Goal: Transaction & Acquisition: Purchase product/service

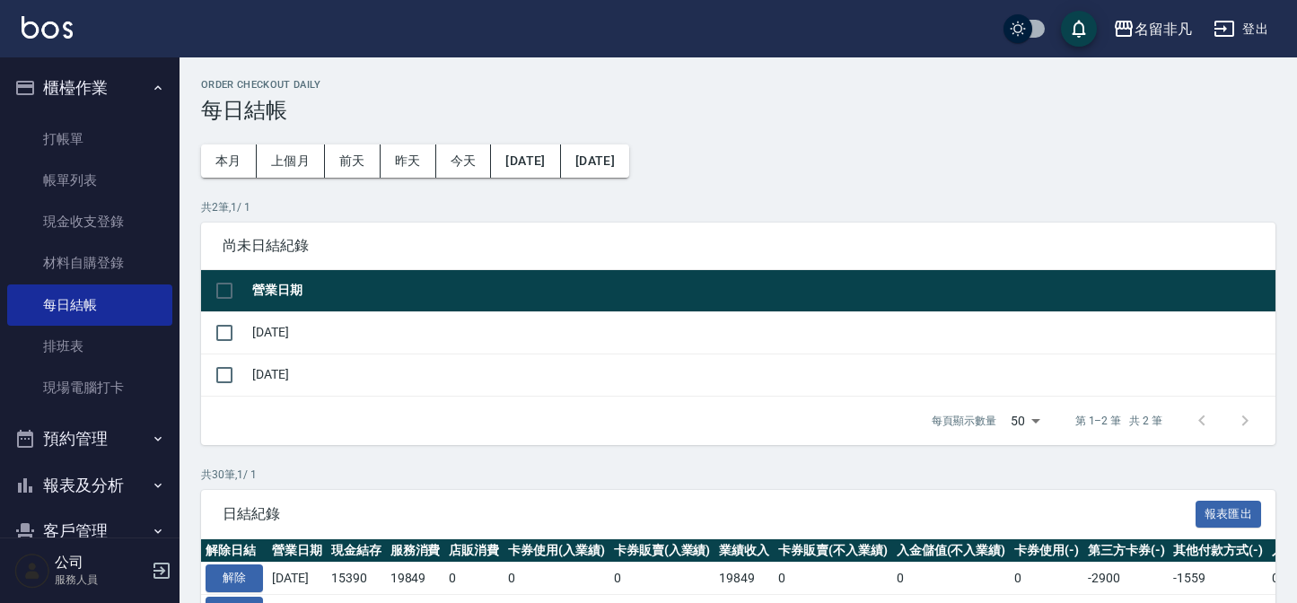
scroll to position [162, 0]
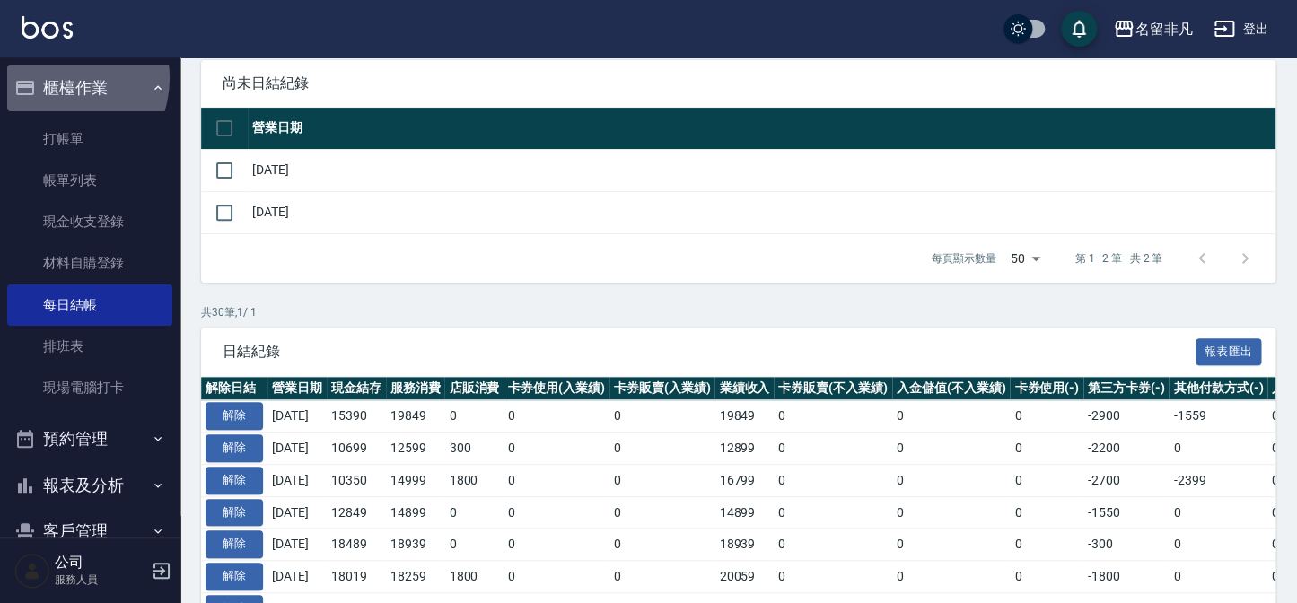
click at [60, 78] on button "櫃檯作業" at bounding box center [89, 88] width 165 height 47
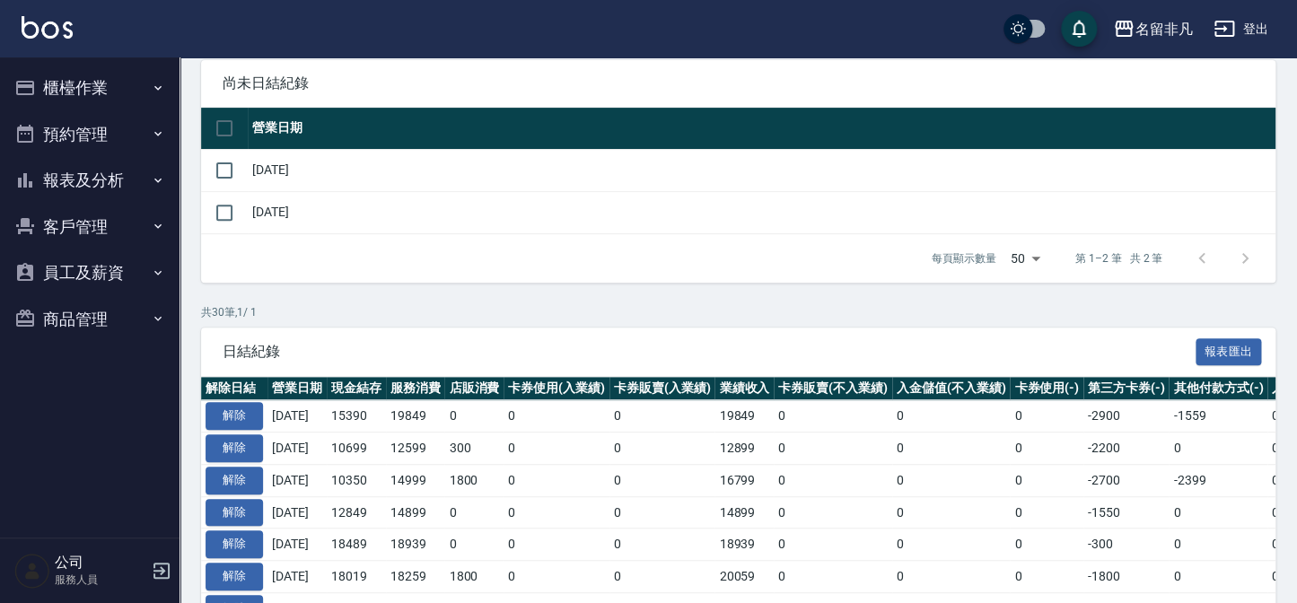
click at [68, 86] on button "櫃檯作業" at bounding box center [89, 88] width 165 height 47
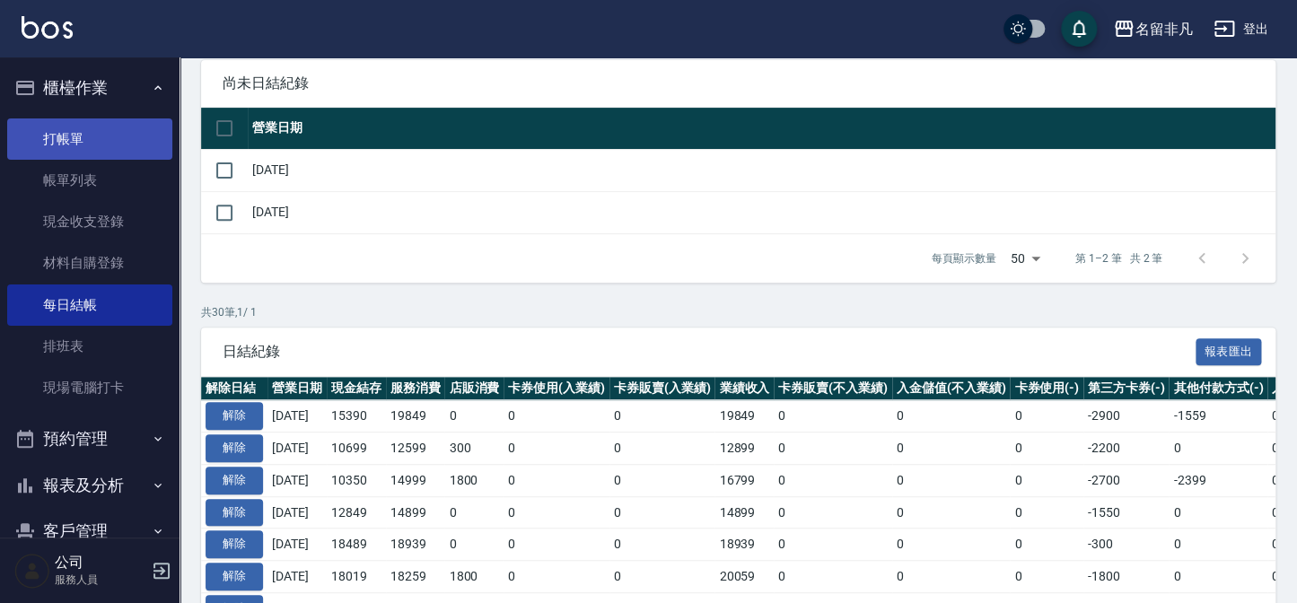
click at [74, 130] on link "打帳單" at bounding box center [89, 138] width 165 height 41
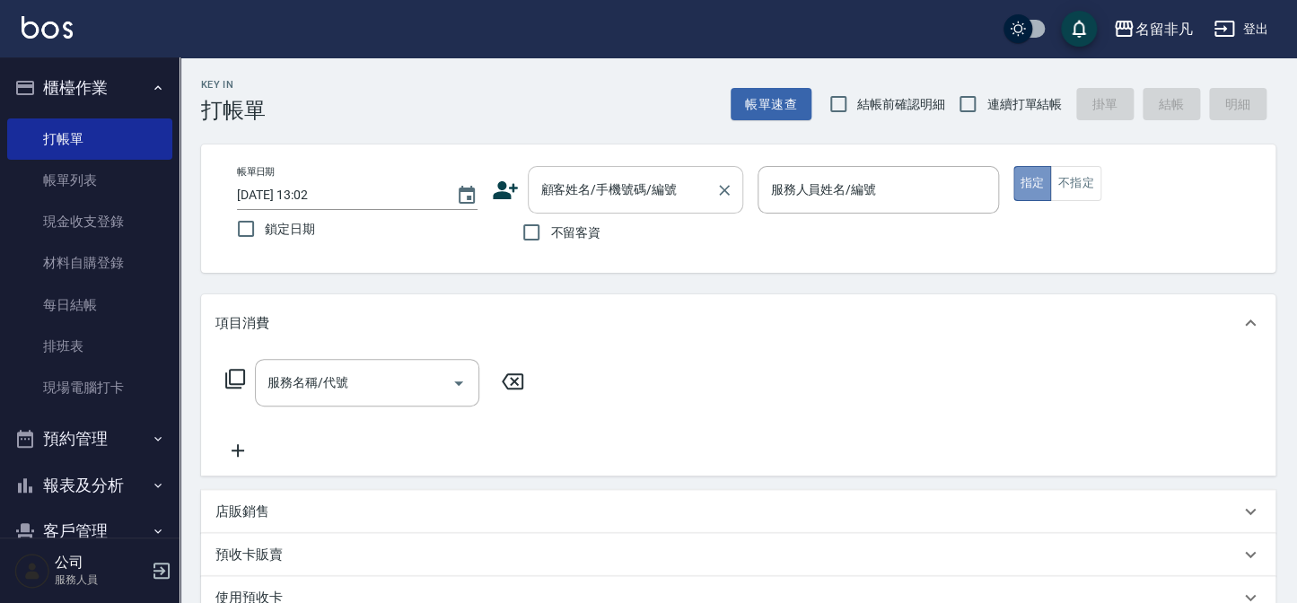
drag, startPoint x: 1032, startPoint y: 182, endPoint x: 649, endPoint y: 177, distance: 383.3
click at [1030, 186] on button "指定" at bounding box center [1032, 183] width 39 height 35
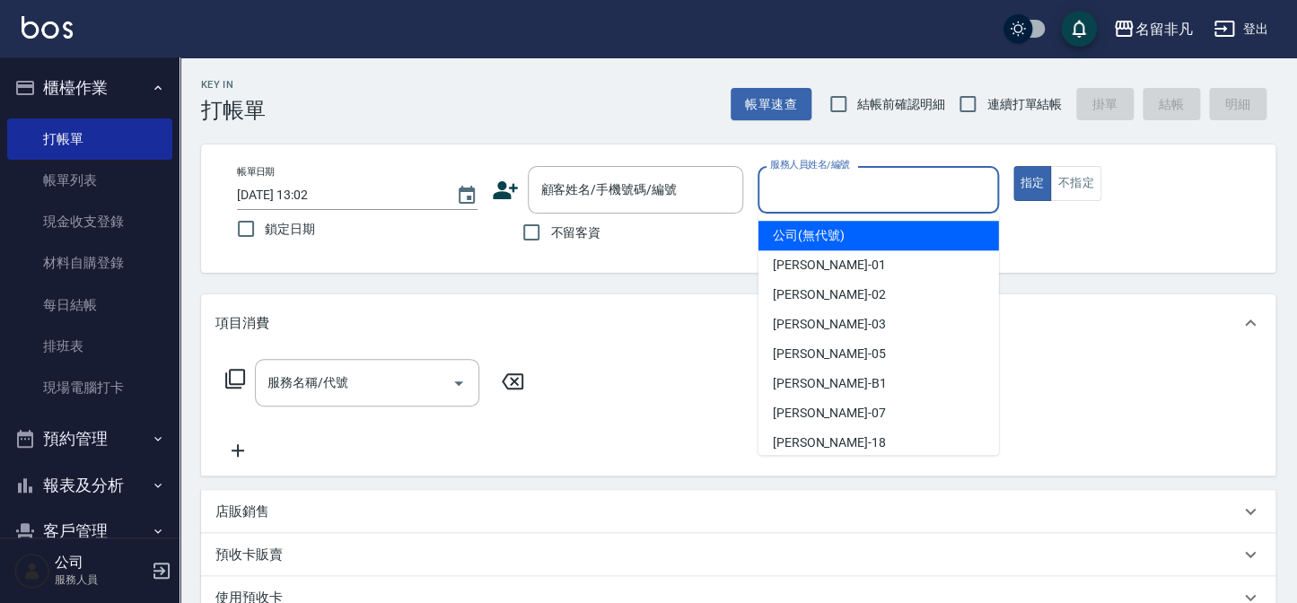
drag, startPoint x: 854, startPoint y: 202, endPoint x: 842, endPoint y: 291, distance: 89.6
click at [854, 204] on input "服務人員姓名/編號" at bounding box center [878, 189] width 224 height 31
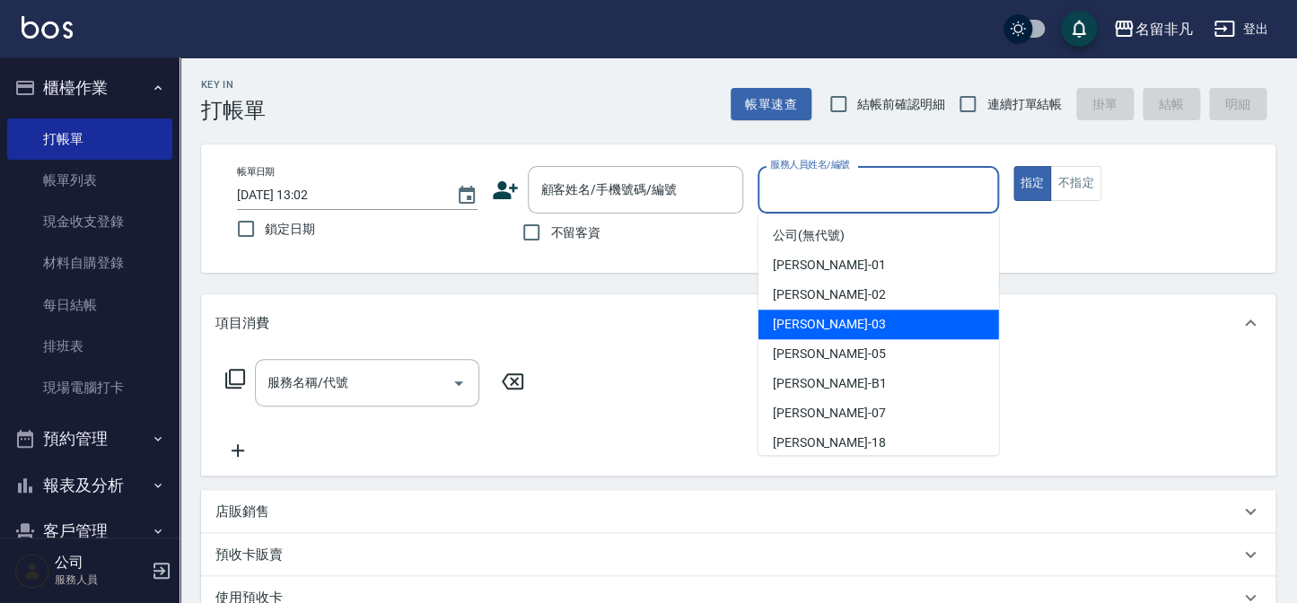
click at [834, 325] on div "[PERSON_NAME] -03" at bounding box center [878, 325] width 241 height 30
type input "[PERSON_NAME]-03"
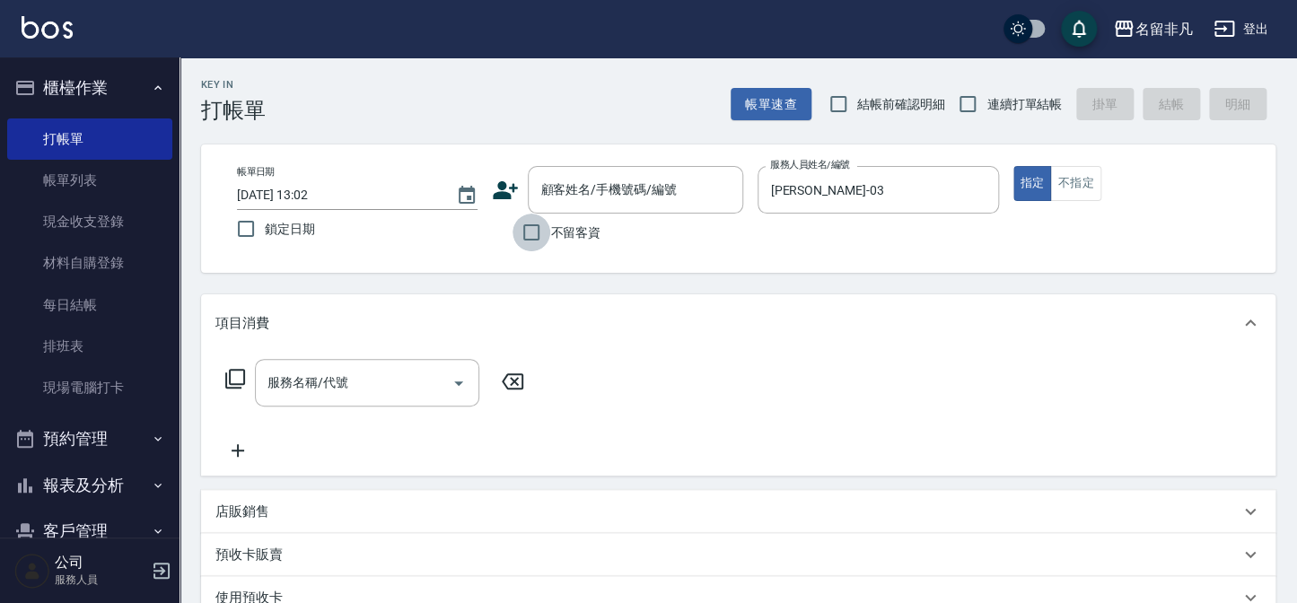
click at [530, 232] on input "不留客資" at bounding box center [531, 233] width 38 height 38
checkbox input "true"
click at [235, 377] on icon at bounding box center [235, 379] width 22 height 22
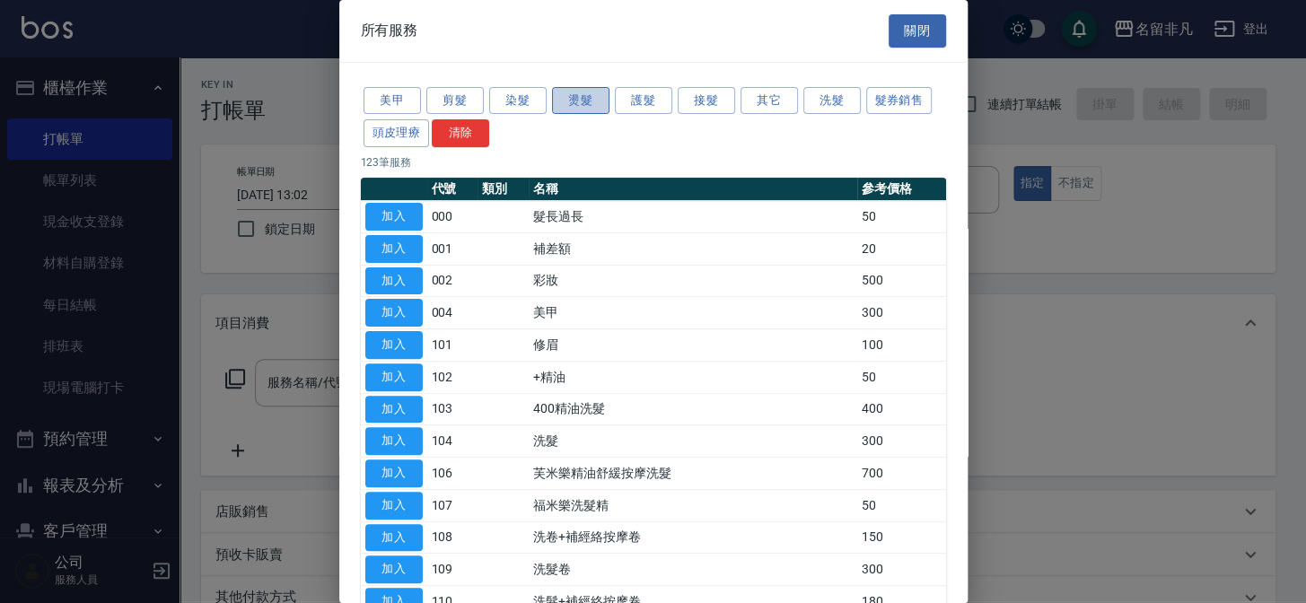
click at [583, 97] on button "燙髮" at bounding box center [580, 101] width 57 height 28
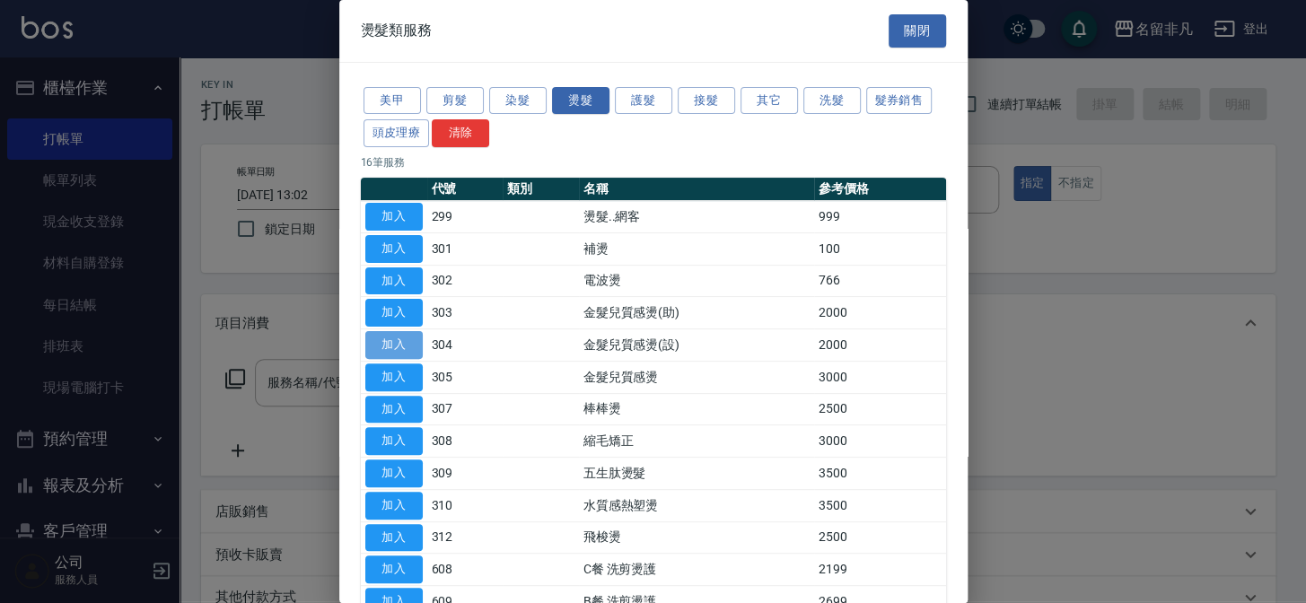
click at [402, 344] on button "加入" at bounding box center [393, 345] width 57 height 28
type input "金髮兒質感燙(設)(304)"
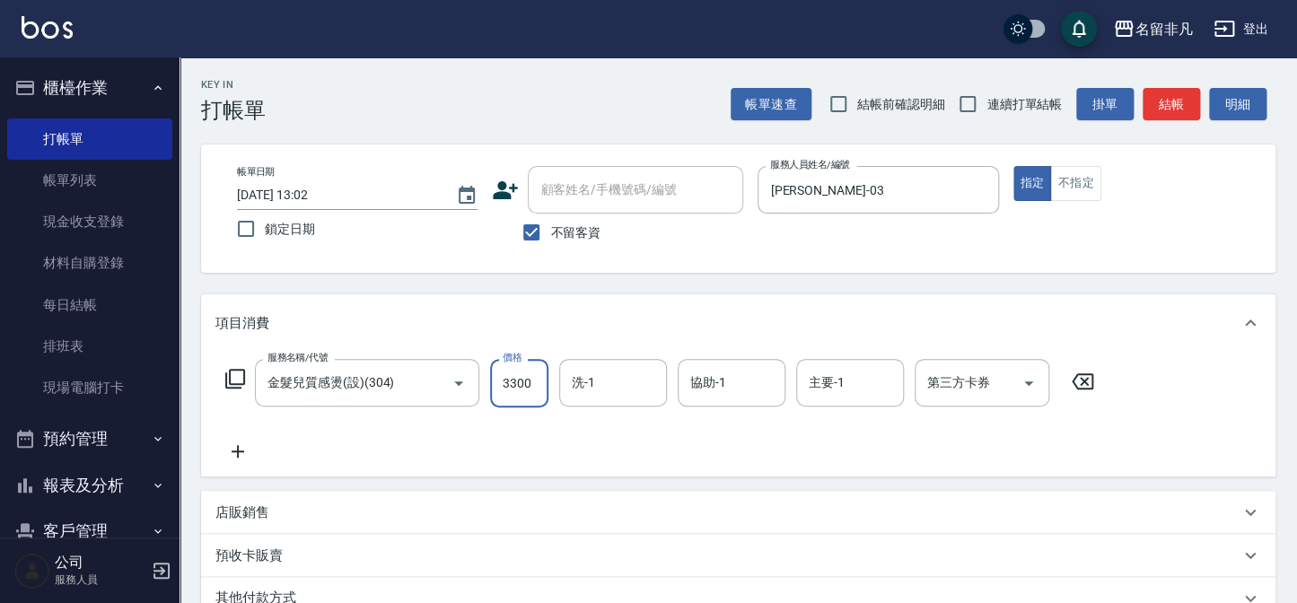
type input "3300"
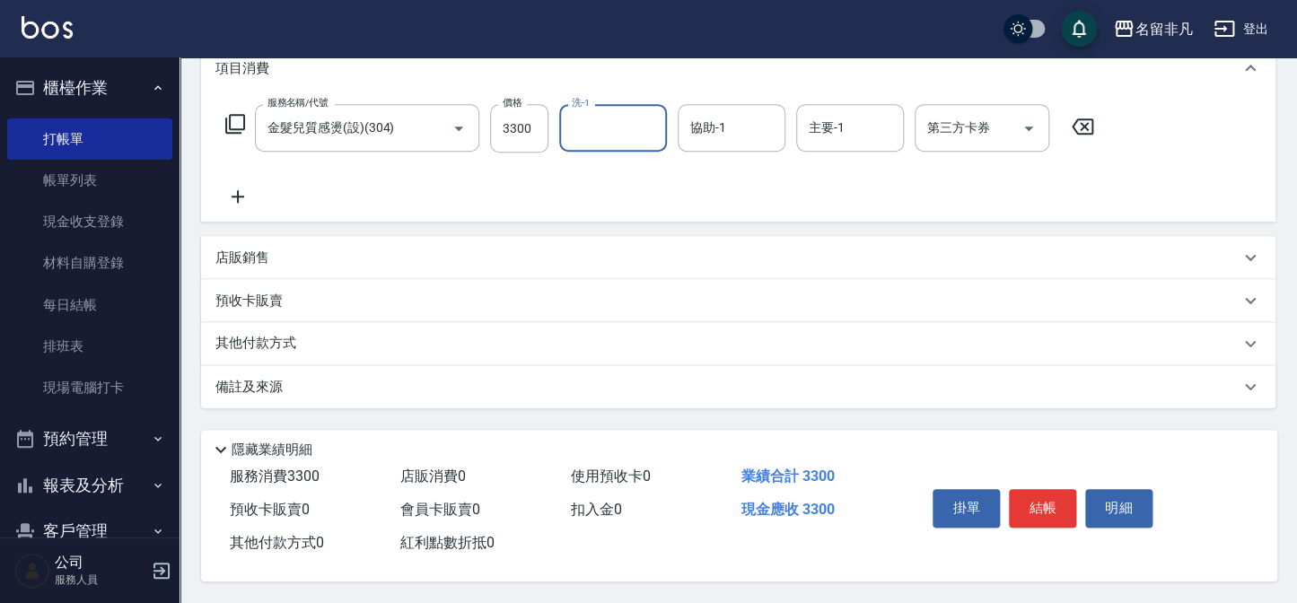
scroll to position [259, 0]
click at [1049, 490] on button "結帳" at bounding box center [1042, 508] width 67 height 38
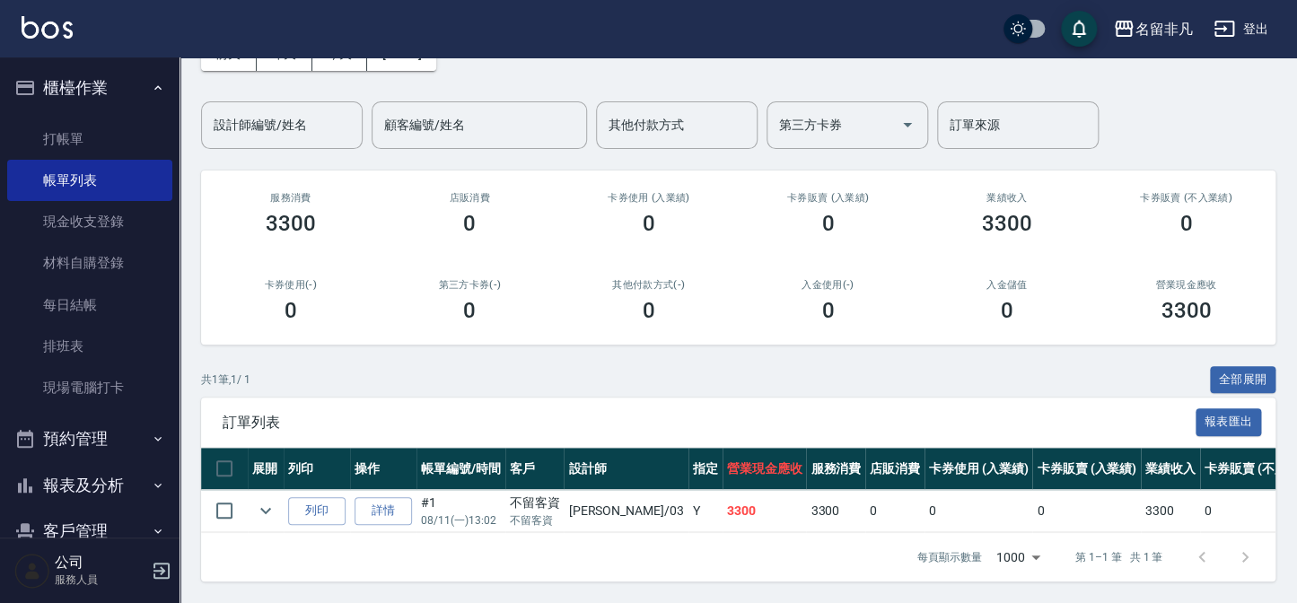
scroll to position [118, 0]
click at [310, 497] on button "列印" at bounding box center [316, 511] width 57 height 28
click at [317, 497] on button "列印" at bounding box center [316, 511] width 57 height 28
click at [269, 500] on icon "expand row" at bounding box center [266, 511] width 22 height 22
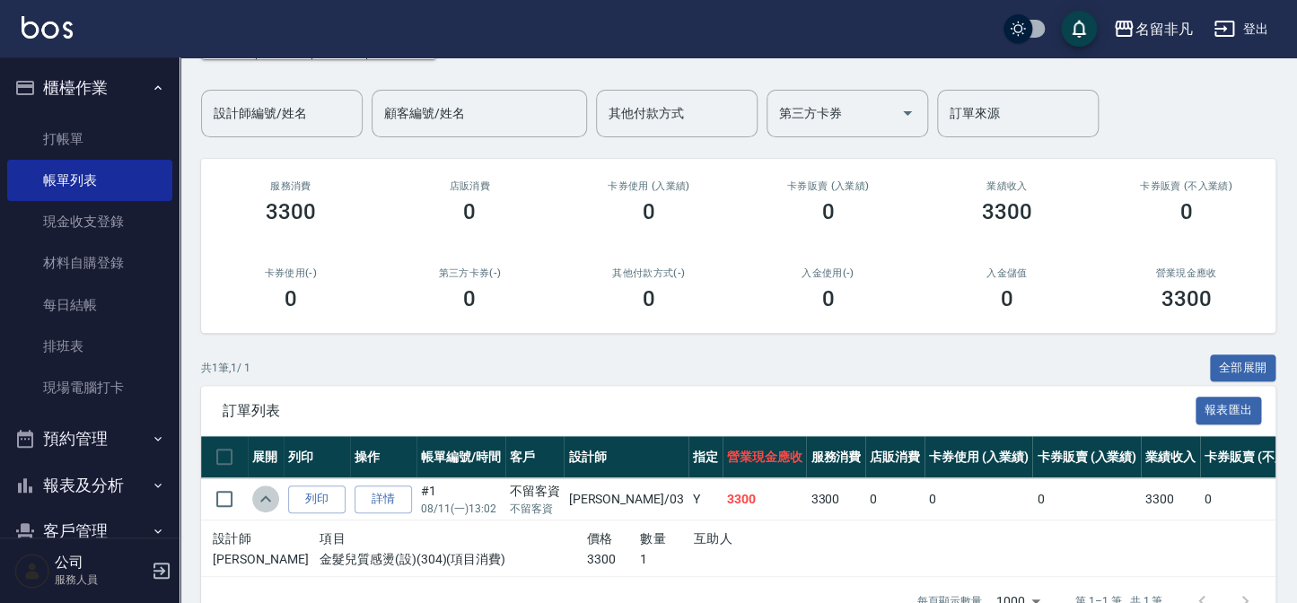
click at [269, 490] on icon "expand row" at bounding box center [266, 499] width 22 height 22
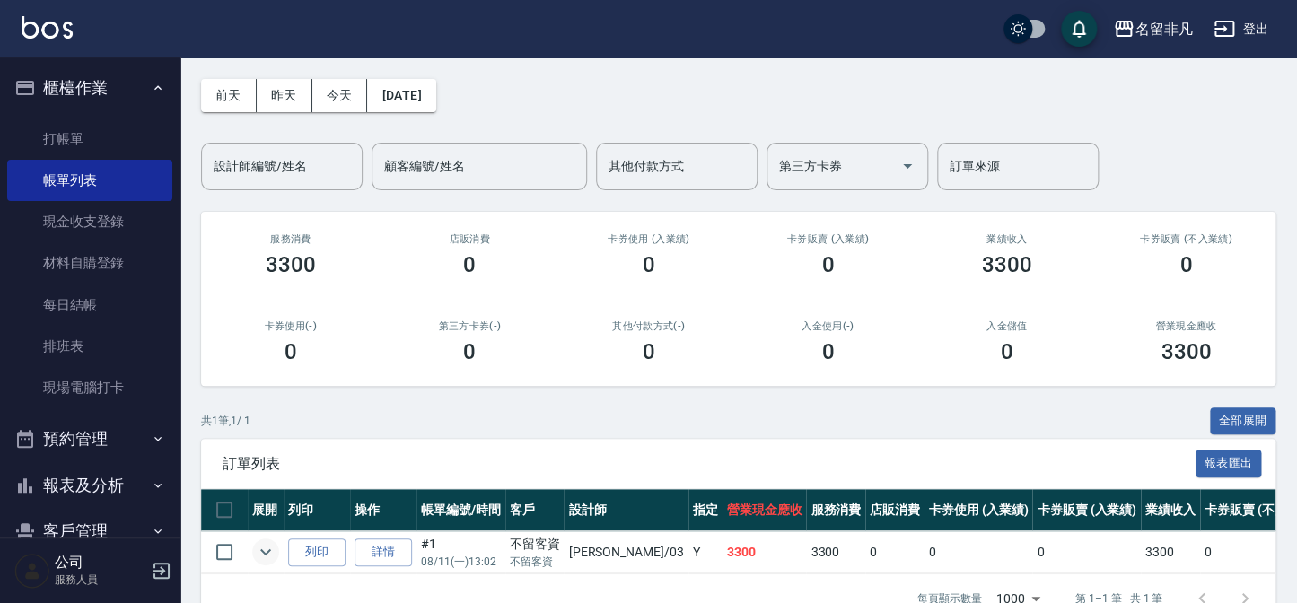
scroll to position [0, 0]
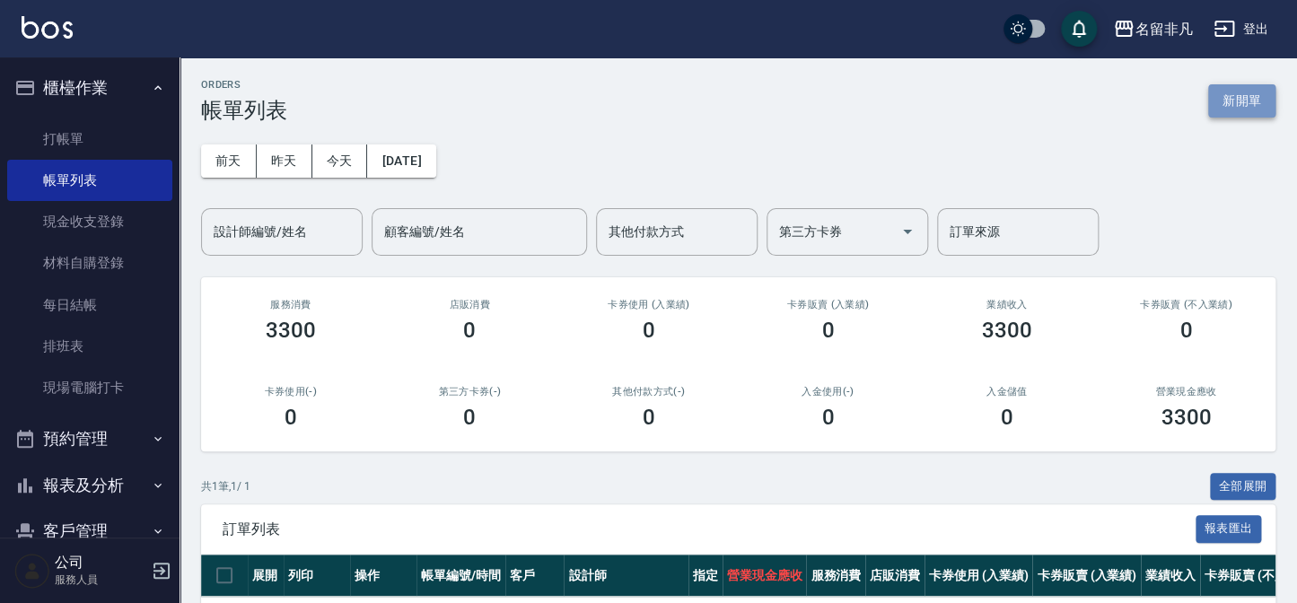
click at [1247, 112] on button "新開單" at bounding box center [1241, 100] width 67 height 33
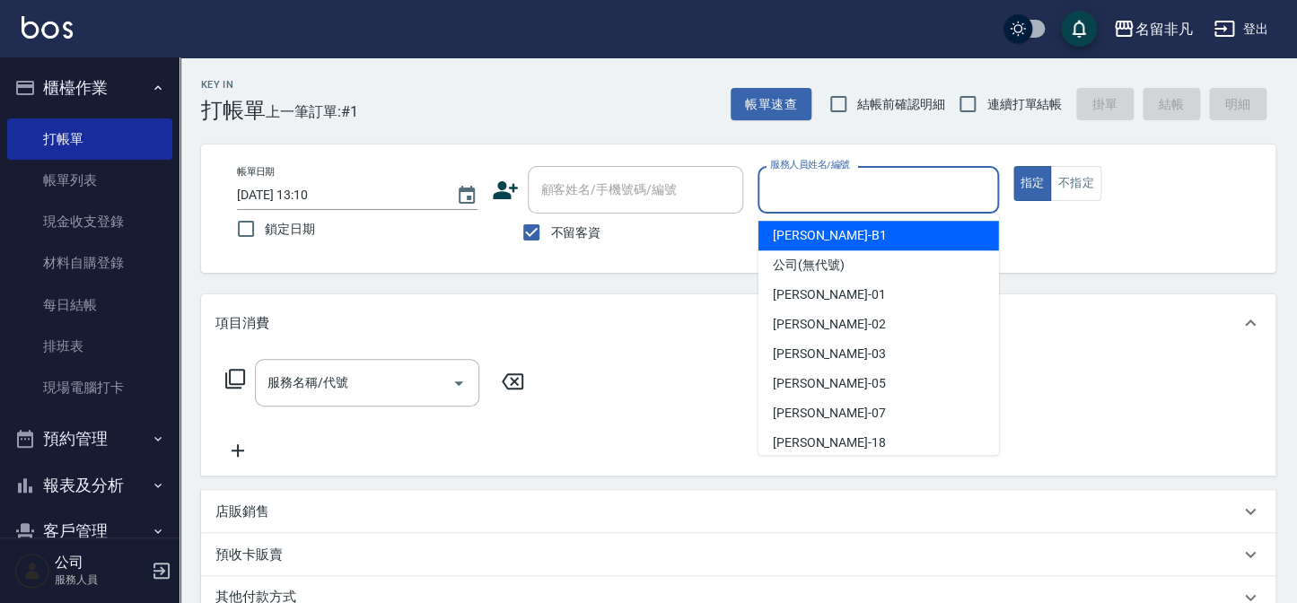
click at [900, 199] on input "服務人員姓名/編號" at bounding box center [878, 189] width 224 height 31
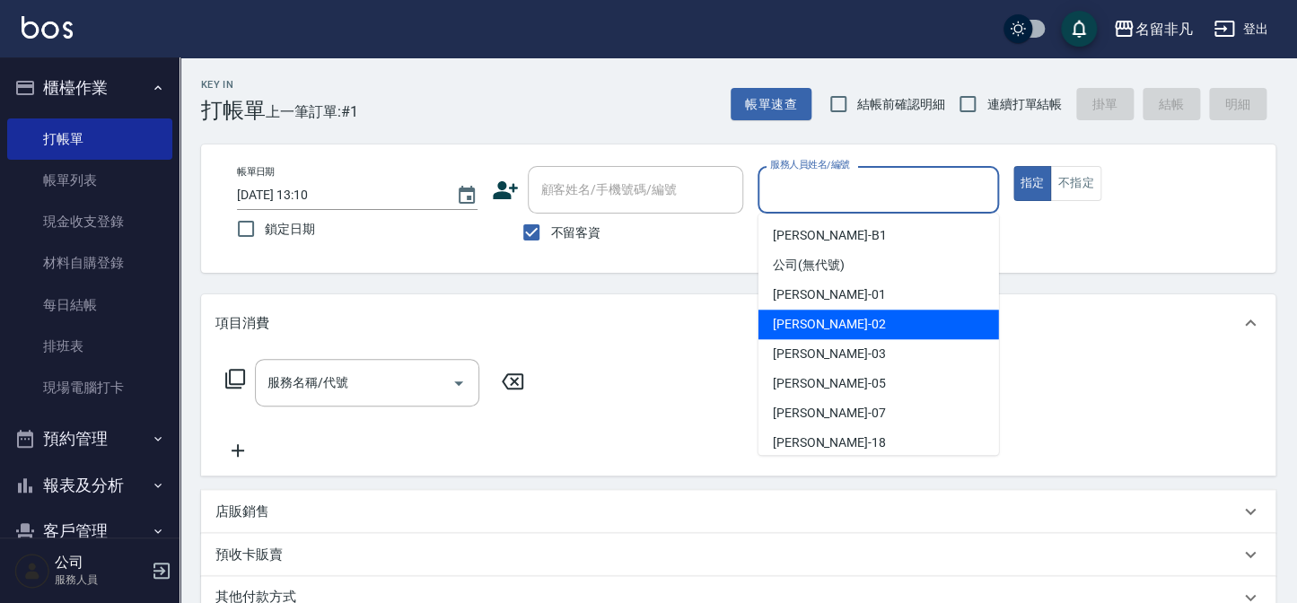
click at [818, 329] on span "[PERSON_NAME]-02" at bounding box center [829, 324] width 113 height 19
type input "[PERSON_NAME]-02"
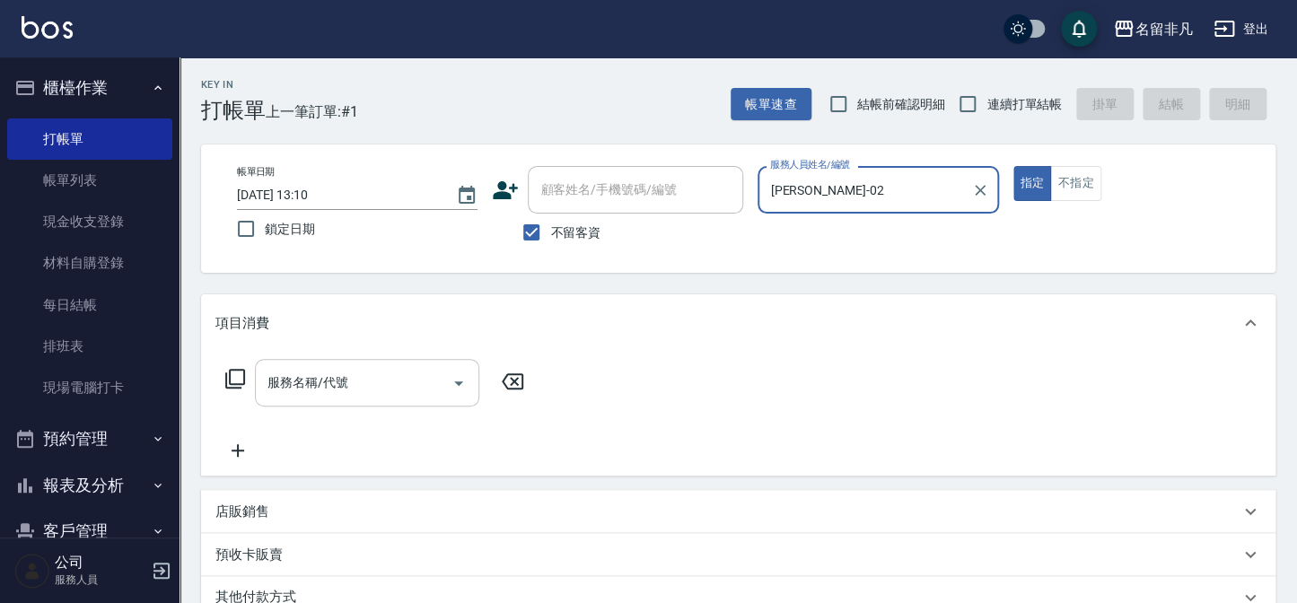
click at [354, 370] on input "服務名稱/代號" at bounding box center [353, 382] width 181 height 31
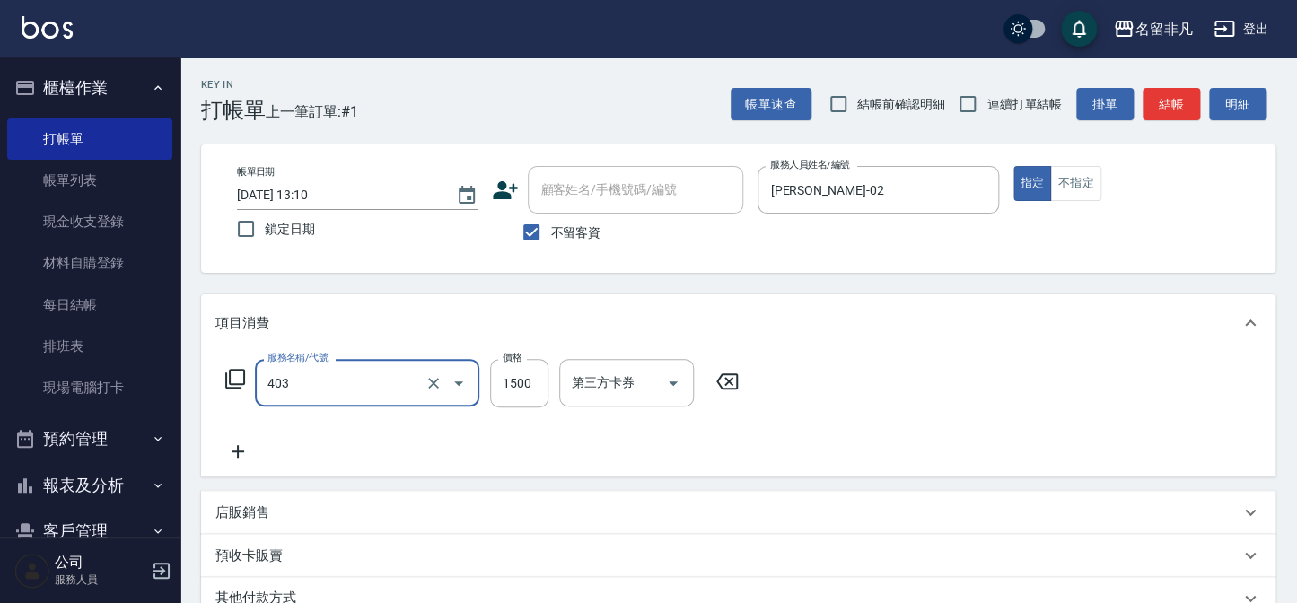
type input "染髮(403)"
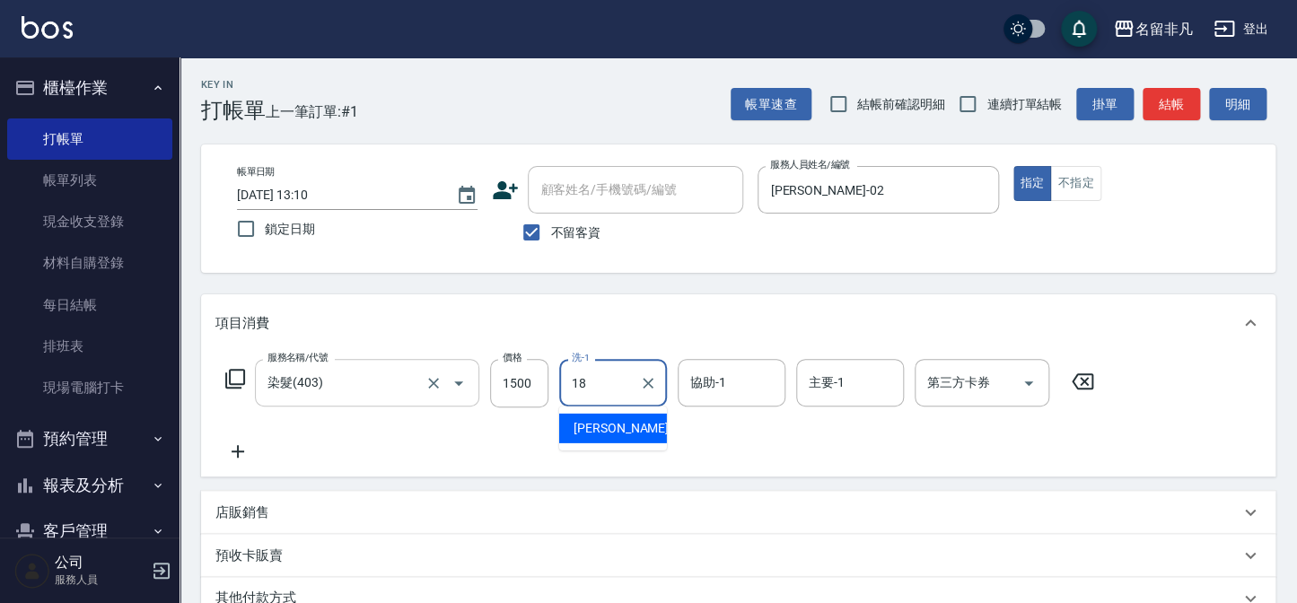
type input "[PERSON_NAME]-18"
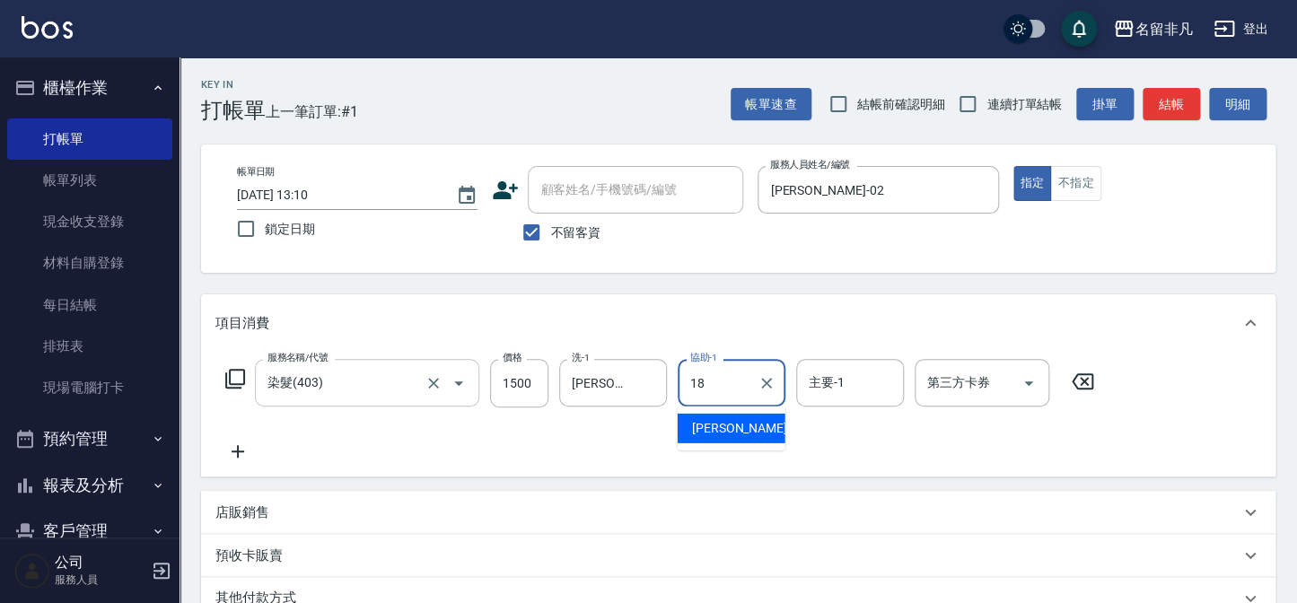
type input "[PERSON_NAME]-18"
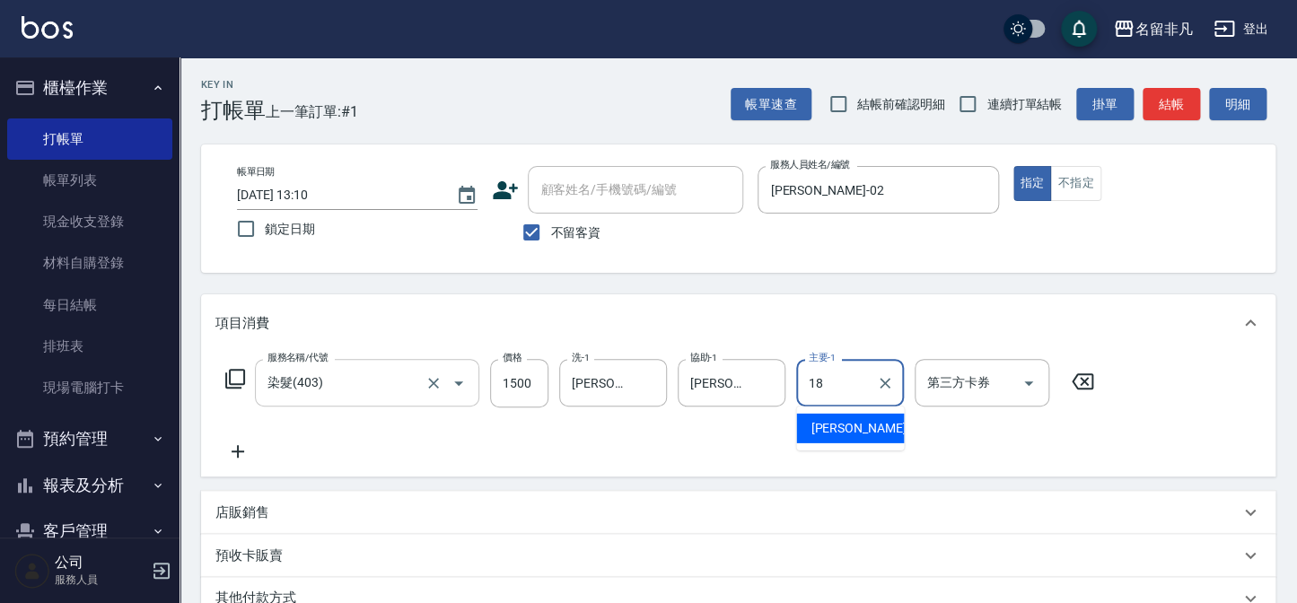
type input "[PERSON_NAME]-18"
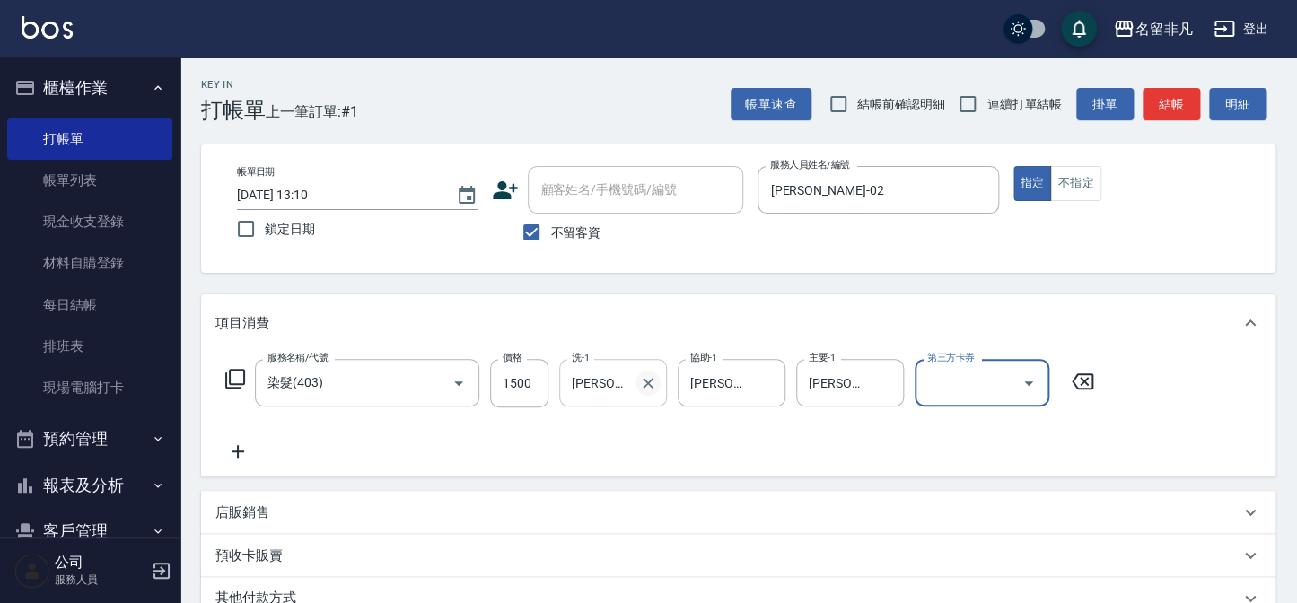
click at [641, 388] on icon "Clear" at bounding box center [648, 383] width 18 height 18
click at [1147, 118] on button "結帳" at bounding box center [1171, 104] width 57 height 33
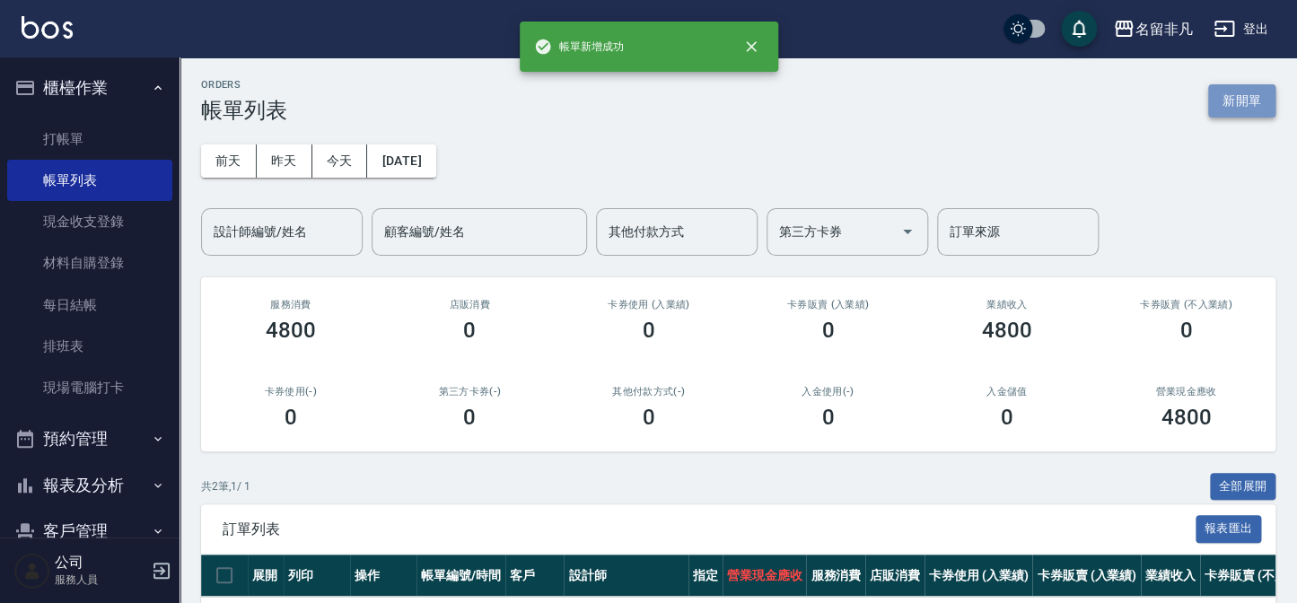
click at [1245, 103] on button "新開單" at bounding box center [1241, 100] width 67 height 33
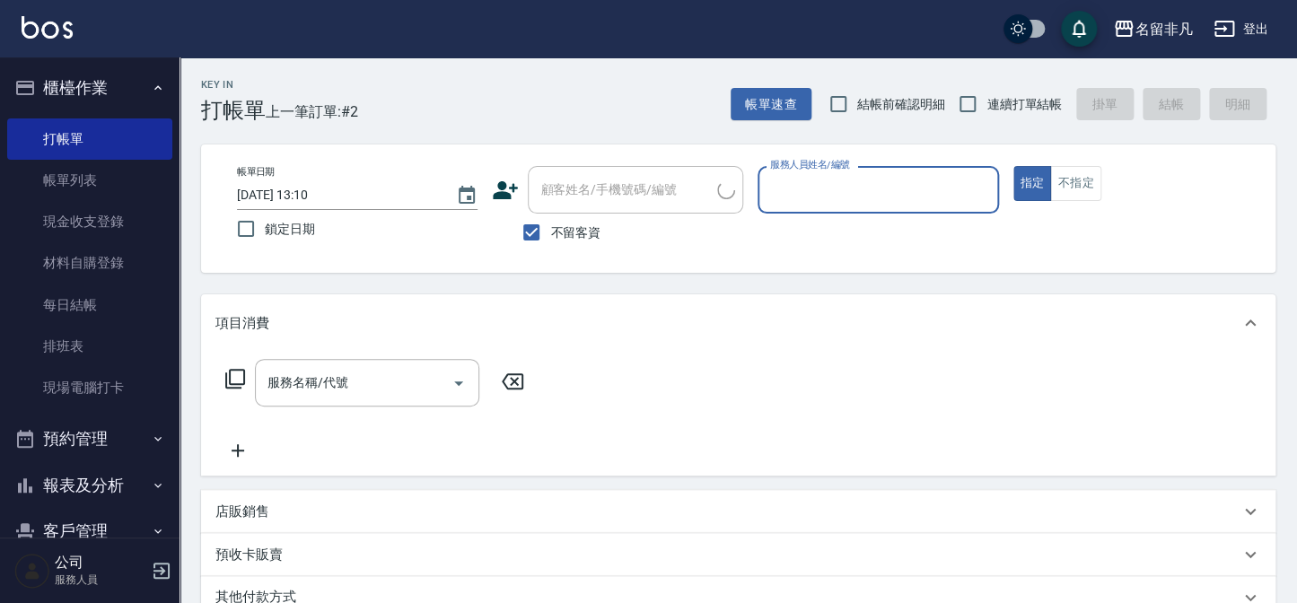
click at [915, 191] on input "服務人員姓名/編號" at bounding box center [878, 189] width 224 height 31
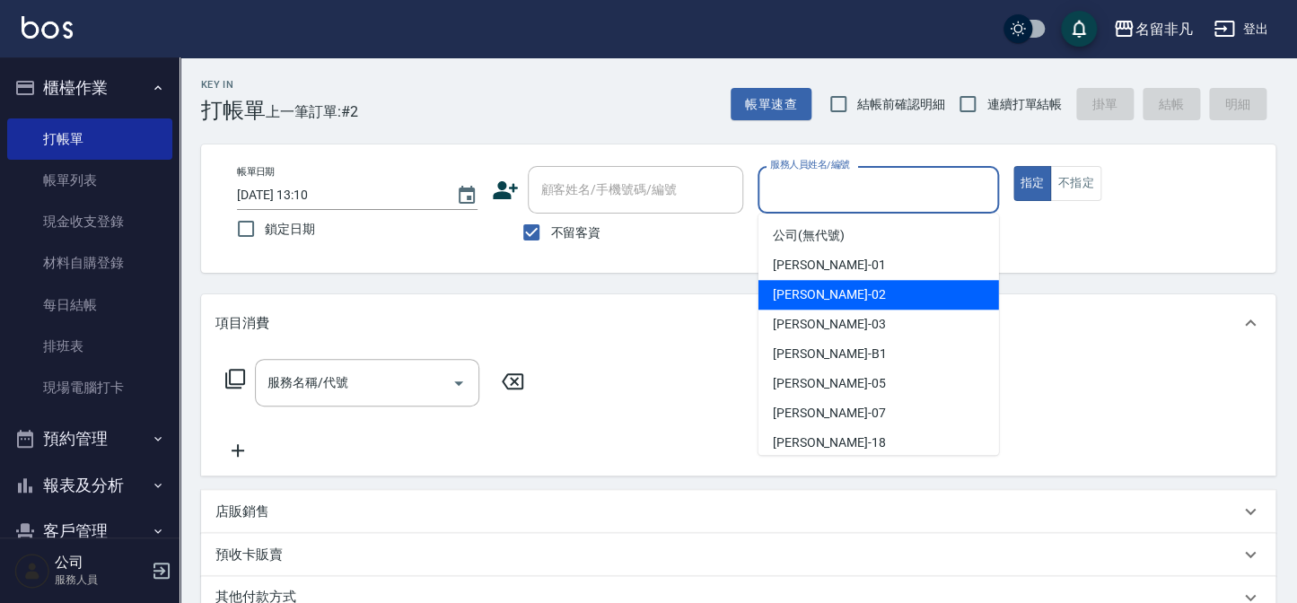
click at [849, 293] on div "[PERSON_NAME]-02" at bounding box center [878, 295] width 241 height 30
type input "[PERSON_NAME]-02"
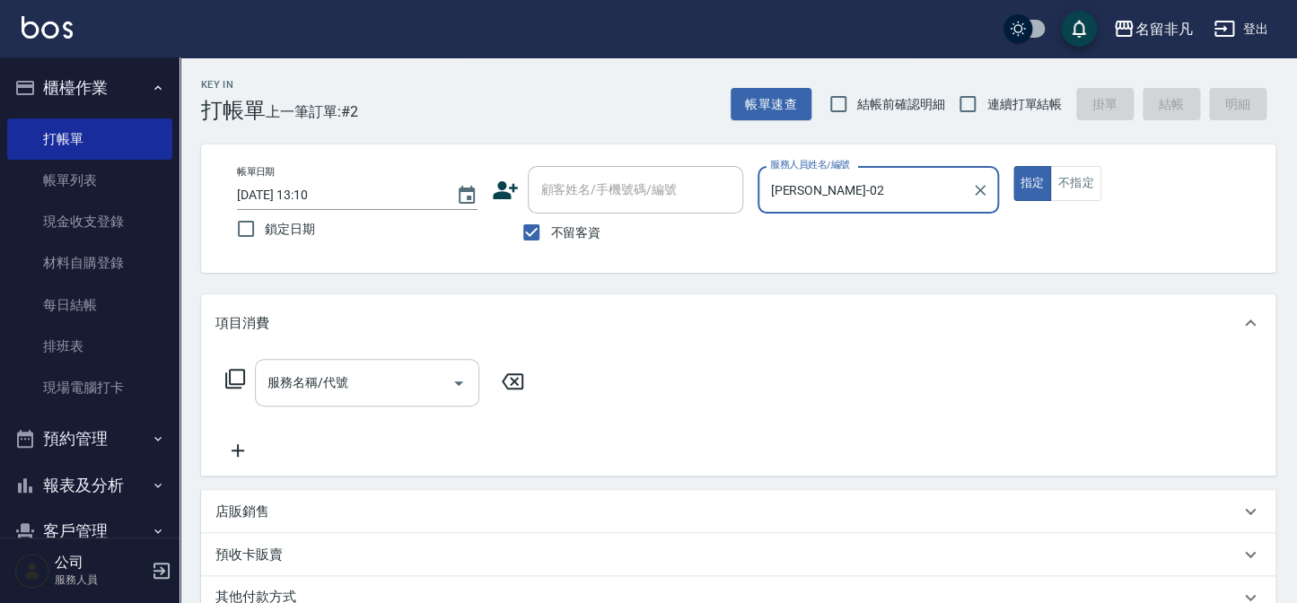
click at [357, 385] on input "服務名稱/代號" at bounding box center [353, 382] width 181 height 31
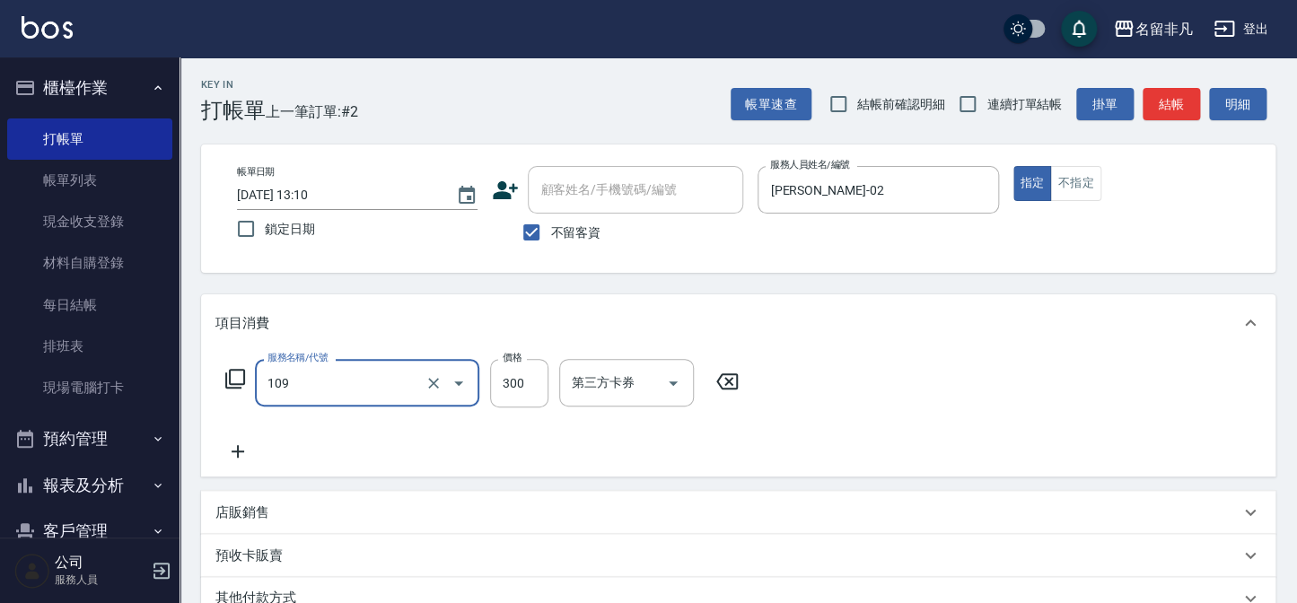
type input "洗髮卷(109)"
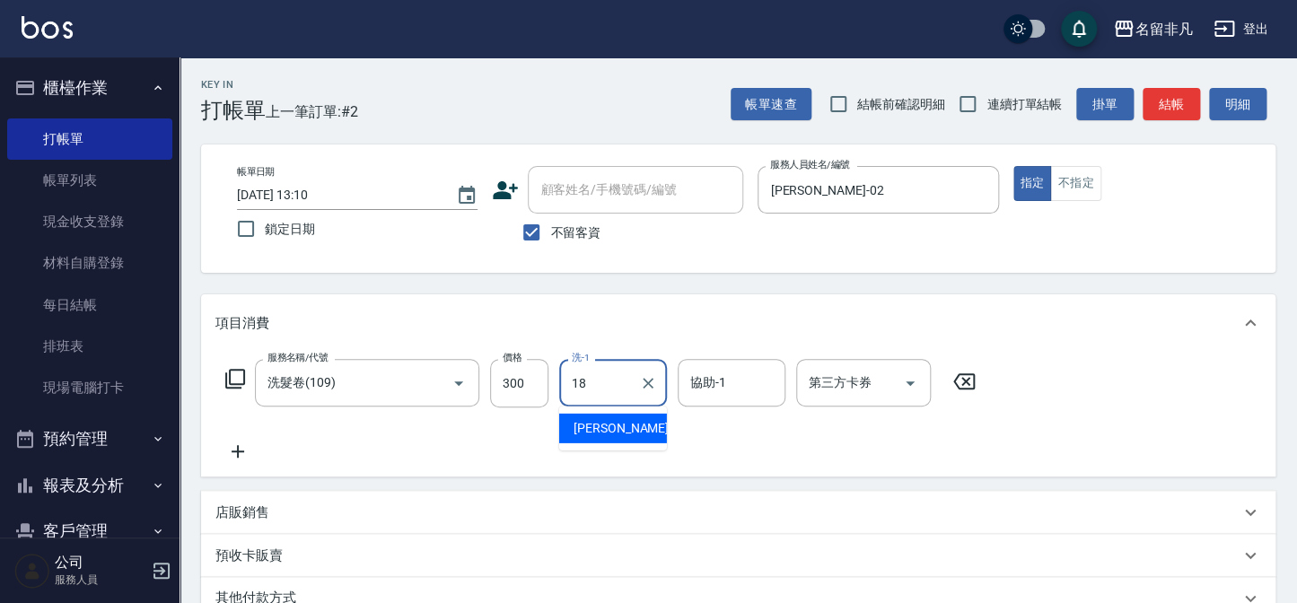
type input "[PERSON_NAME]-18"
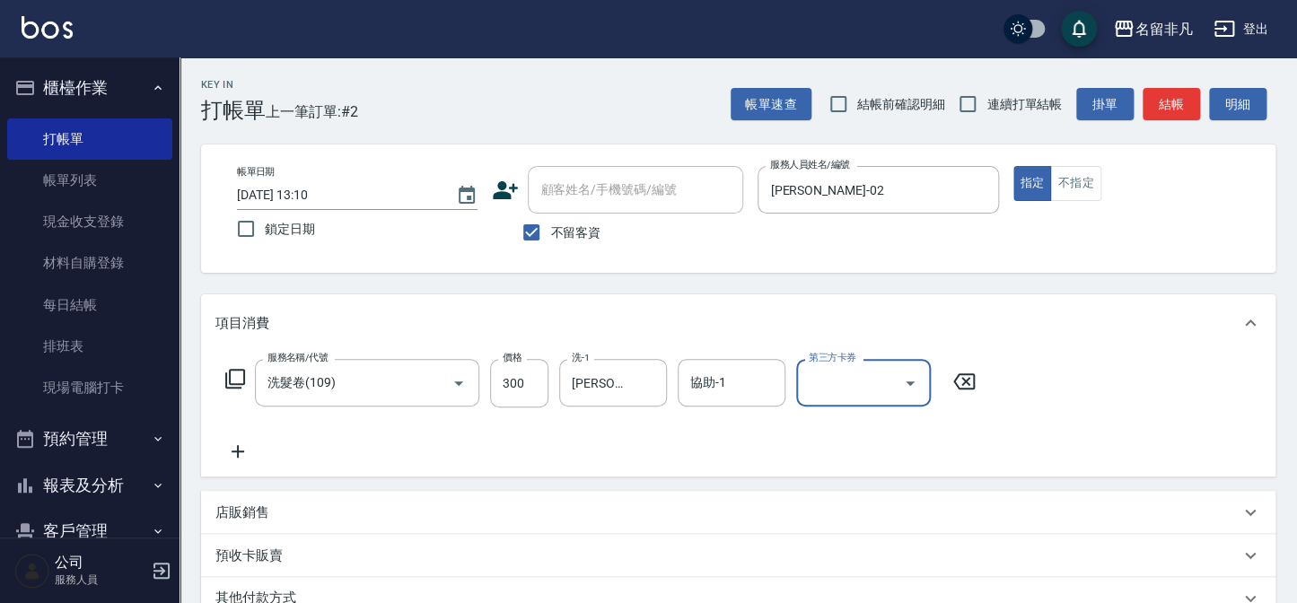
click at [965, 392] on div "服務名稱/代號 洗髮卷(109) 服務名稱/代號 價格 300 價格 洗-1 [PERSON_NAME]-18 洗-1 協助-1 協助-1 第三方卡券 第三方…" at bounding box center [600, 383] width 771 height 48
click at [962, 385] on icon at bounding box center [964, 381] width 22 height 16
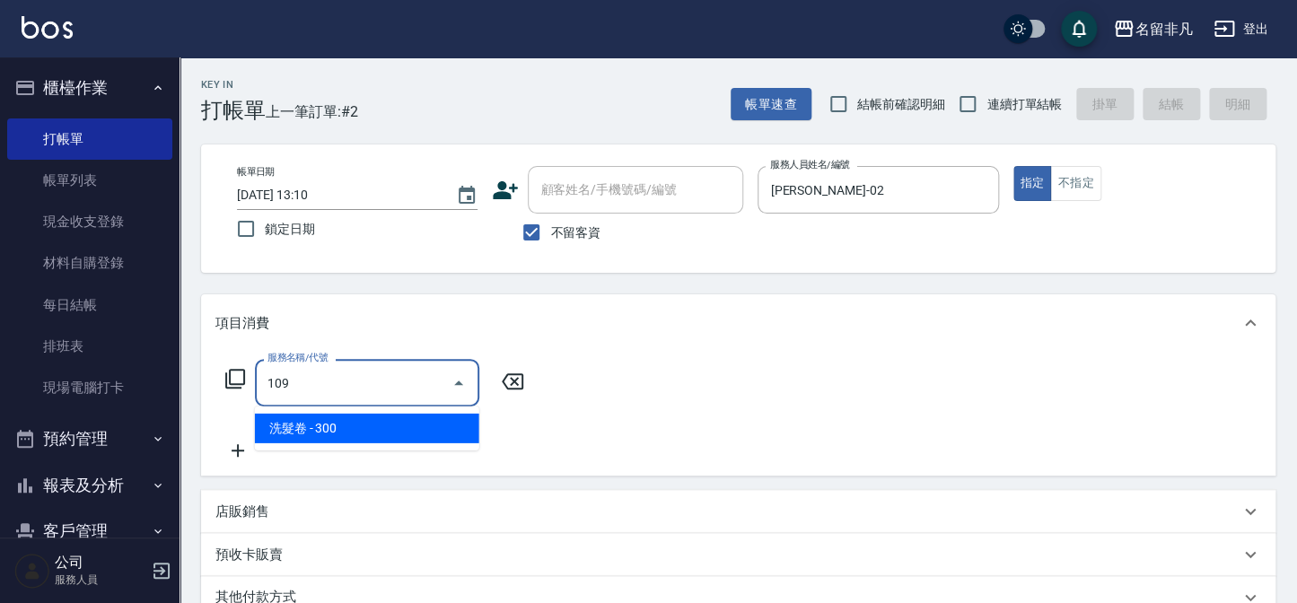
type input "洗髮卷(109)"
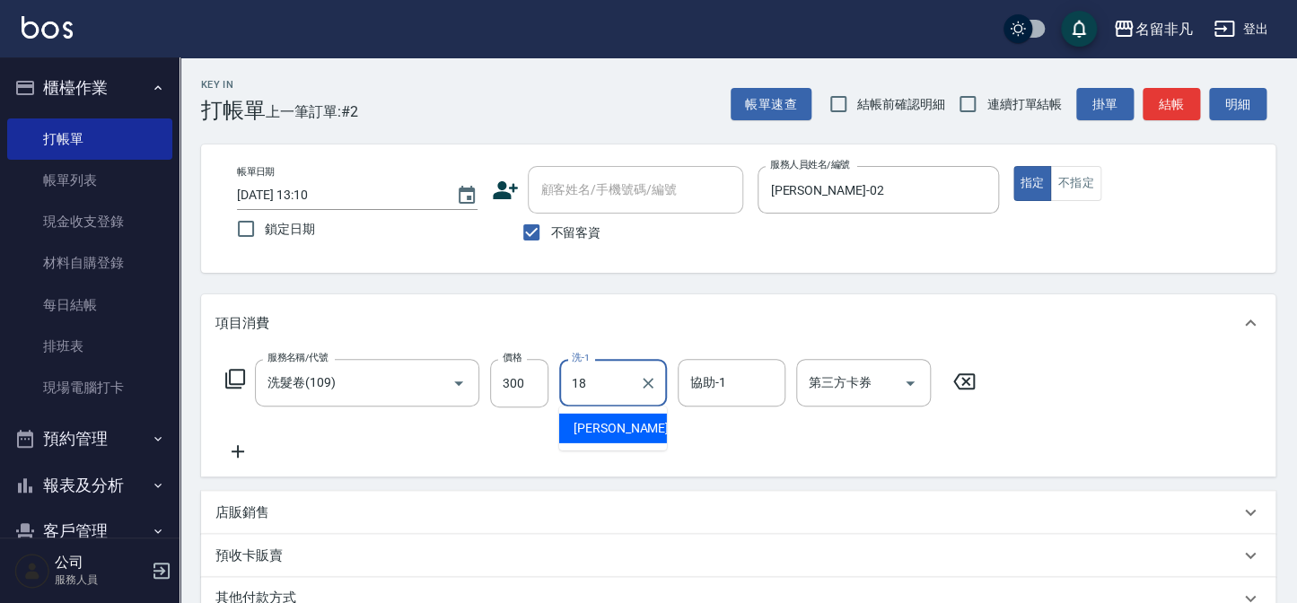
type input "[PERSON_NAME]-18"
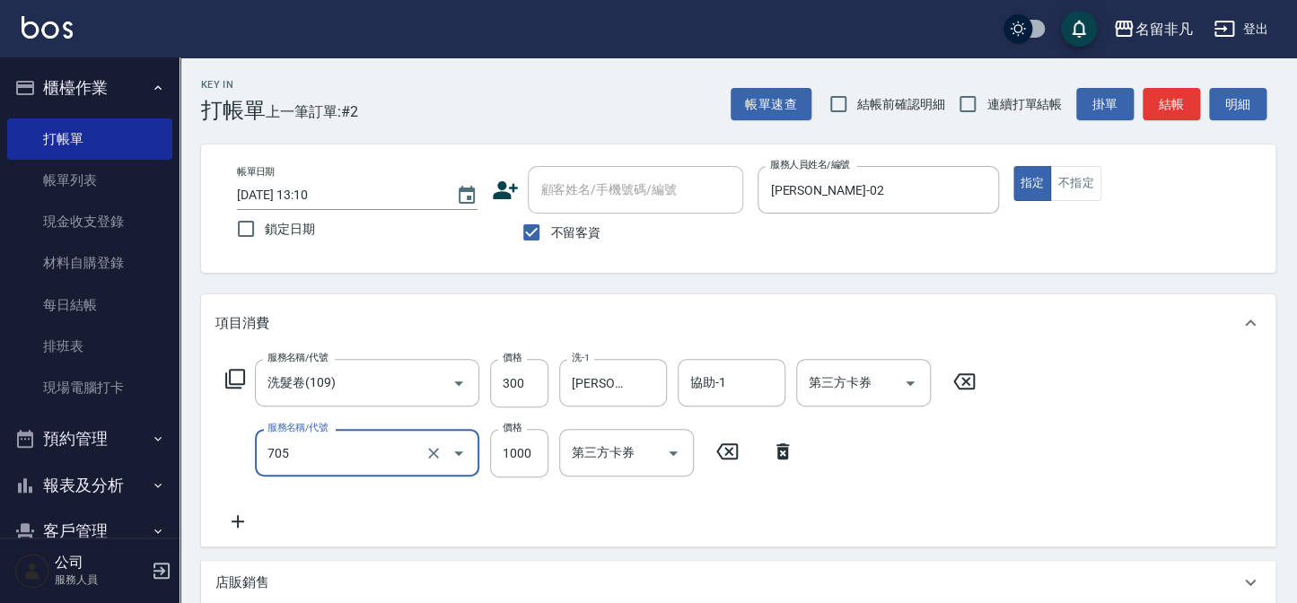
type input "頭皮深層體驗後包卡(705)"
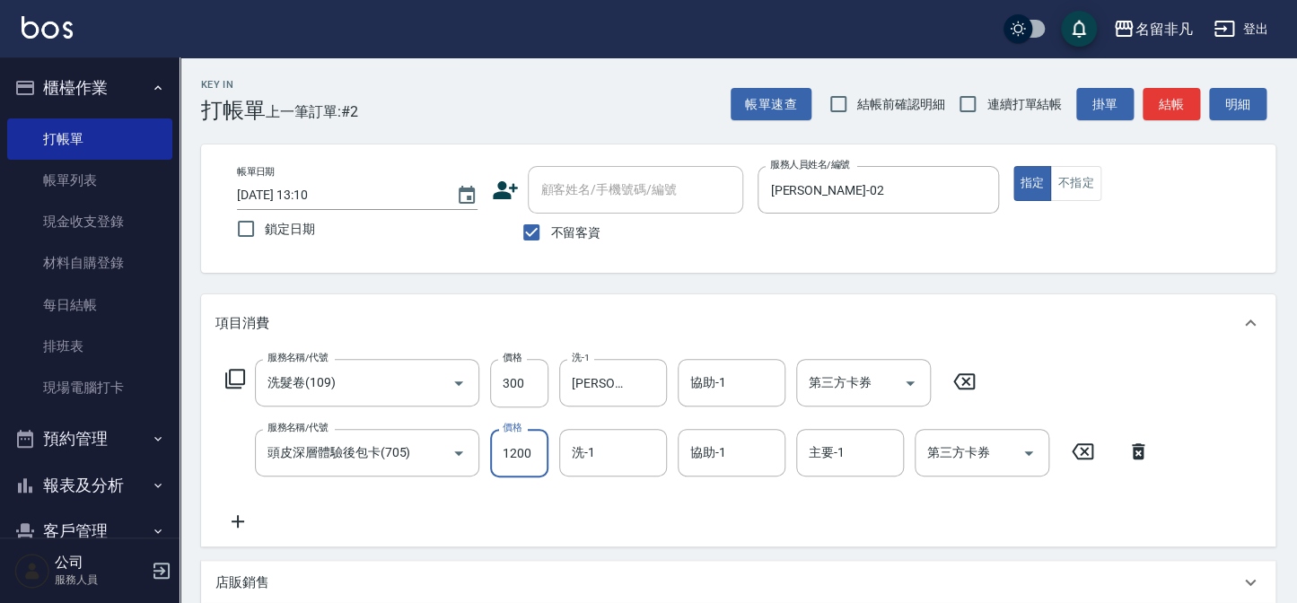
type input "1200"
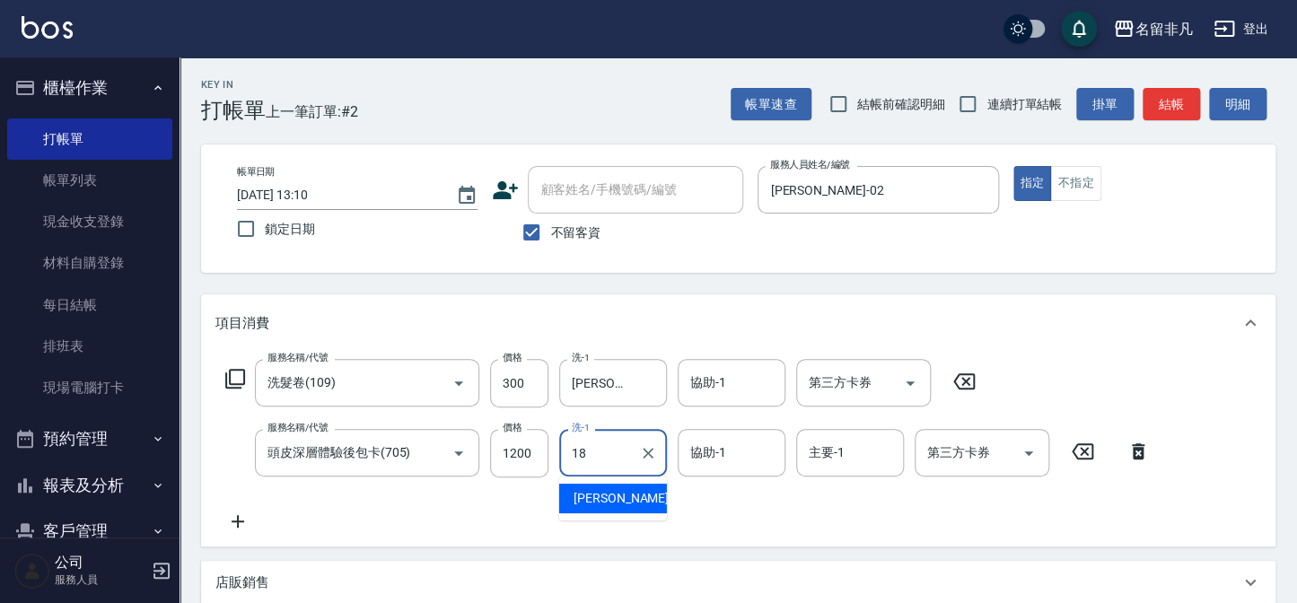
type input "[PERSON_NAME]-18"
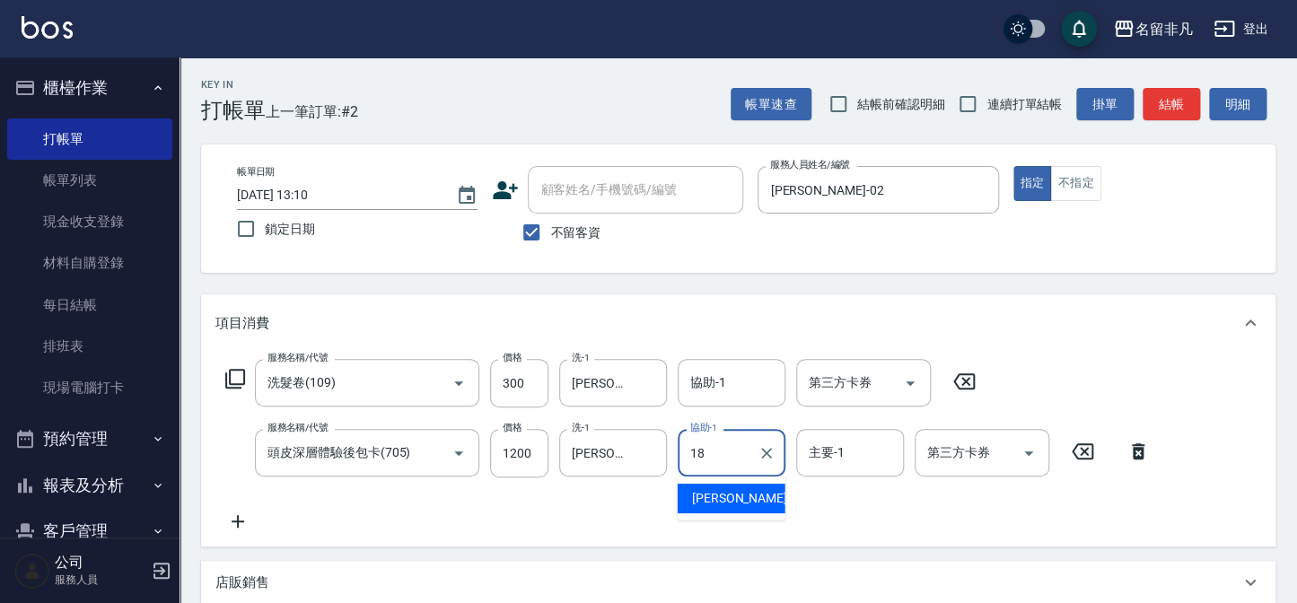
type input "[PERSON_NAME]-18"
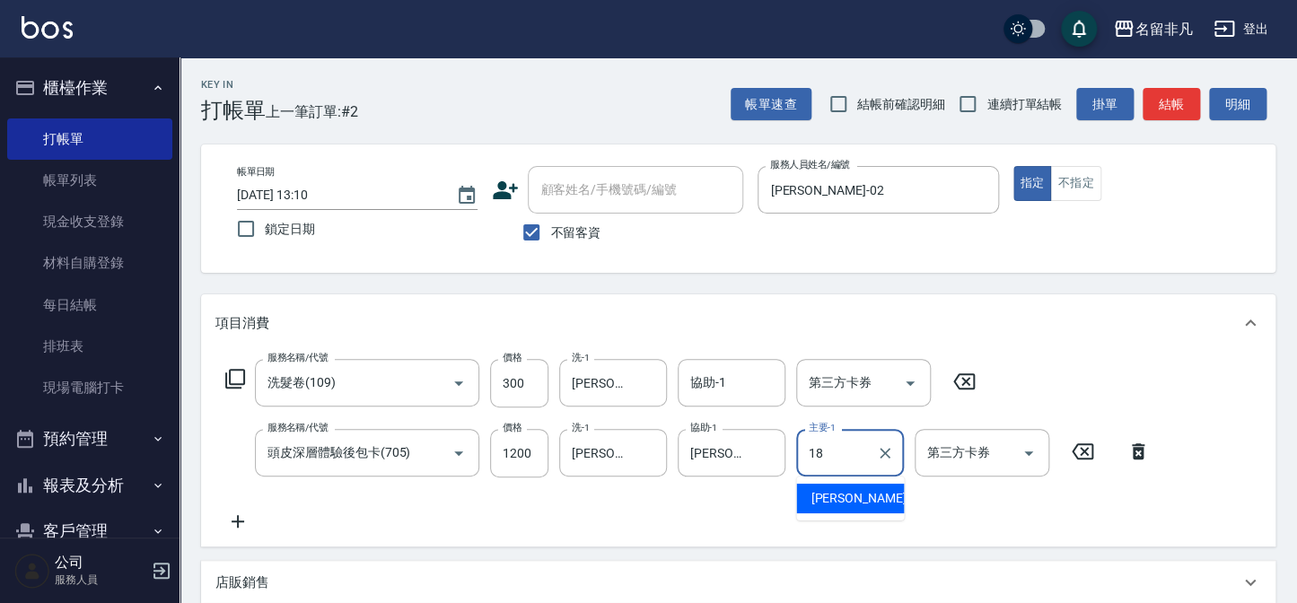
type input "[PERSON_NAME]-18"
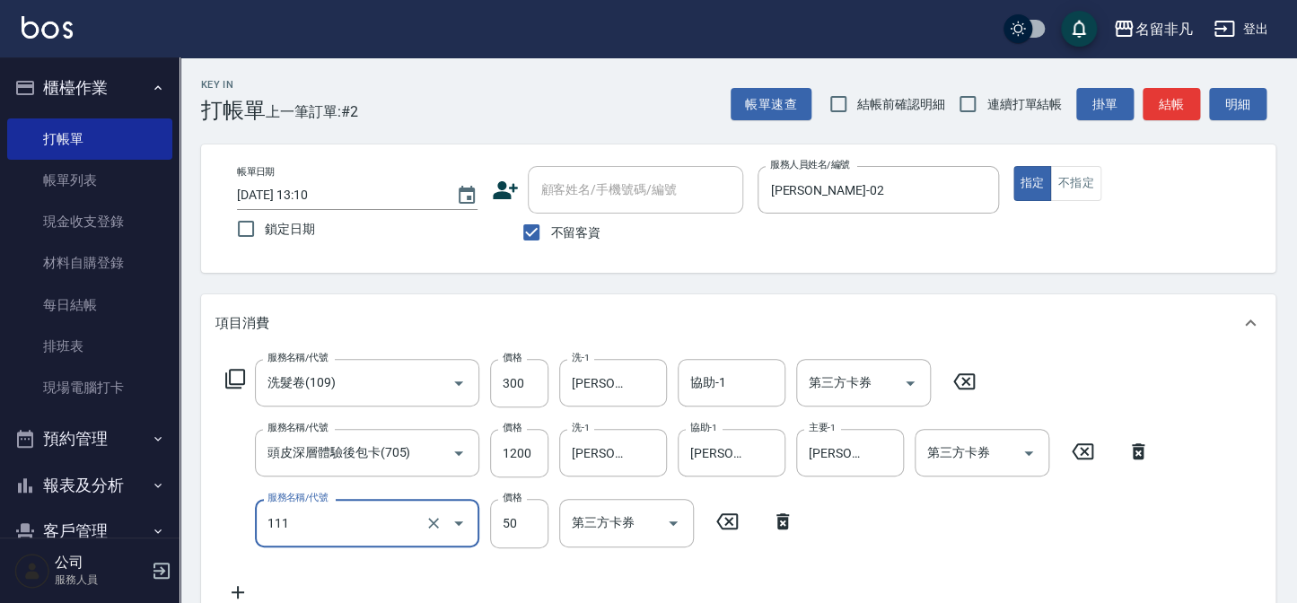
type input "上捲(111)"
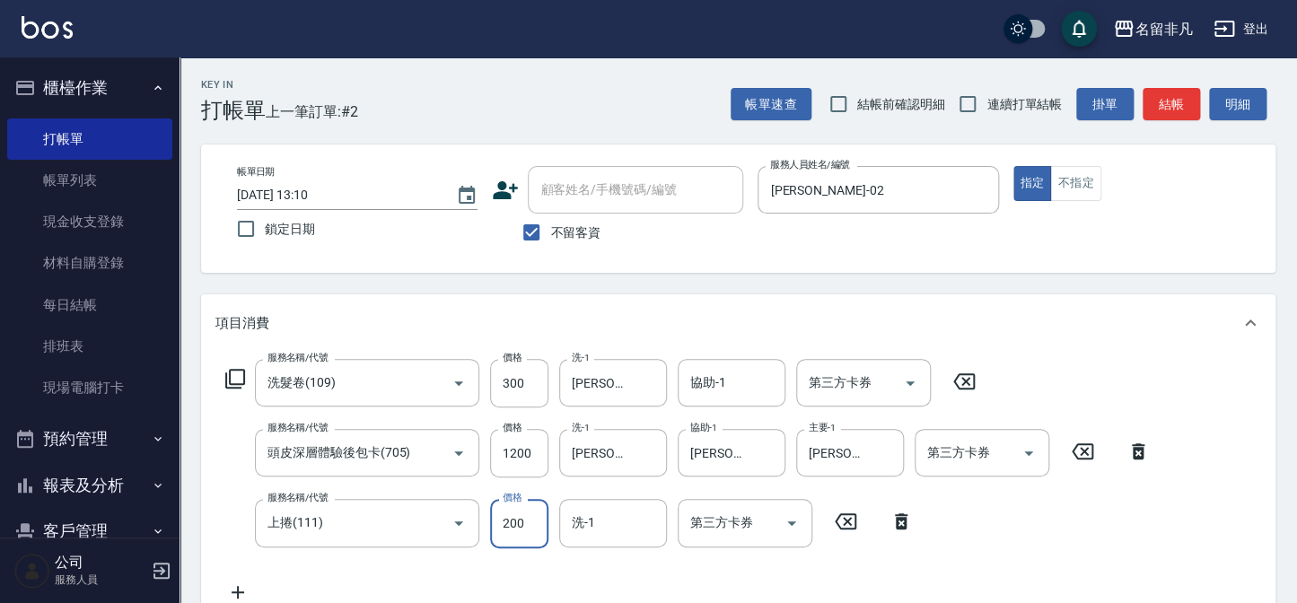
type input "200"
click at [859, 388] on div "第三方卡券 第三方卡券" at bounding box center [863, 383] width 135 height 48
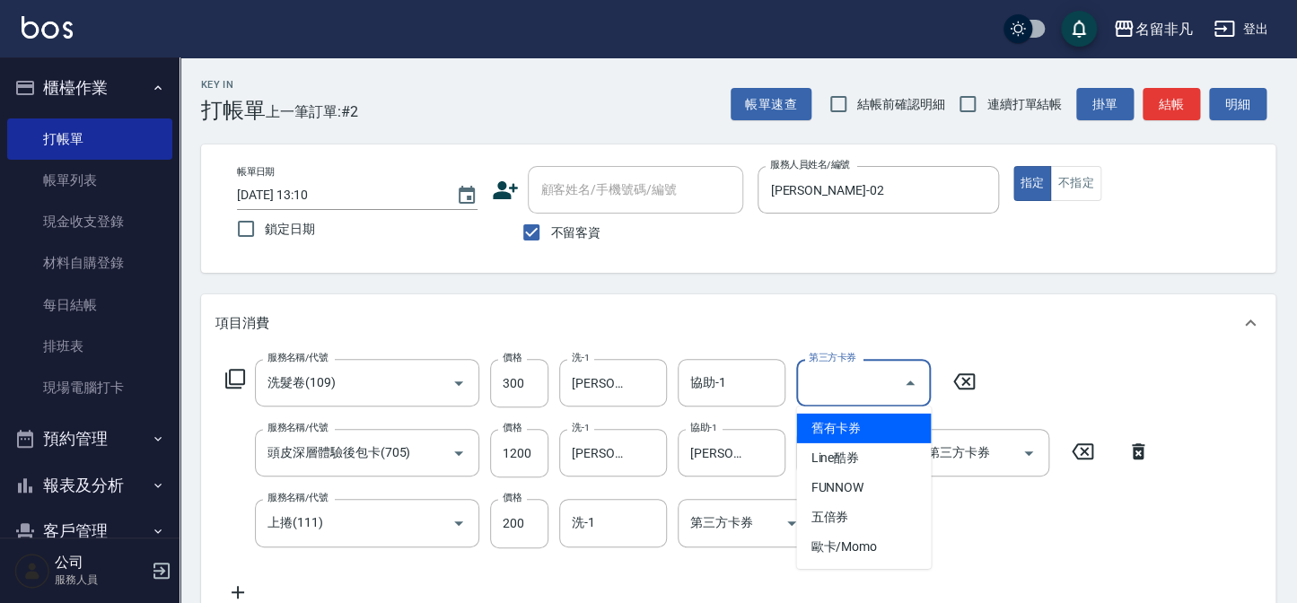
click at [868, 421] on span "舊有卡券" at bounding box center [863, 429] width 135 height 30
type input "舊有卡券"
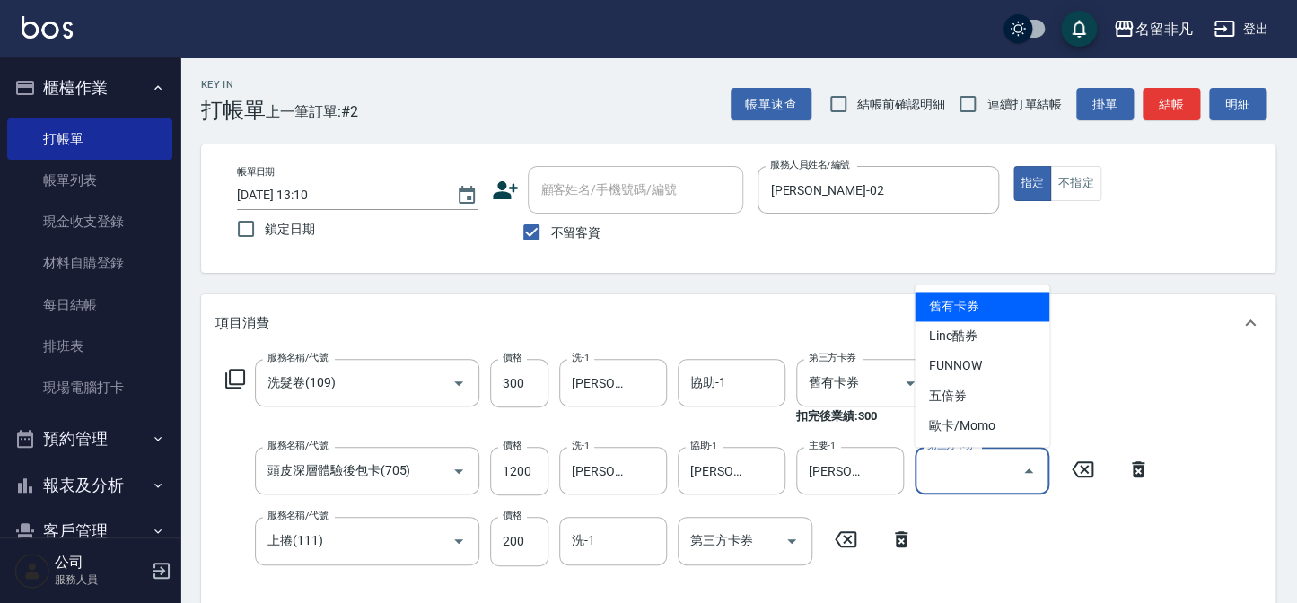
click at [938, 462] on div "第三方卡券 第三方卡券" at bounding box center [982, 471] width 135 height 48
click at [954, 302] on span "舊有卡券" at bounding box center [982, 307] width 135 height 30
type input "舊有卡券"
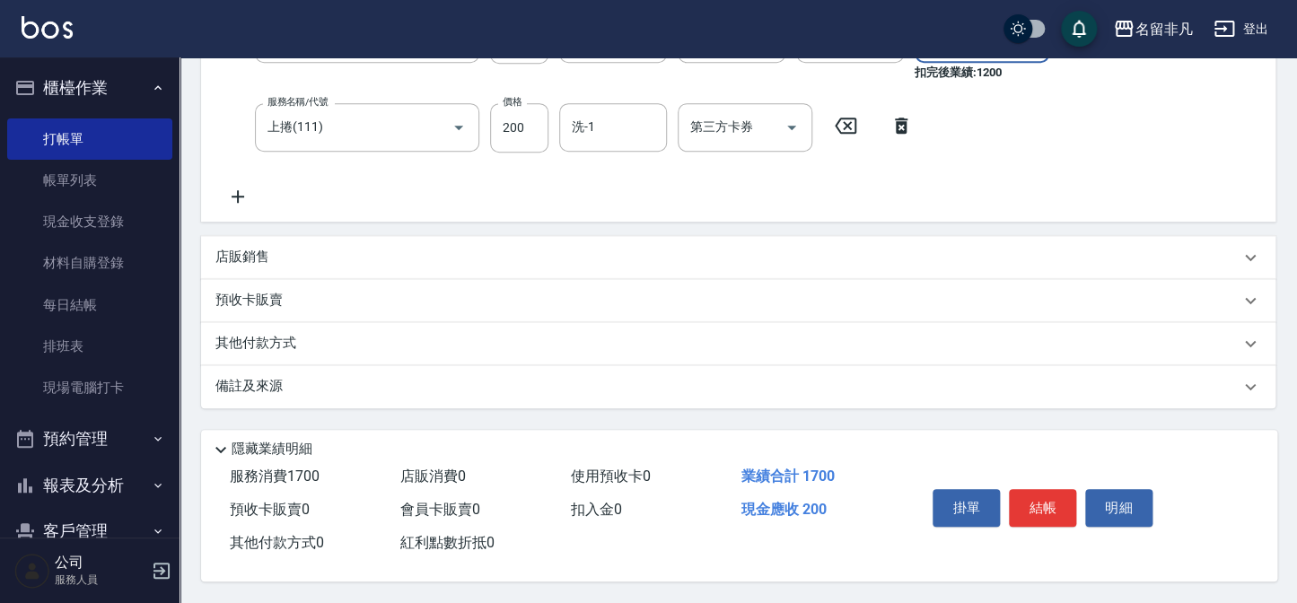
scroll to position [435, 0]
click at [1046, 504] on button "結帳" at bounding box center [1042, 508] width 67 height 38
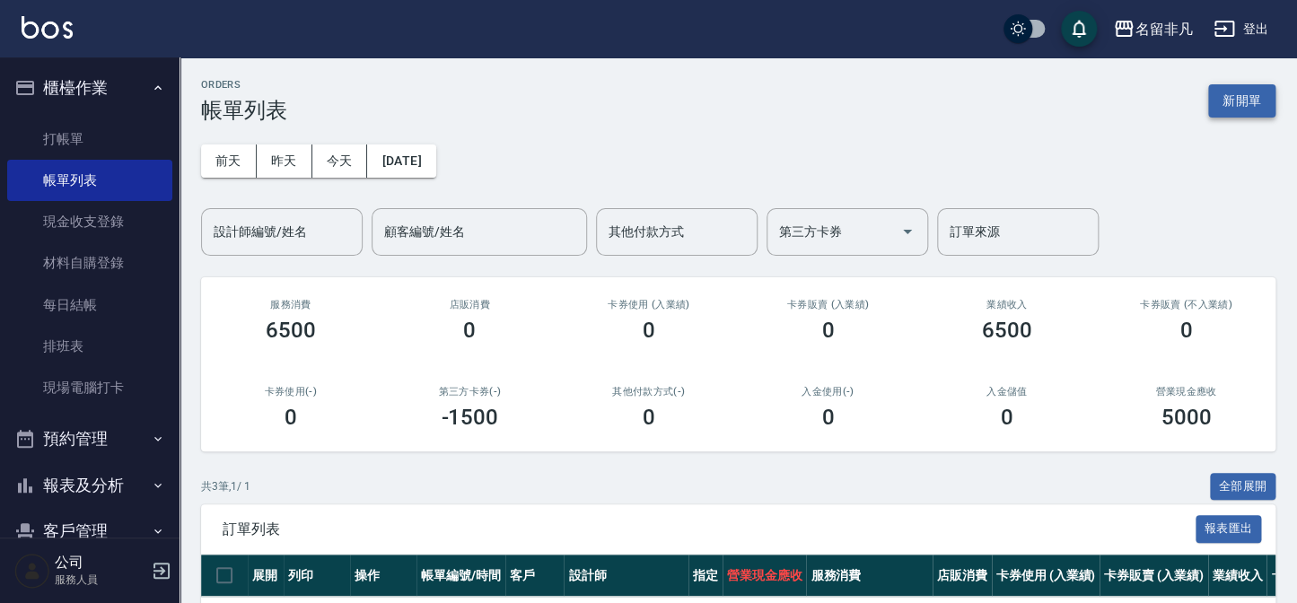
click at [1211, 98] on button "新開單" at bounding box center [1241, 100] width 67 height 33
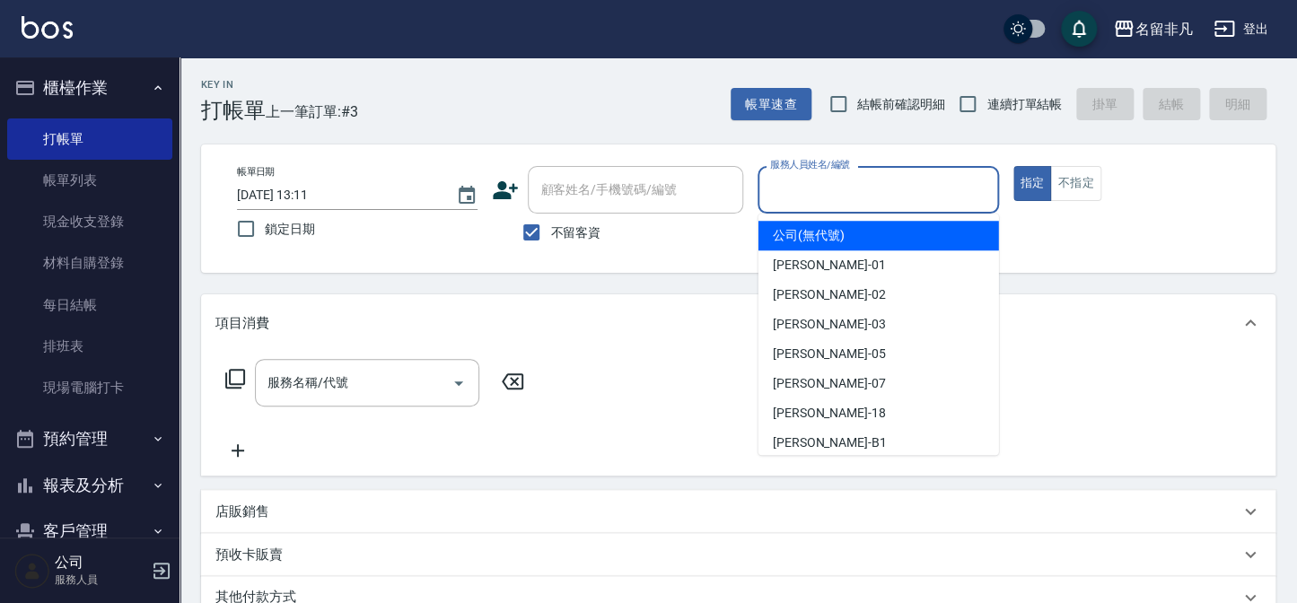
click at [897, 200] on input "服務人員姓名/編號" at bounding box center [878, 189] width 224 height 31
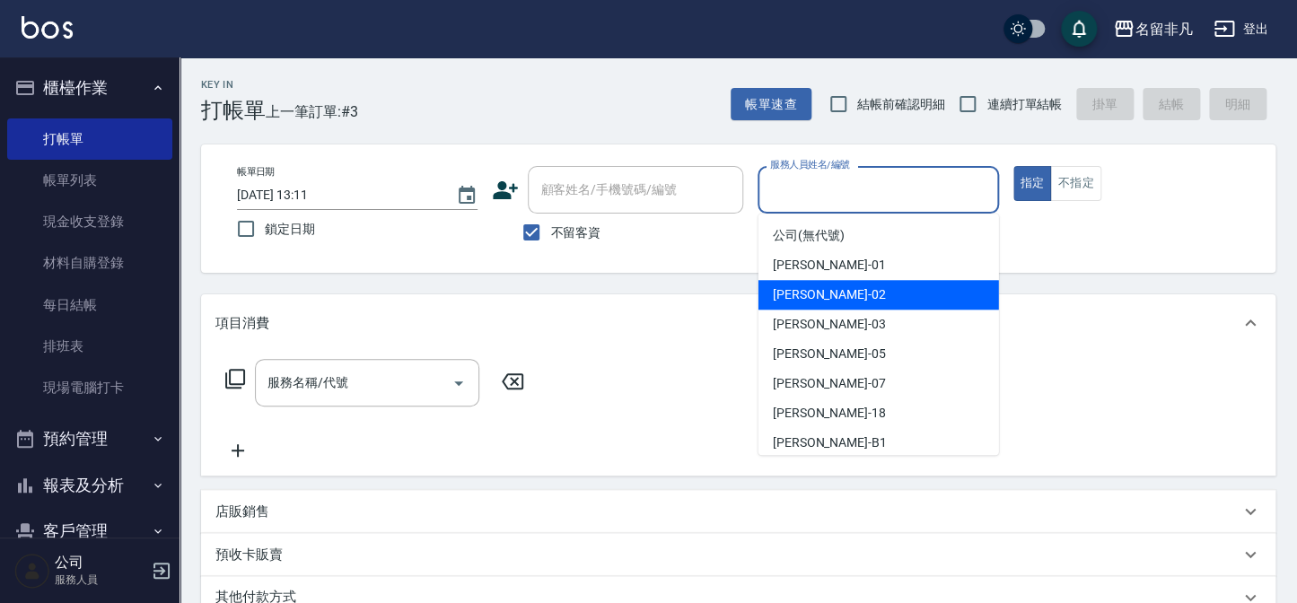
click at [854, 291] on div "[PERSON_NAME]-02" at bounding box center [878, 295] width 241 height 30
type input "[PERSON_NAME]-02"
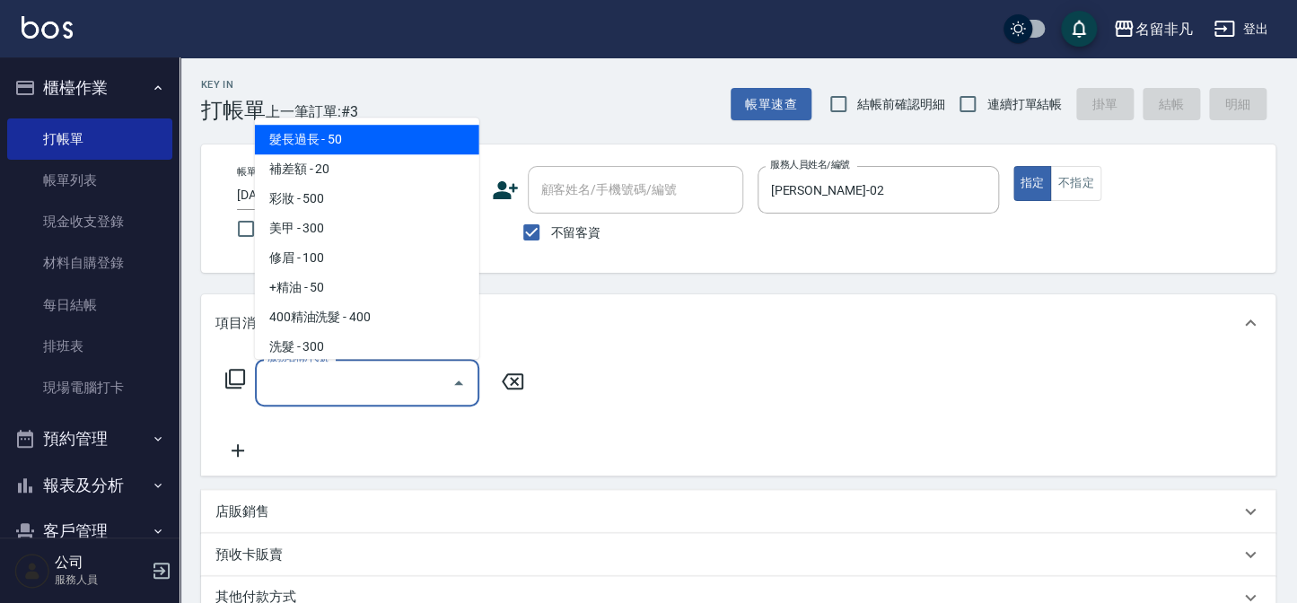
click at [413, 375] on input "服務名稱/代號" at bounding box center [353, 382] width 181 height 31
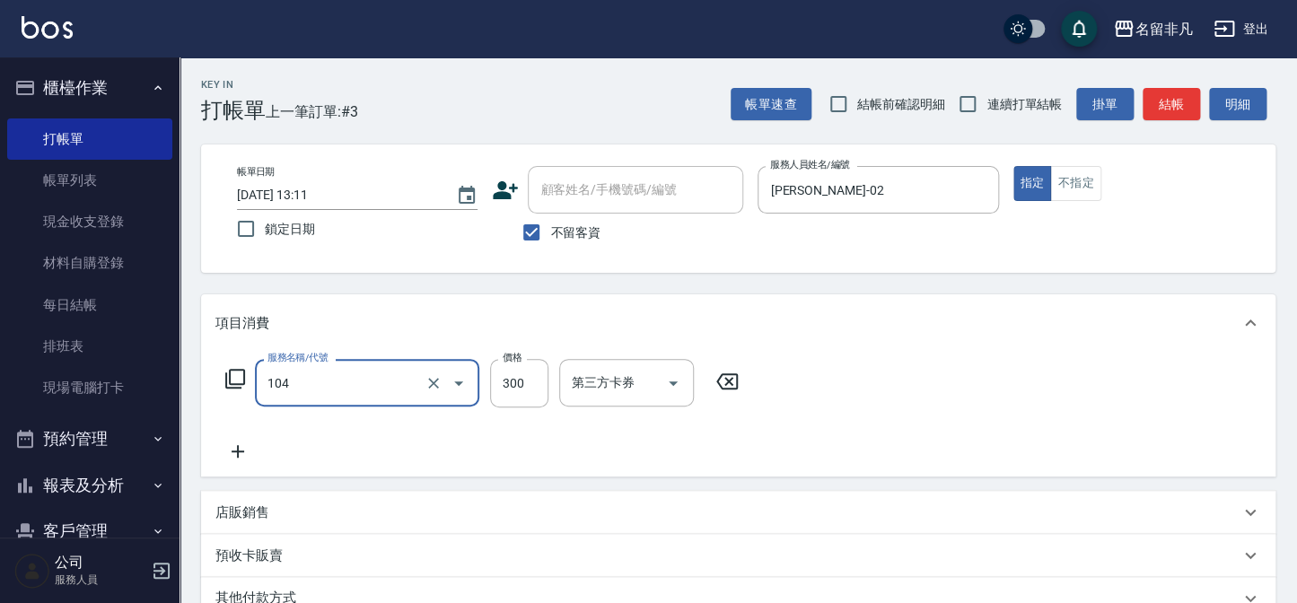
type input "洗髮(104)"
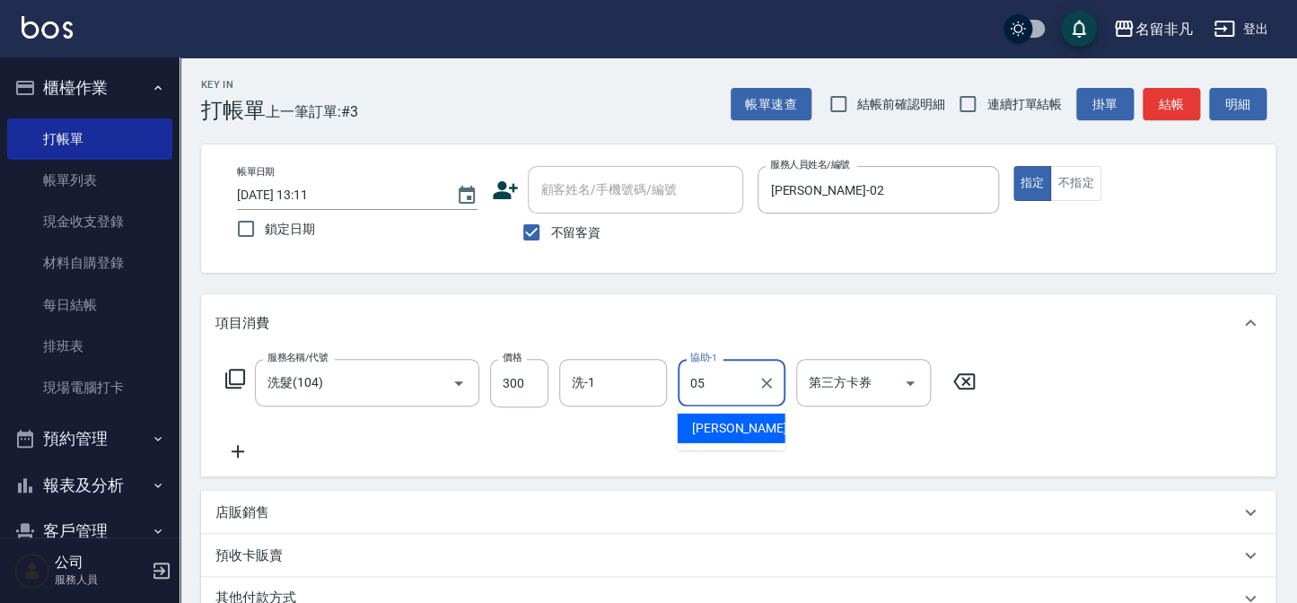
type input "[PERSON_NAME]-05"
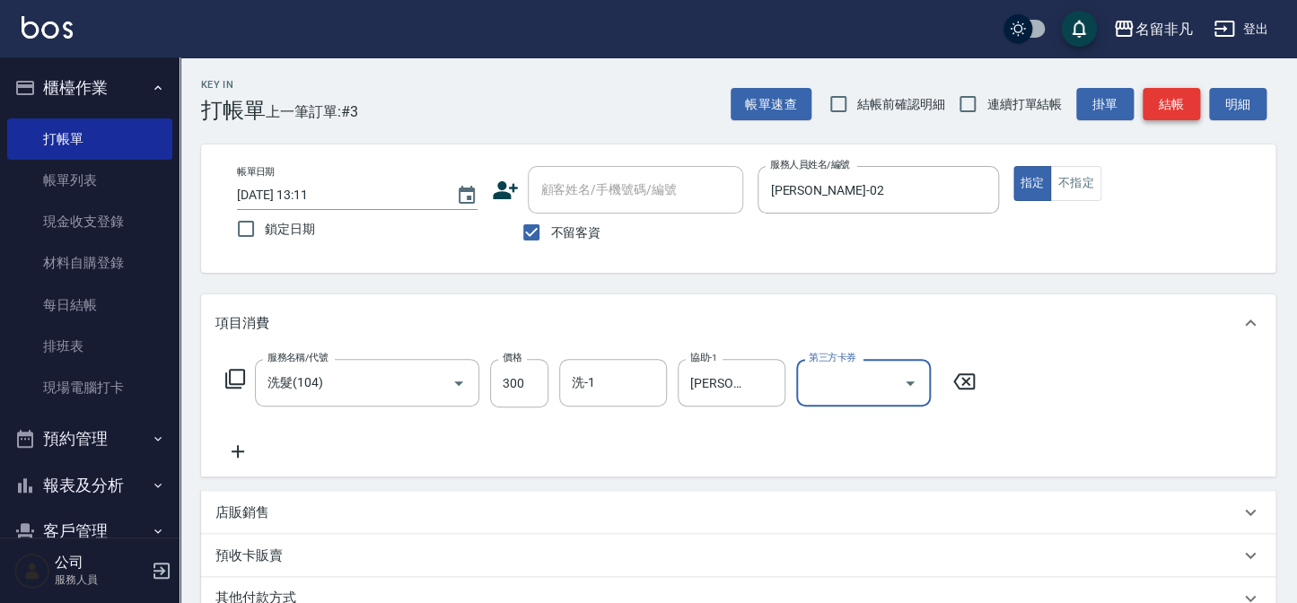
click at [1167, 116] on button "結帳" at bounding box center [1171, 104] width 57 height 33
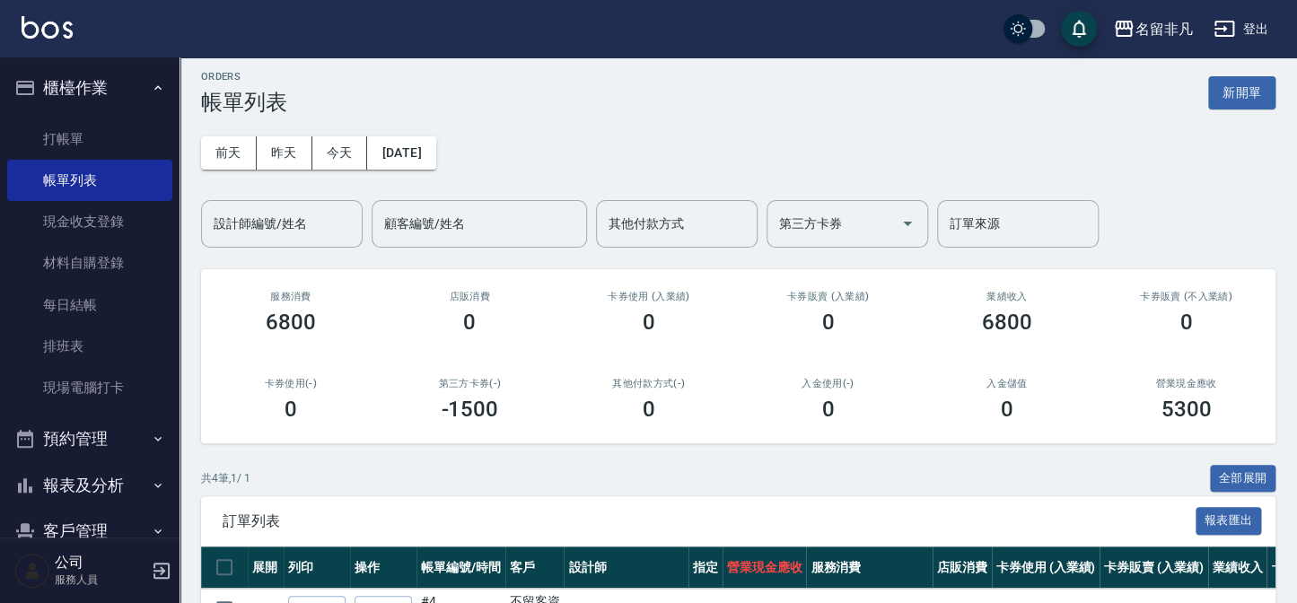
scroll to position [2, 0]
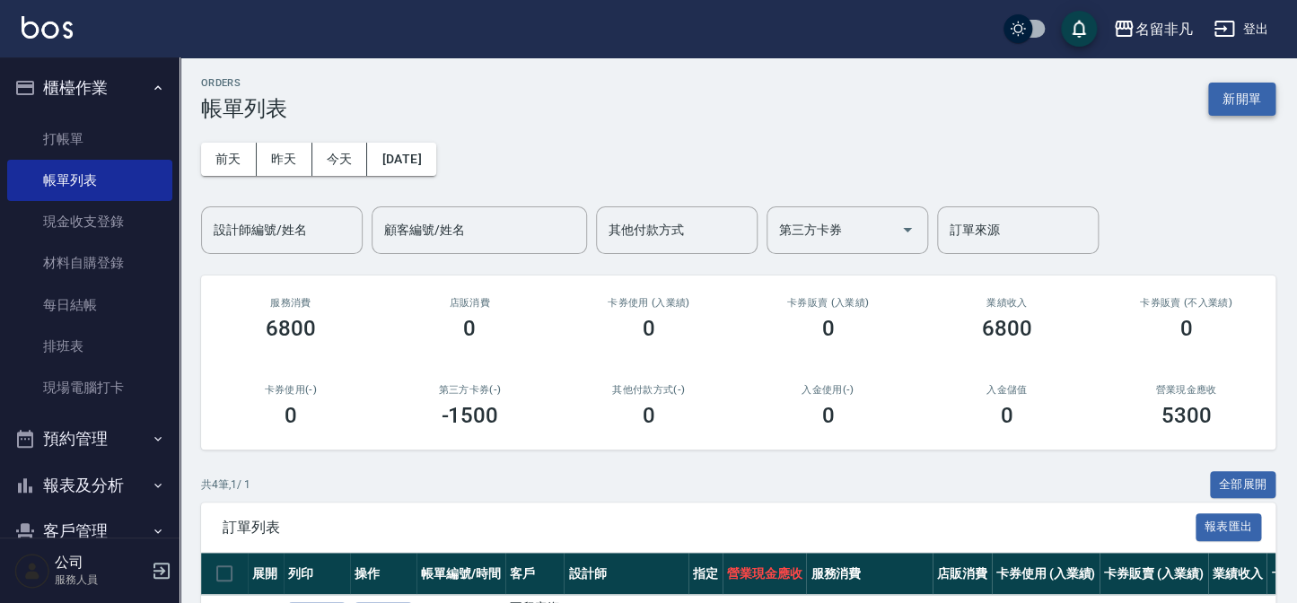
click at [1239, 104] on button "新開單" at bounding box center [1241, 99] width 67 height 33
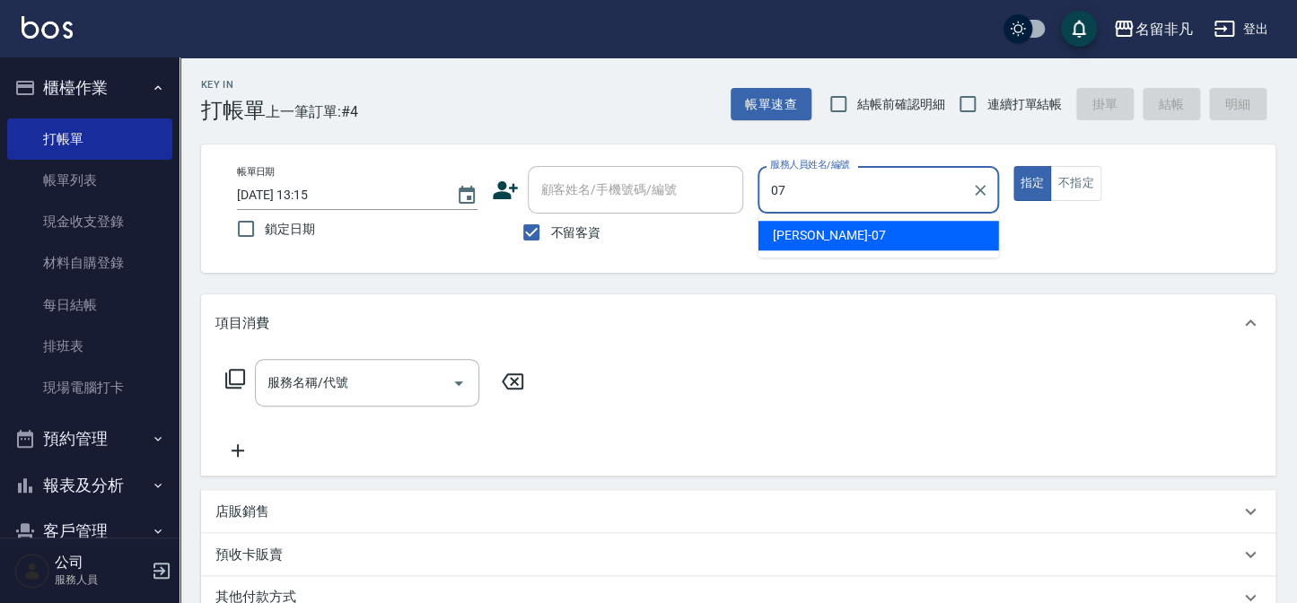
type input "[PERSON_NAME]-07"
type button "true"
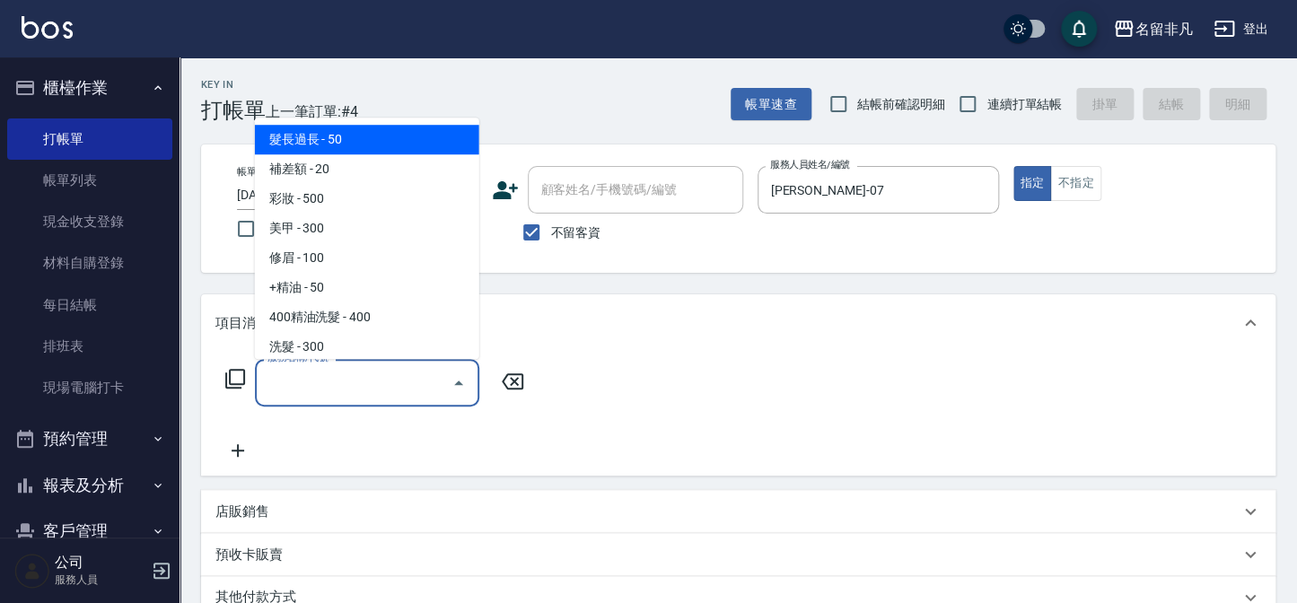
click at [349, 378] on input "服務名稱/代號" at bounding box center [353, 382] width 181 height 31
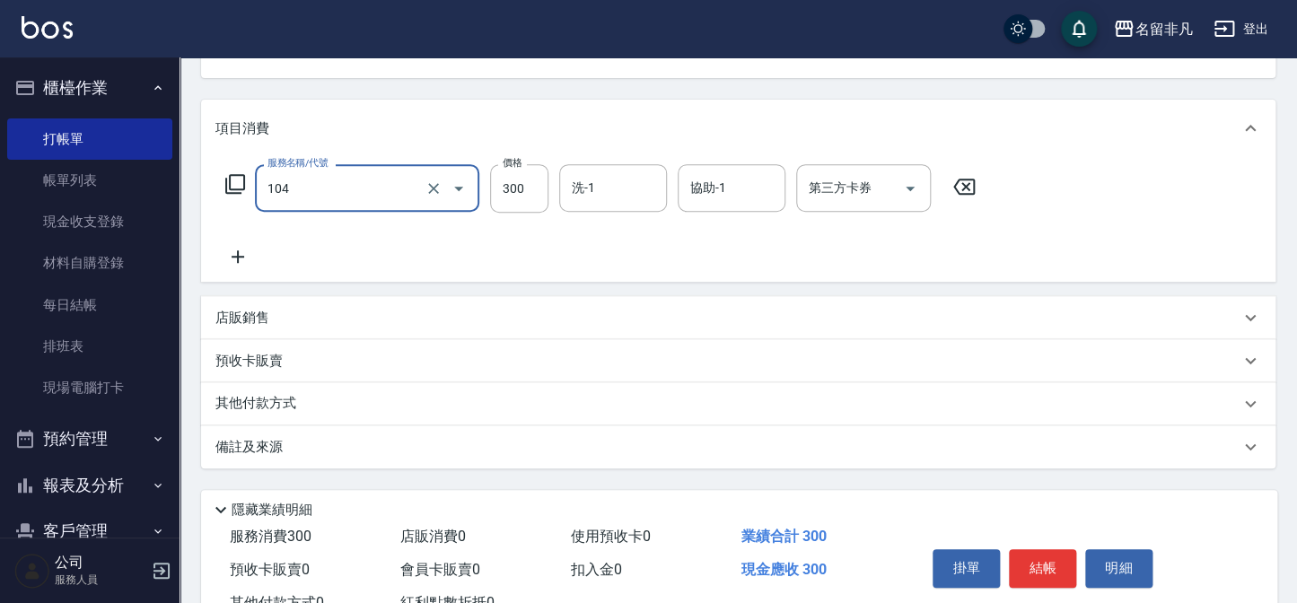
scroll to position [244, 0]
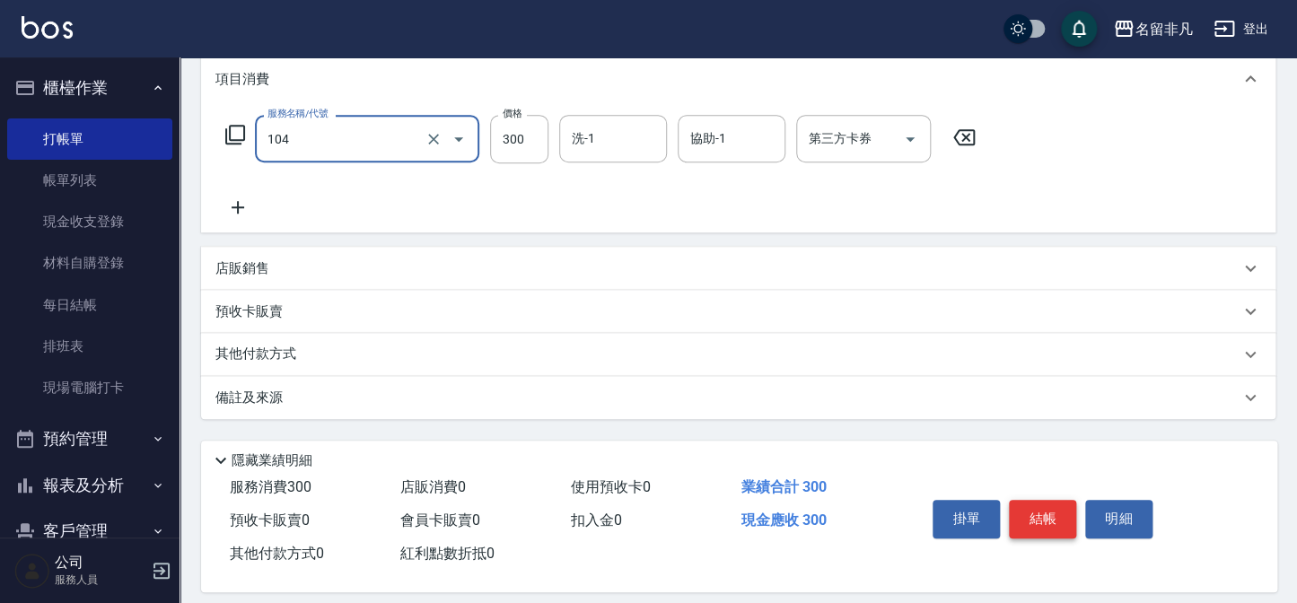
type input "洗髮(104)"
click at [1033, 524] on button "結帳" at bounding box center [1042, 519] width 67 height 38
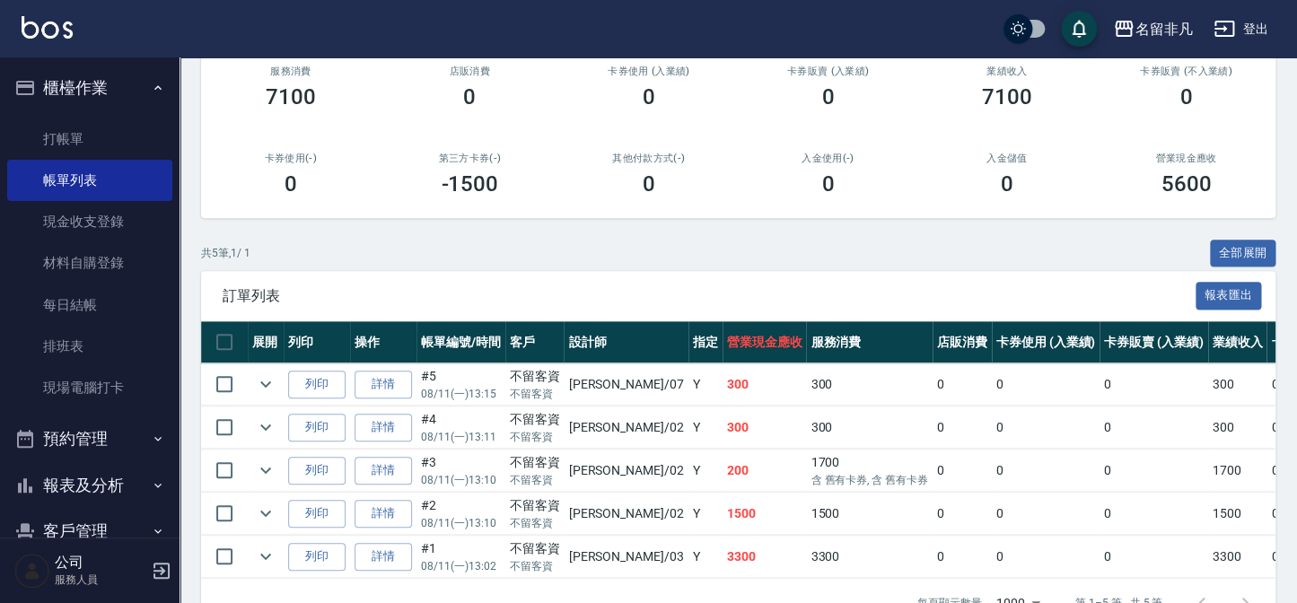
scroll to position [244, 0]
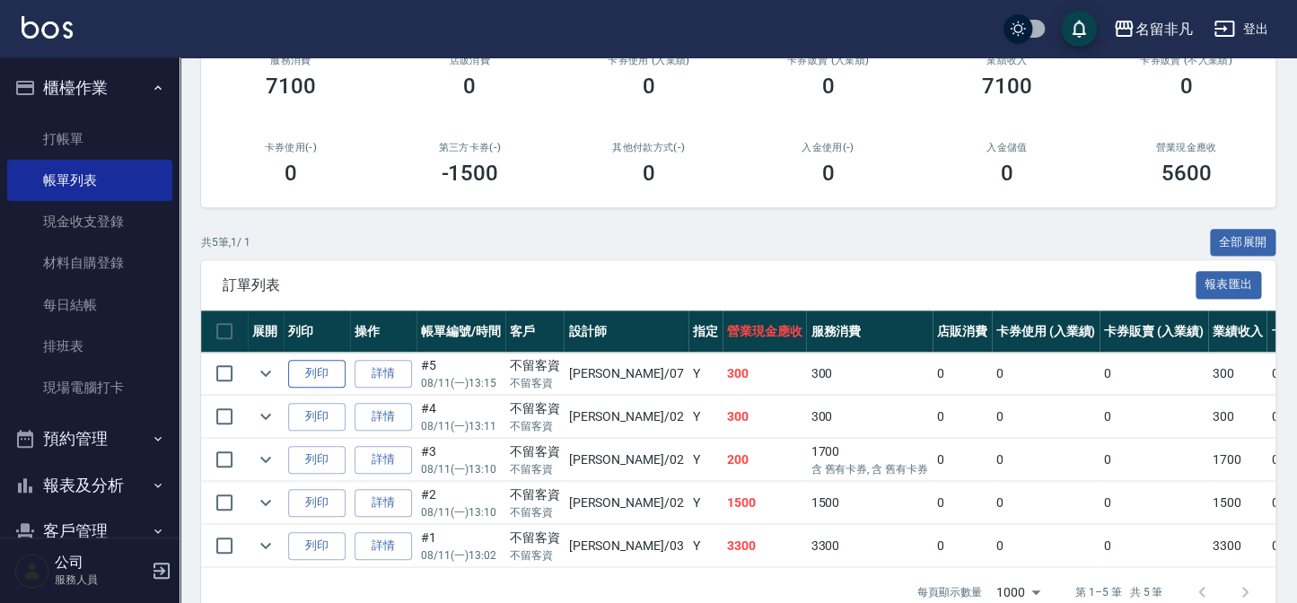
click at [305, 360] on button "列印" at bounding box center [316, 374] width 57 height 28
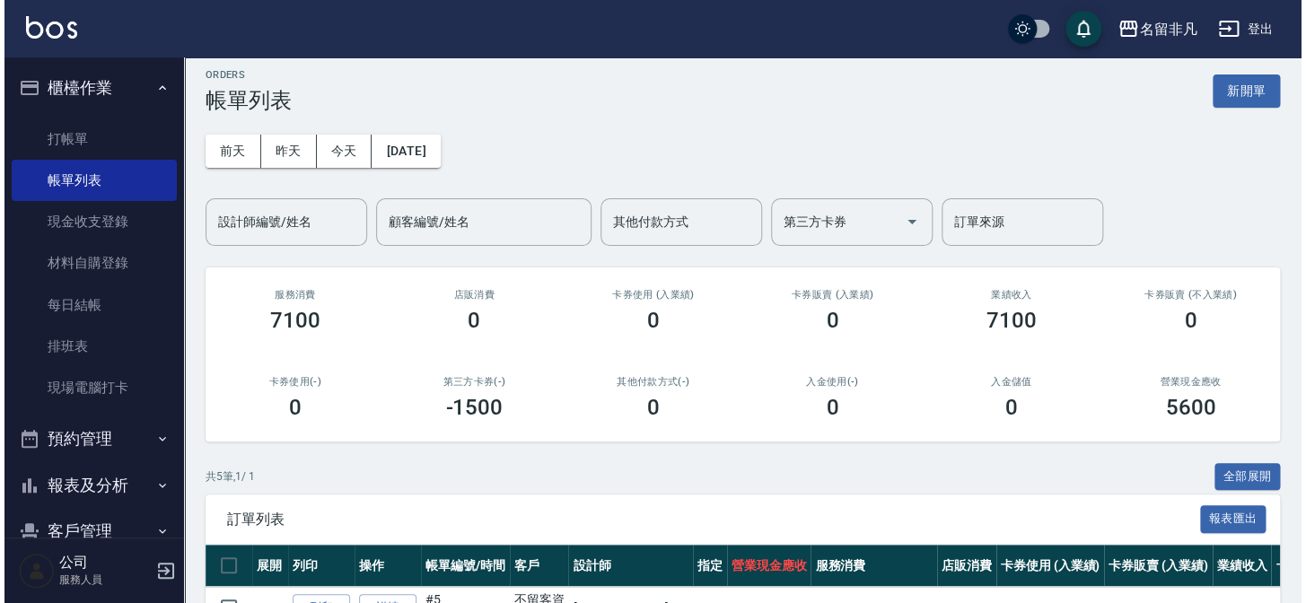
scroll to position [0, 0]
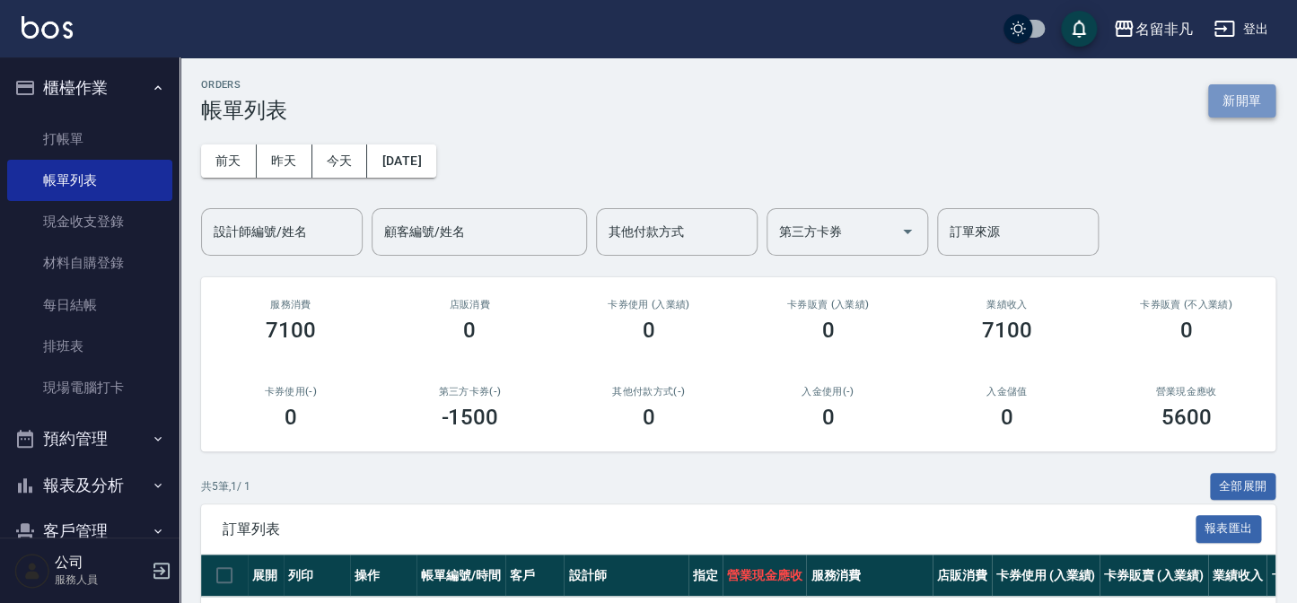
click at [1241, 112] on button "新開單" at bounding box center [1241, 100] width 67 height 33
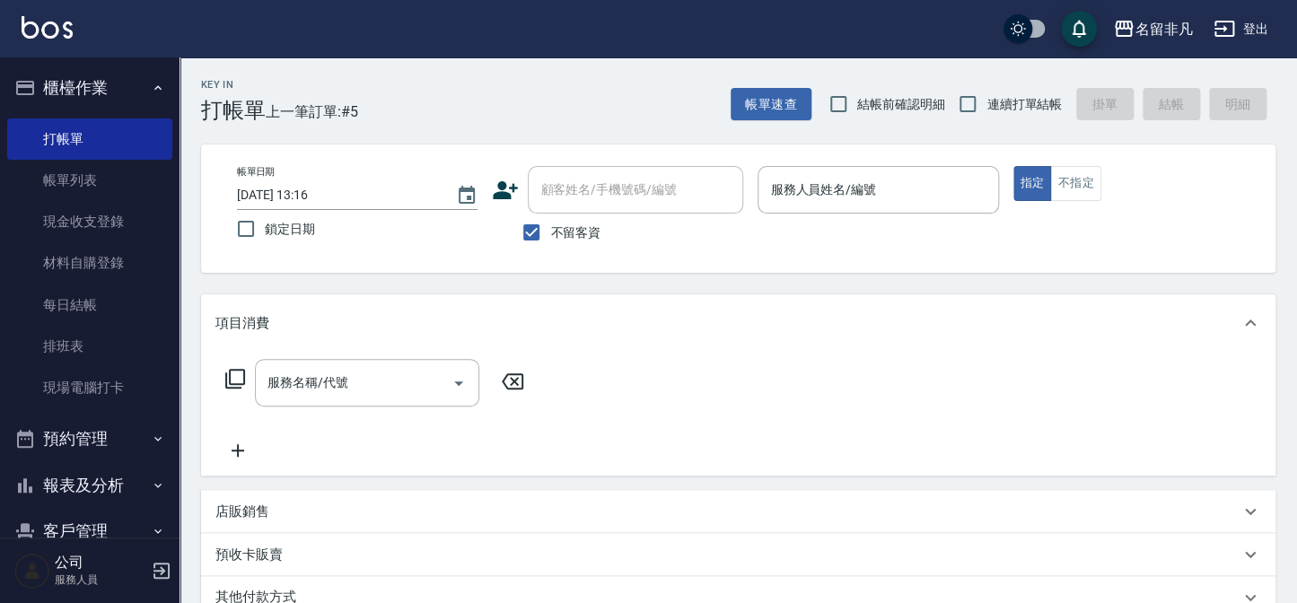
click at [503, 181] on icon at bounding box center [506, 190] width 25 height 18
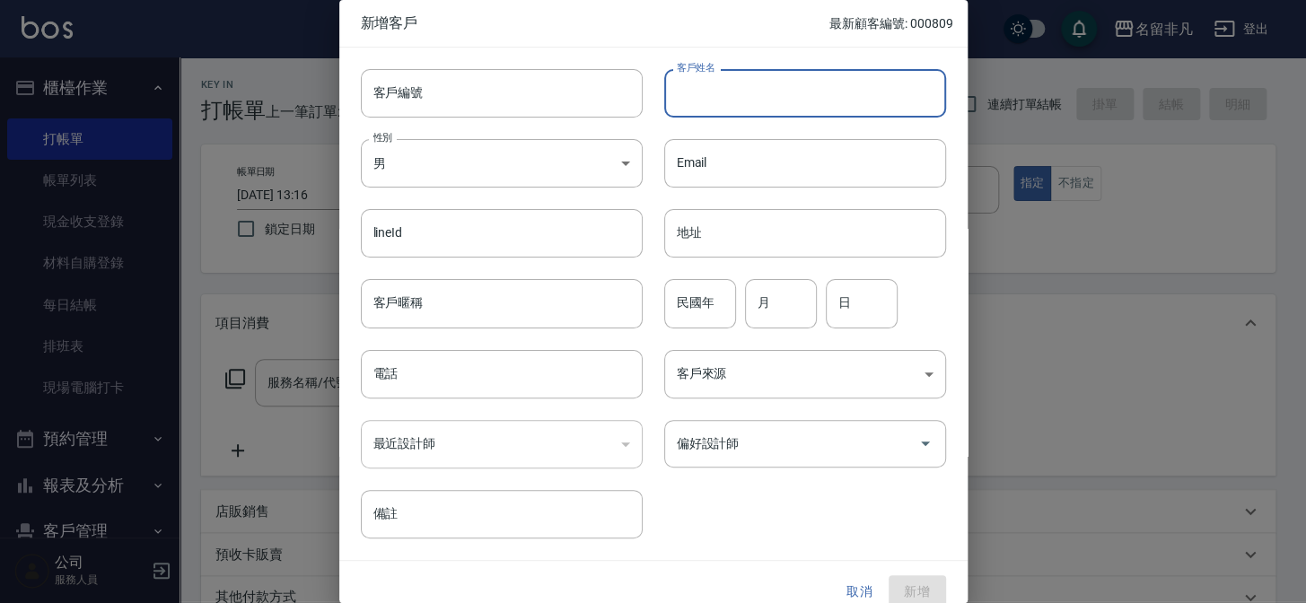
click at [747, 106] on input "客戶姓名" at bounding box center [805, 93] width 282 height 48
type input "5"
type input "[PERSON_NAME]"
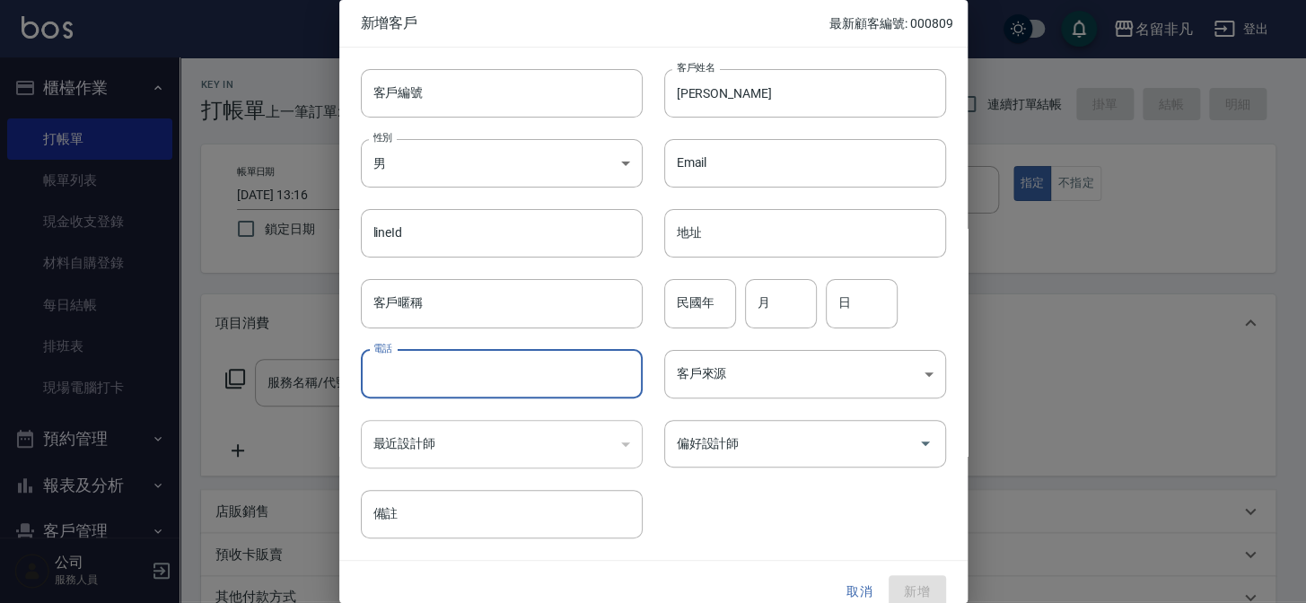
click at [408, 387] on input "電話" at bounding box center [502, 374] width 282 height 48
type input "0911585267"
click at [672, 455] on input "偏好設計師" at bounding box center [791, 443] width 239 height 31
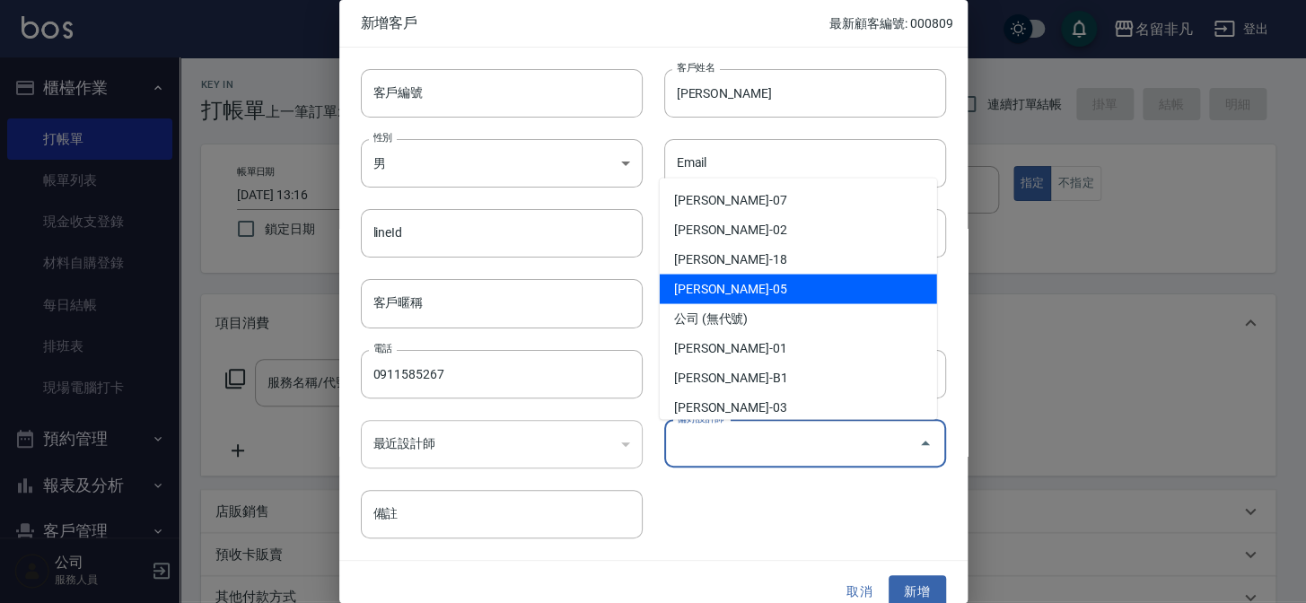
click at [723, 287] on li "[PERSON_NAME]-05" at bounding box center [798, 290] width 277 height 30
type input "[PERSON_NAME]"
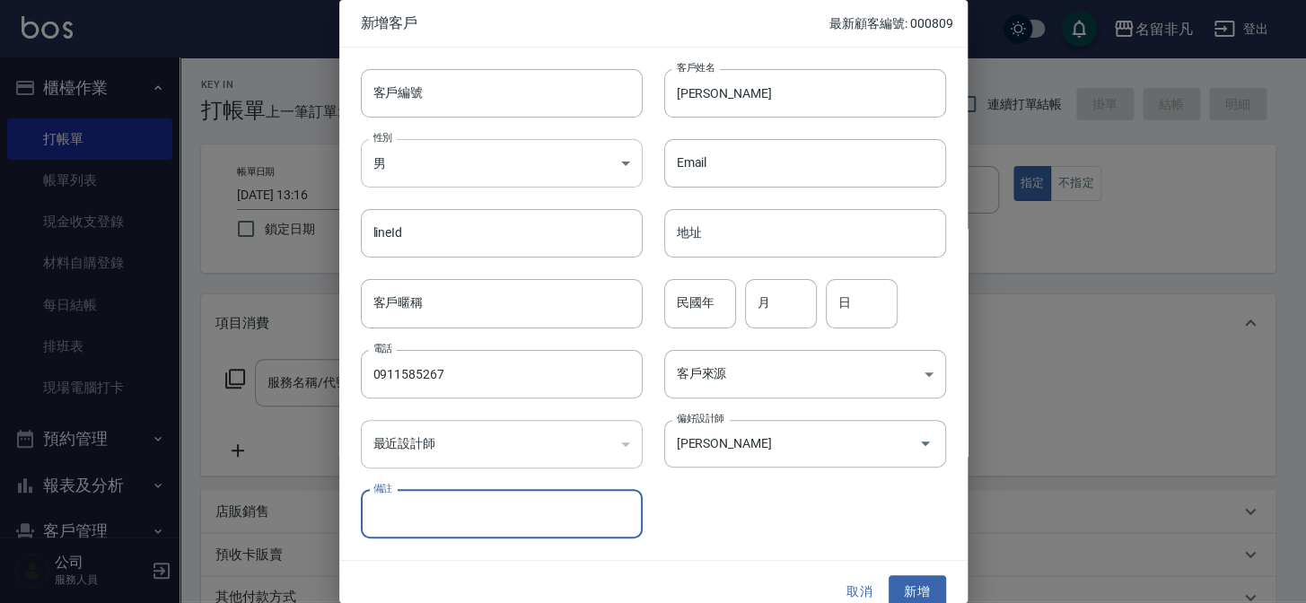
click at [437, 179] on body "名留非凡 登出 櫃檯作業 打帳單 帳單列表 現金收支登錄 材料自購登錄 每日結帳 排班表 現場電腦打卡 預約管理 預約管理 單日預約紀錄 單週預約紀錄 報表及…" at bounding box center [653, 428] width 1306 height 857
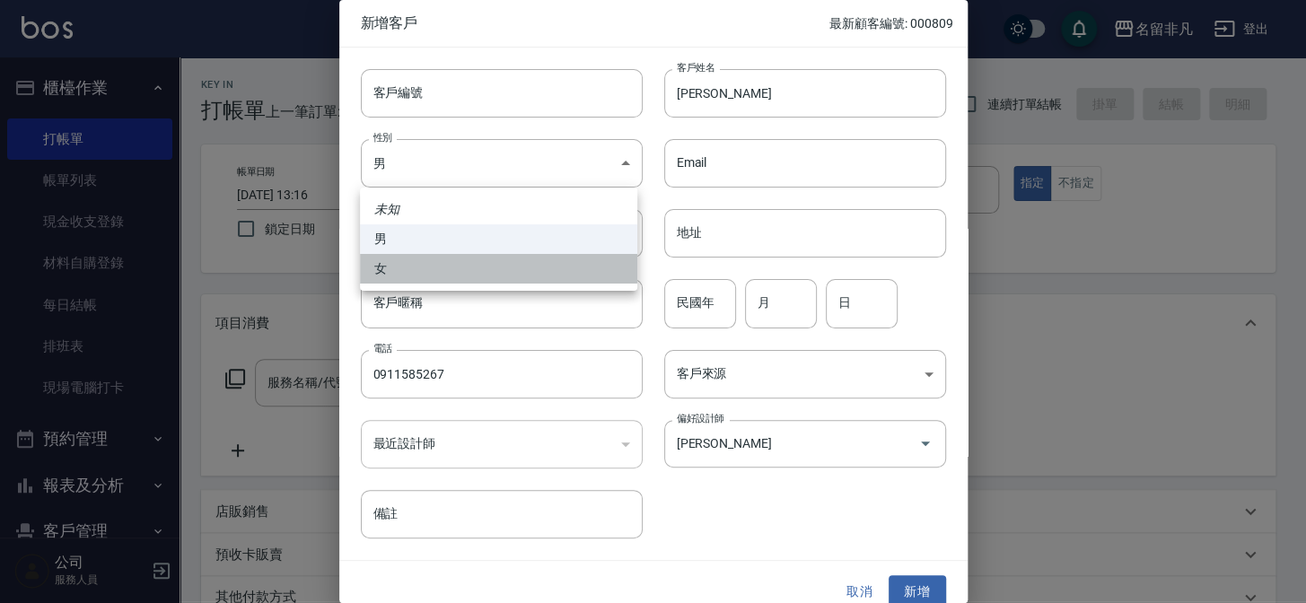
drag, startPoint x: 438, startPoint y: 272, endPoint x: 439, endPoint y: 252, distance: 19.8
click at [439, 261] on li "女" at bounding box center [498, 269] width 277 height 30
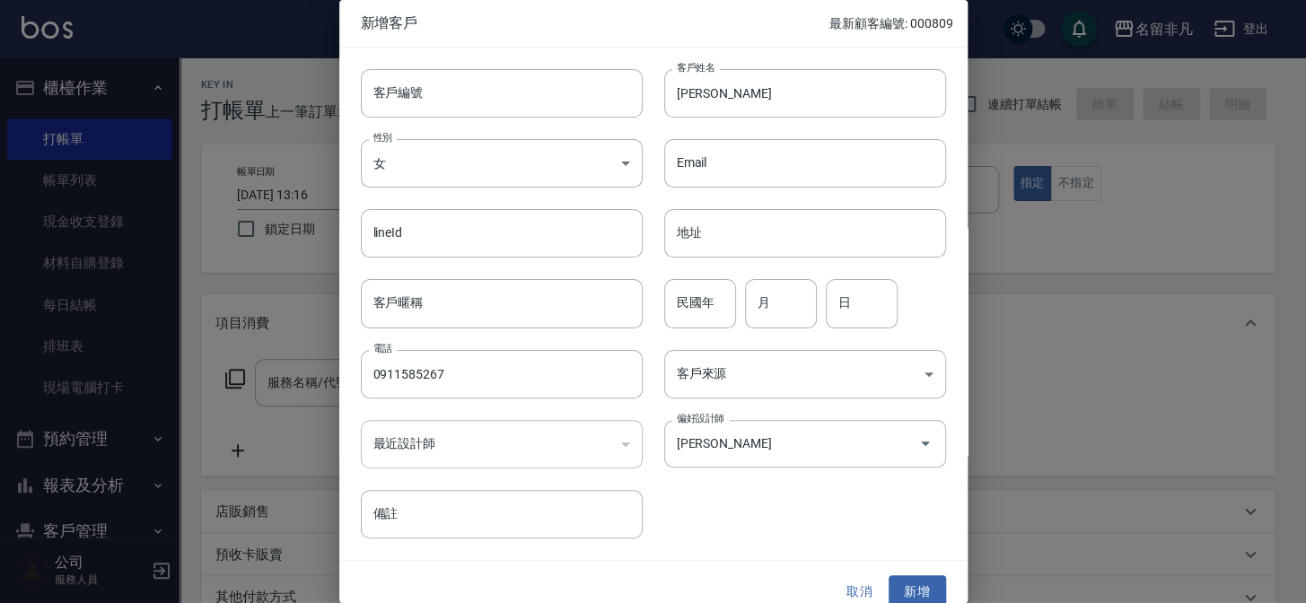
click at [439, 243] on input "lineId" at bounding box center [502, 233] width 282 height 48
click at [437, 165] on body "名留非凡 登出 櫃檯作業 打帳單 帳單列表 現金收支登錄 材料自購登錄 每日結帳 排班表 現場電腦打卡 預約管理 預約管理 單日預約紀錄 單週預約紀錄 報表及…" at bounding box center [653, 428] width 1306 height 857
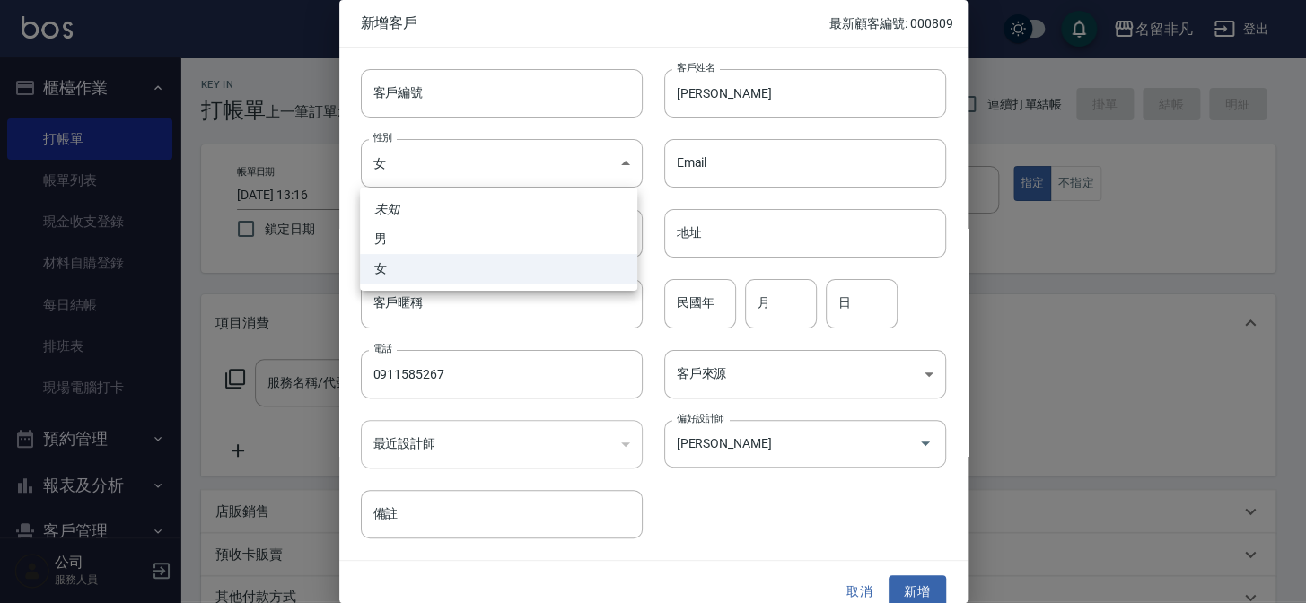
click at [452, 242] on li "男" at bounding box center [498, 239] width 277 height 30
type input "[DEMOGRAPHIC_DATA]"
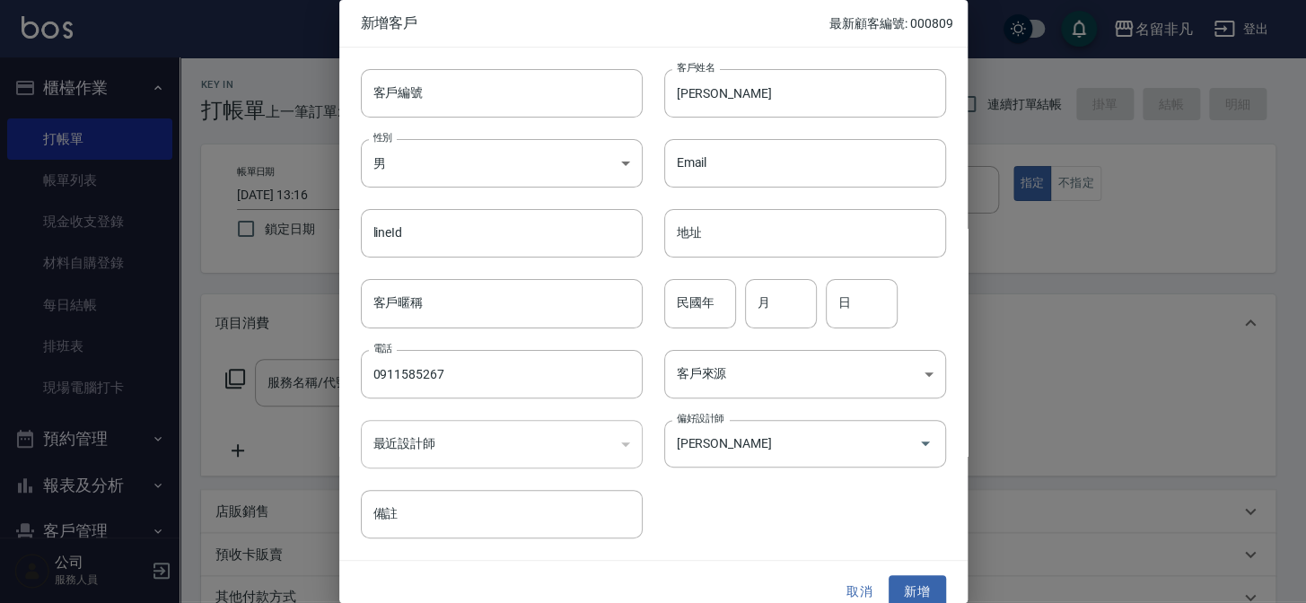
click at [448, 257] on input "lineId" at bounding box center [502, 233] width 282 height 48
click at [448, 256] on input "lineId" at bounding box center [502, 233] width 282 height 48
click at [447, 94] on input "客戶編號" at bounding box center [502, 93] width 282 height 48
type input "0008011"
click at [921, 582] on button "新增" at bounding box center [917, 591] width 57 height 33
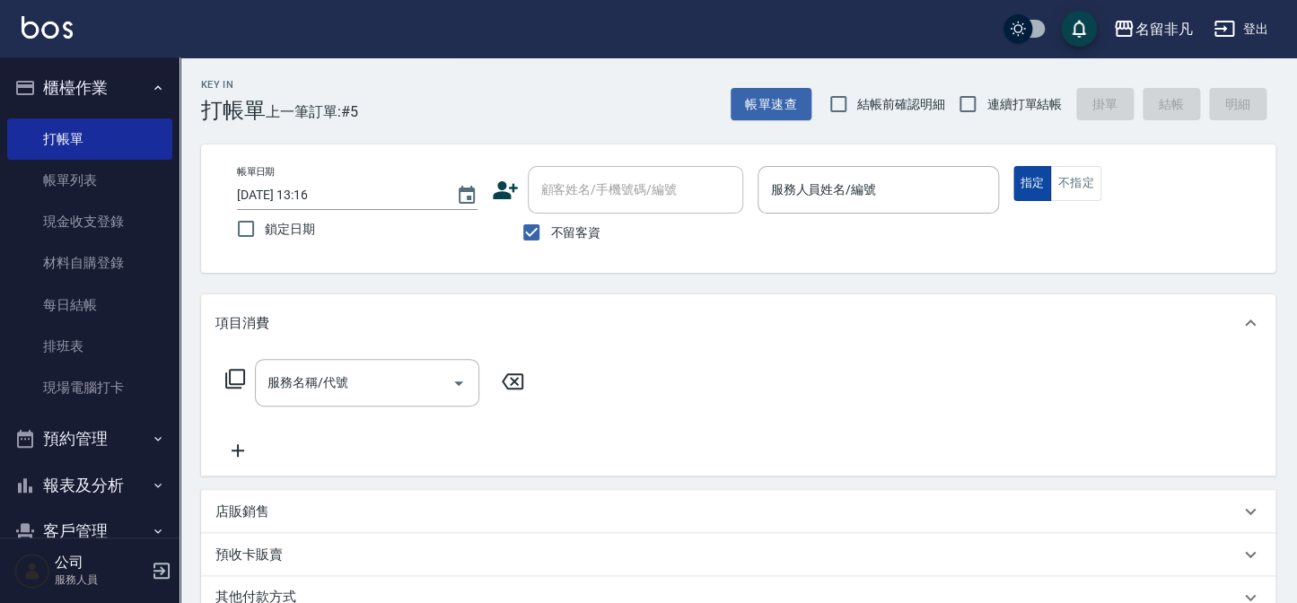
type button "true"
click at [1031, 182] on button "指定" at bounding box center [1032, 183] width 39 height 35
click at [880, 184] on input "....." at bounding box center [878, 189] width 224 height 31
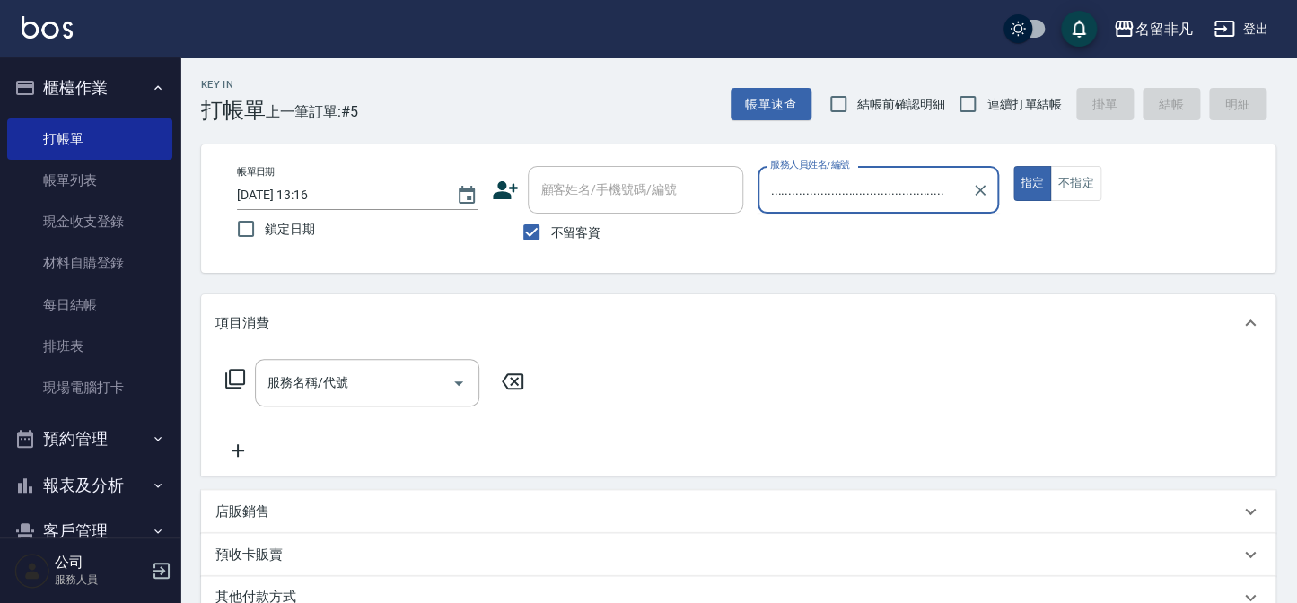
click at [872, 188] on input "................................................." at bounding box center [864, 189] width 197 height 31
type input "...................................................0.................."
click at [982, 188] on icon "Clear" at bounding box center [980, 190] width 18 height 18
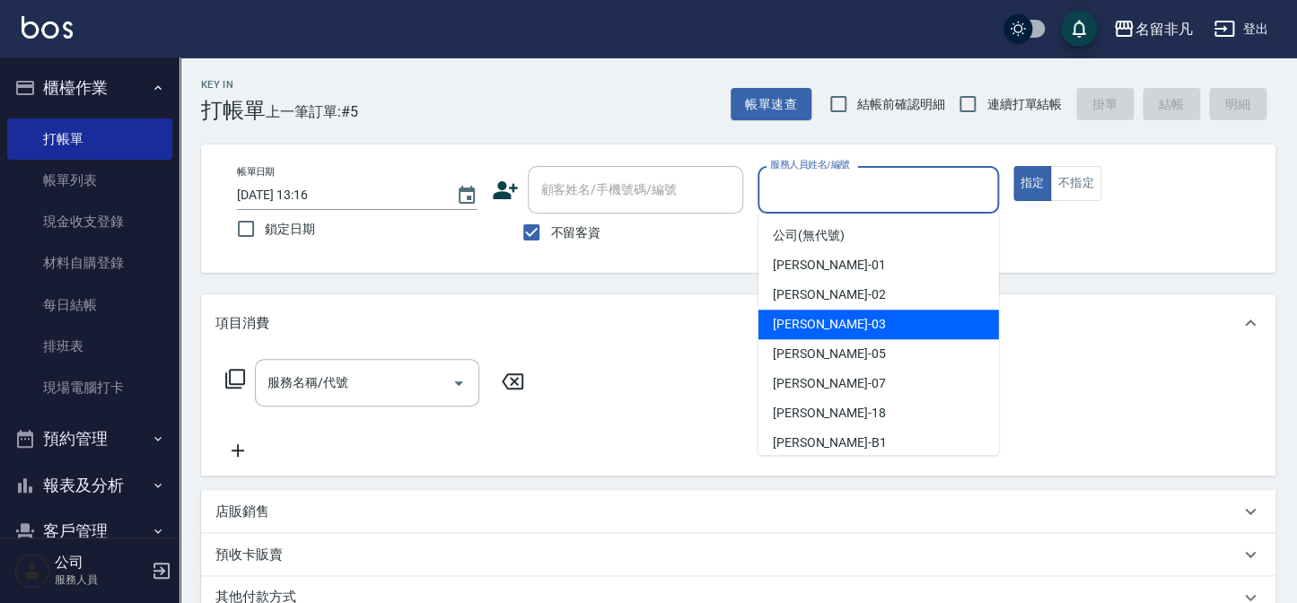
click at [822, 322] on div "[PERSON_NAME] -03" at bounding box center [878, 325] width 241 height 30
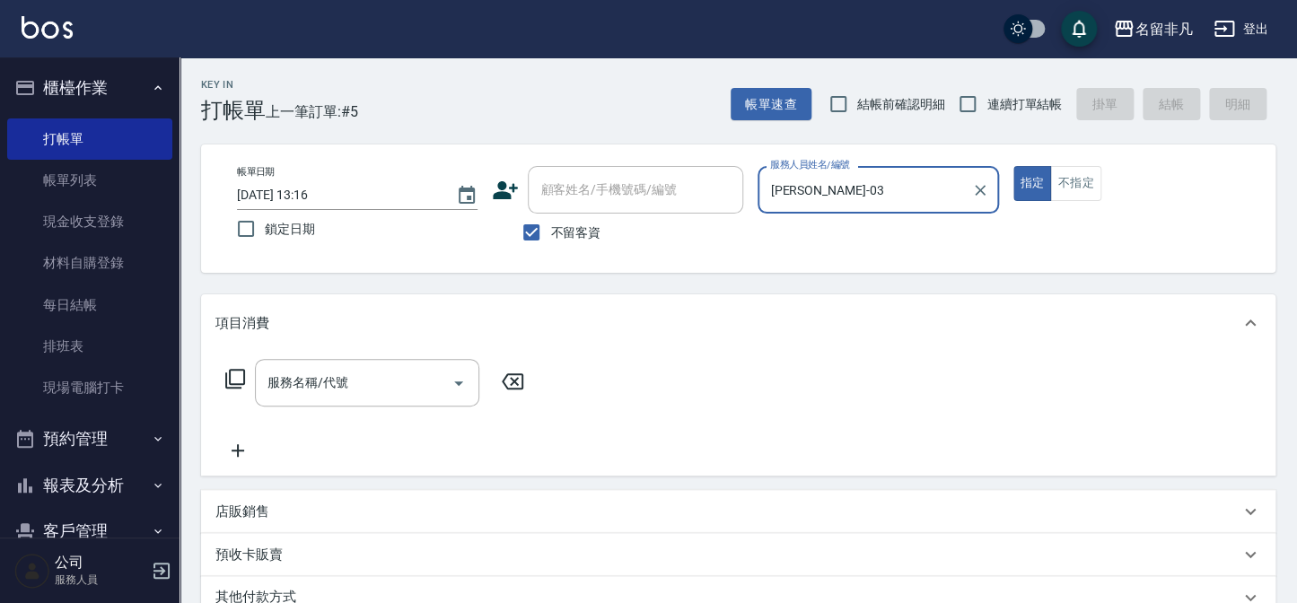
type input "[PERSON_NAME]-03"
click at [231, 374] on icon at bounding box center [235, 379] width 22 height 22
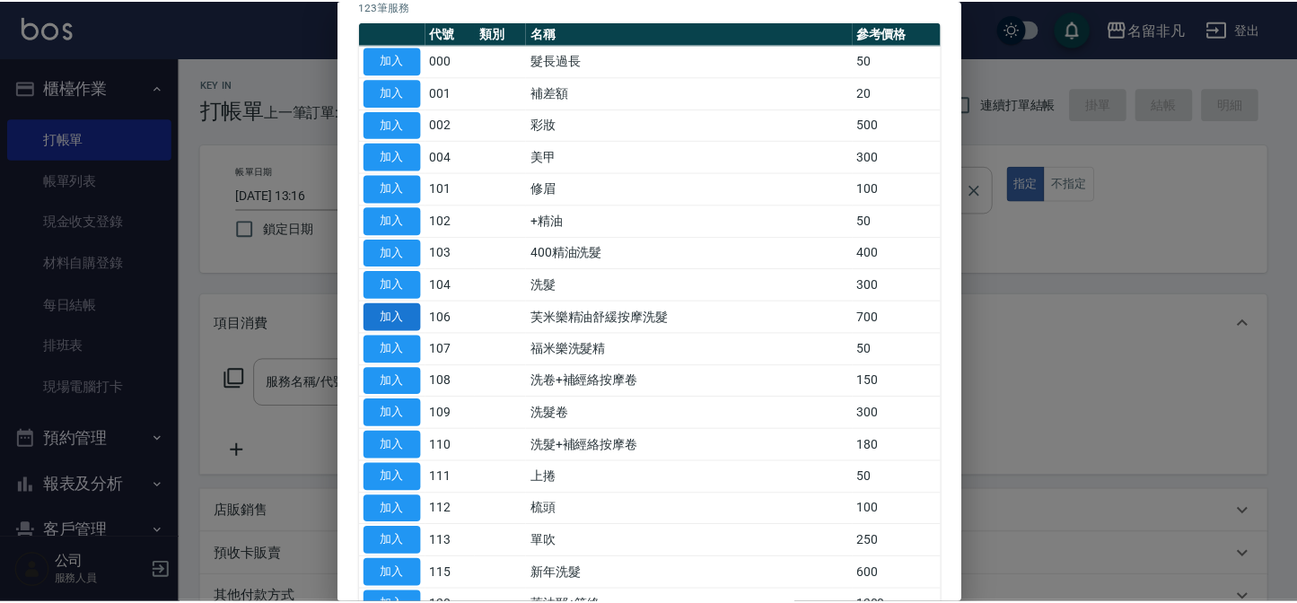
scroll to position [162, 0]
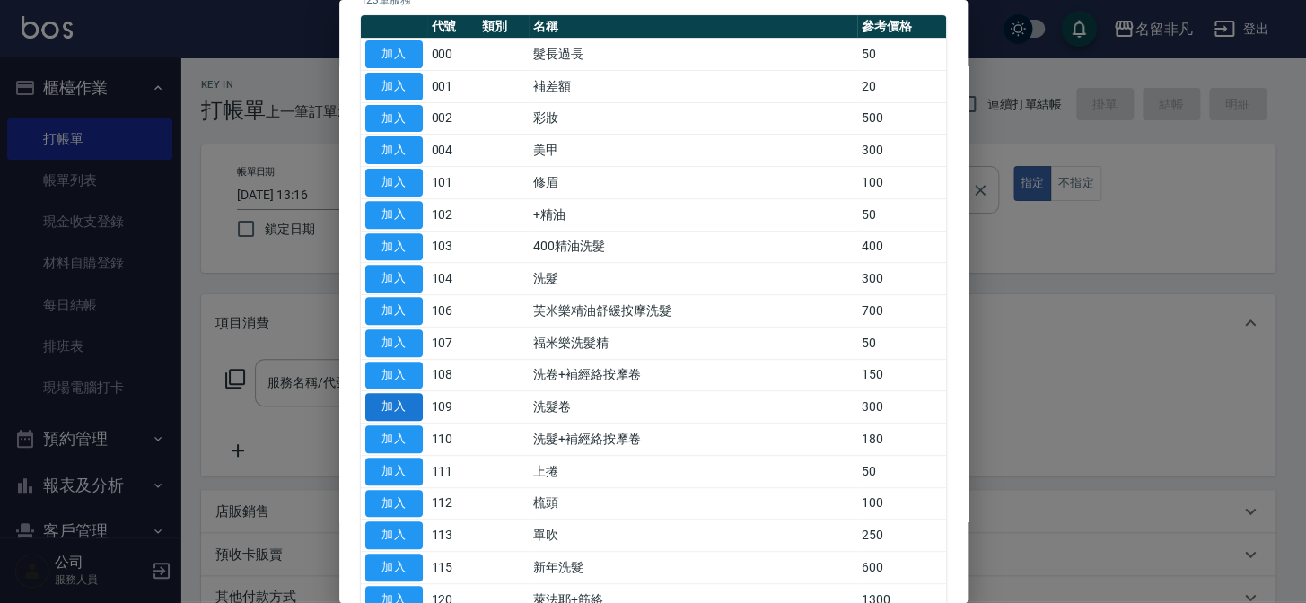
click at [387, 395] on button "加入" at bounding box center [393, 407] width 57 height 28
type input "洗髮卷(109)"
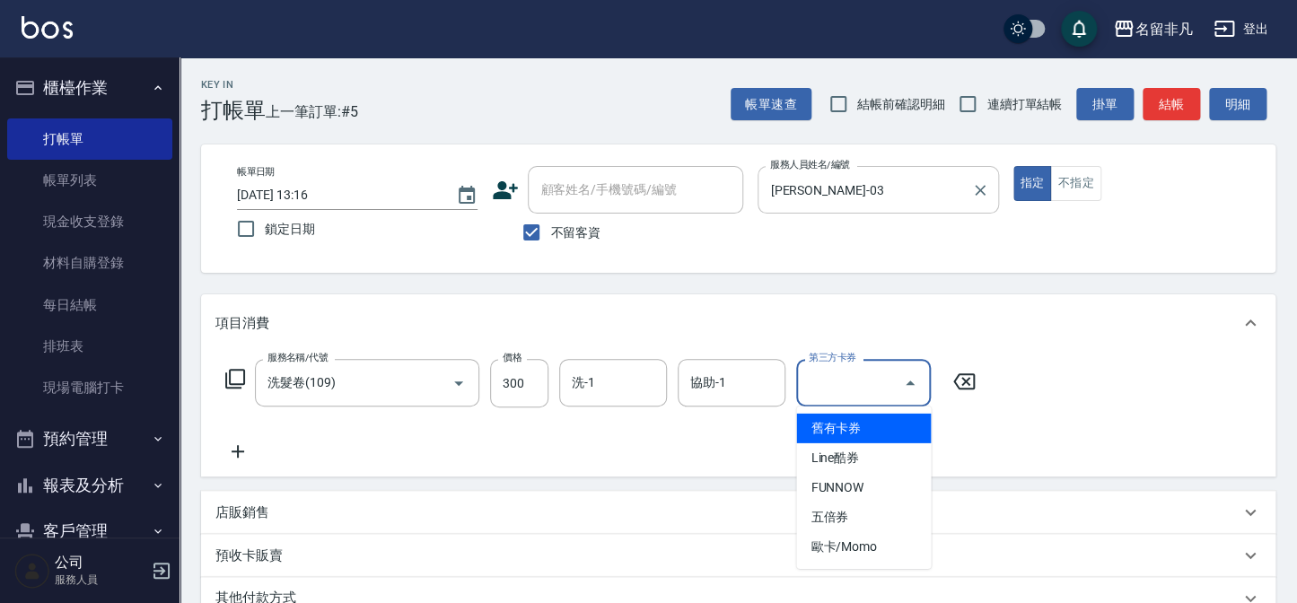
click at [849, 383] on input "第三方卡券" at bounding box center [850, 382] width 92 height 31
click at [864, 430] on span "舊有卡券" at bounding box center [863, 429] width 135 height 30
type input "舊有卡券"
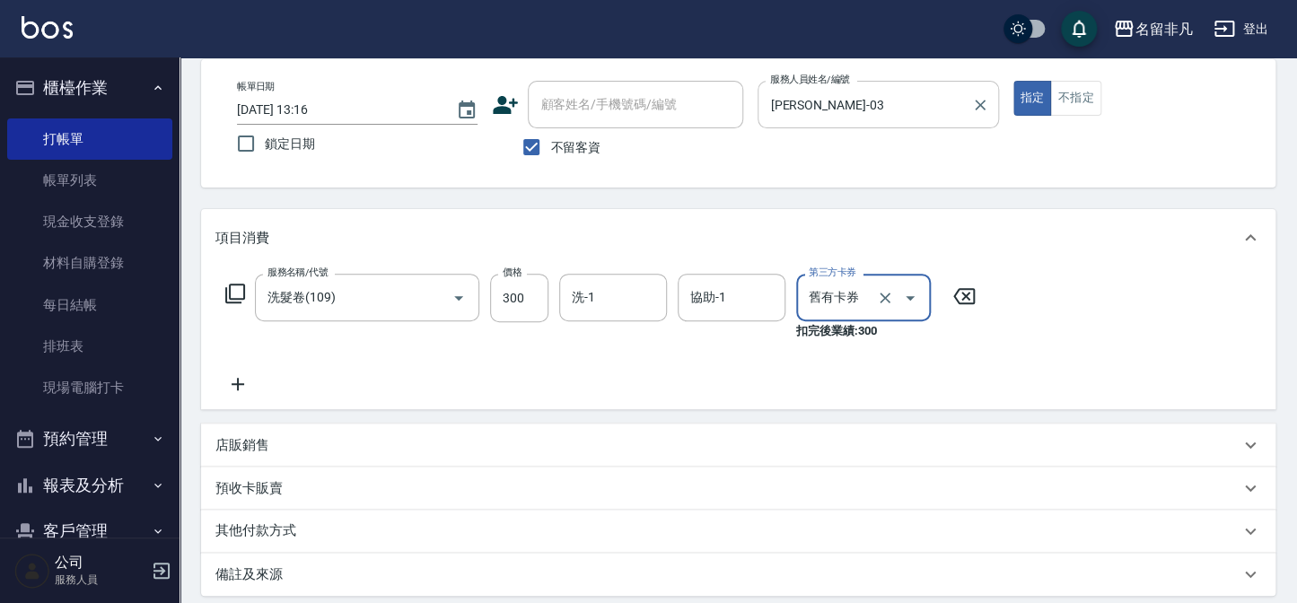
scroll to position [114, 0]
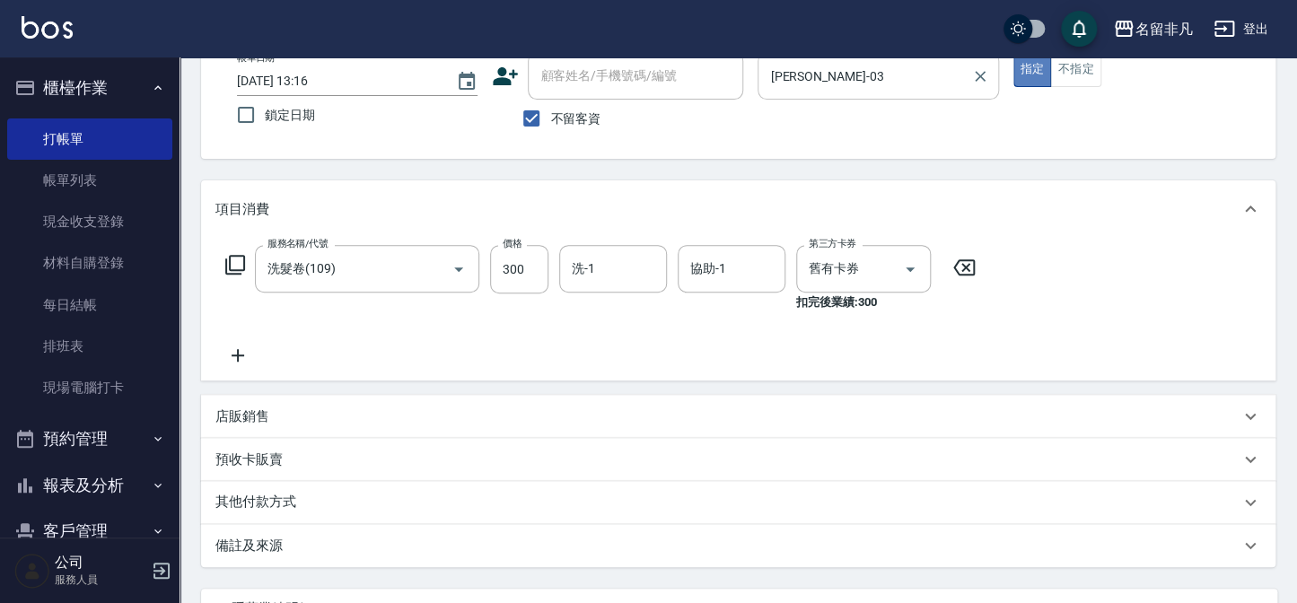
click at [1026, 70] on button "指定" at bounding box center [1032, 69] width 39 height 35
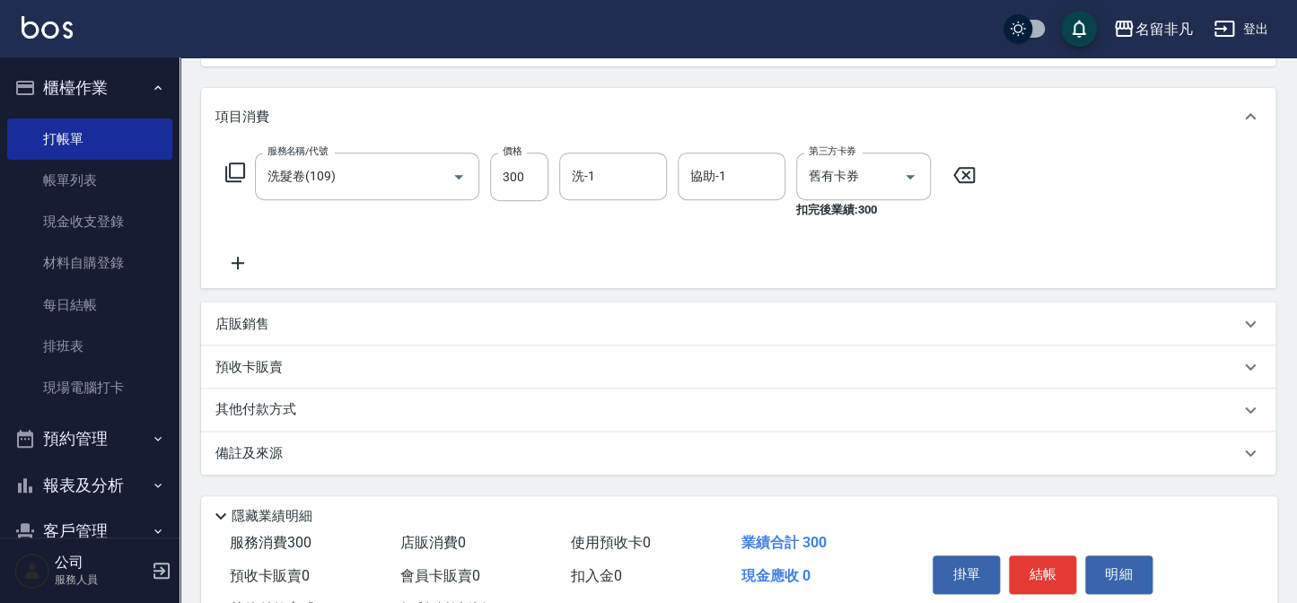
scroll to position [277, 0]
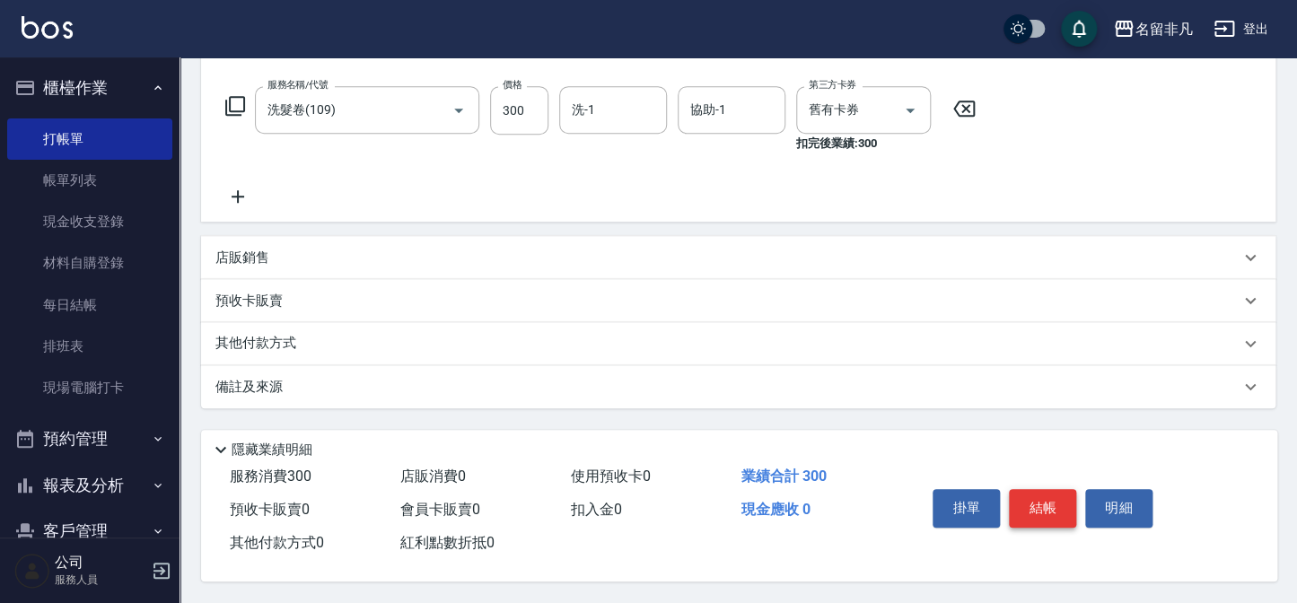
click at [1043, 501] on button "結帳" at bounding box center [1042, 508] width 67 height 38
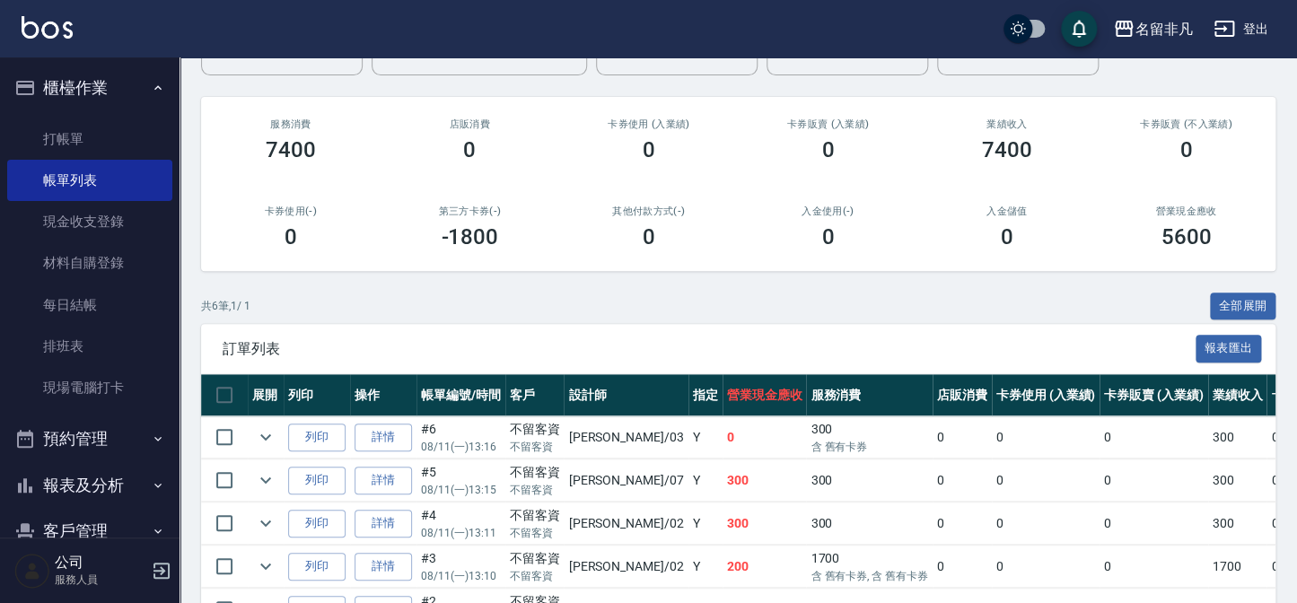
scroll to position [244, 0]
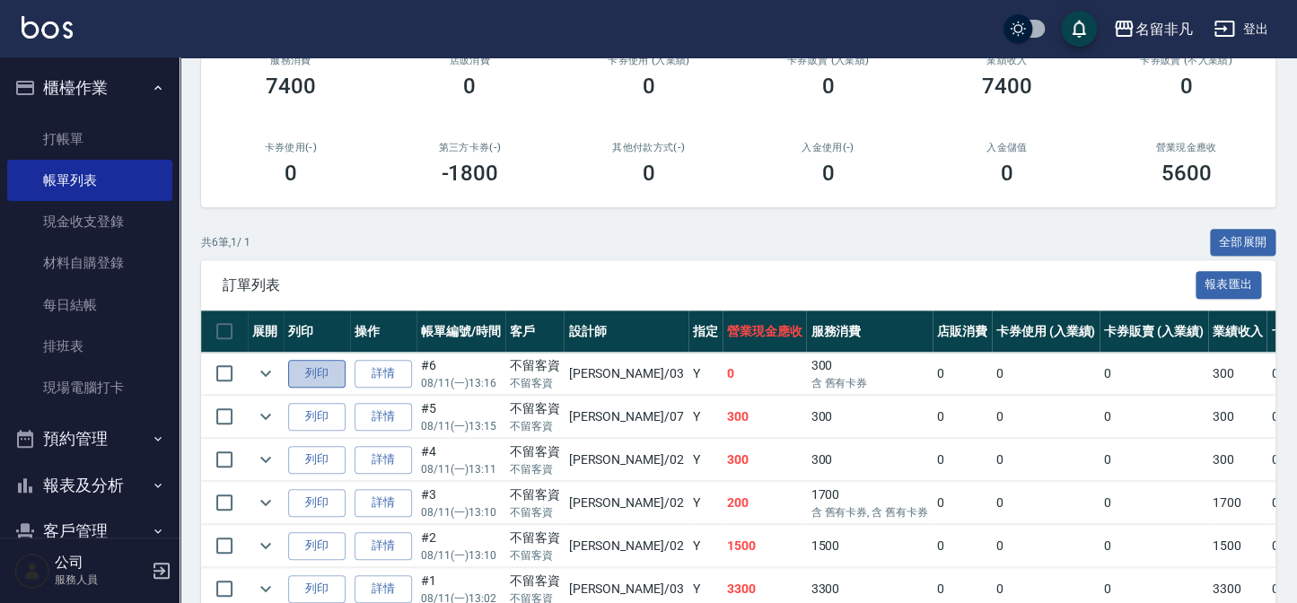
click at [314, 369] on button "列印" at bounding box center [316, 374] width 57 height 28
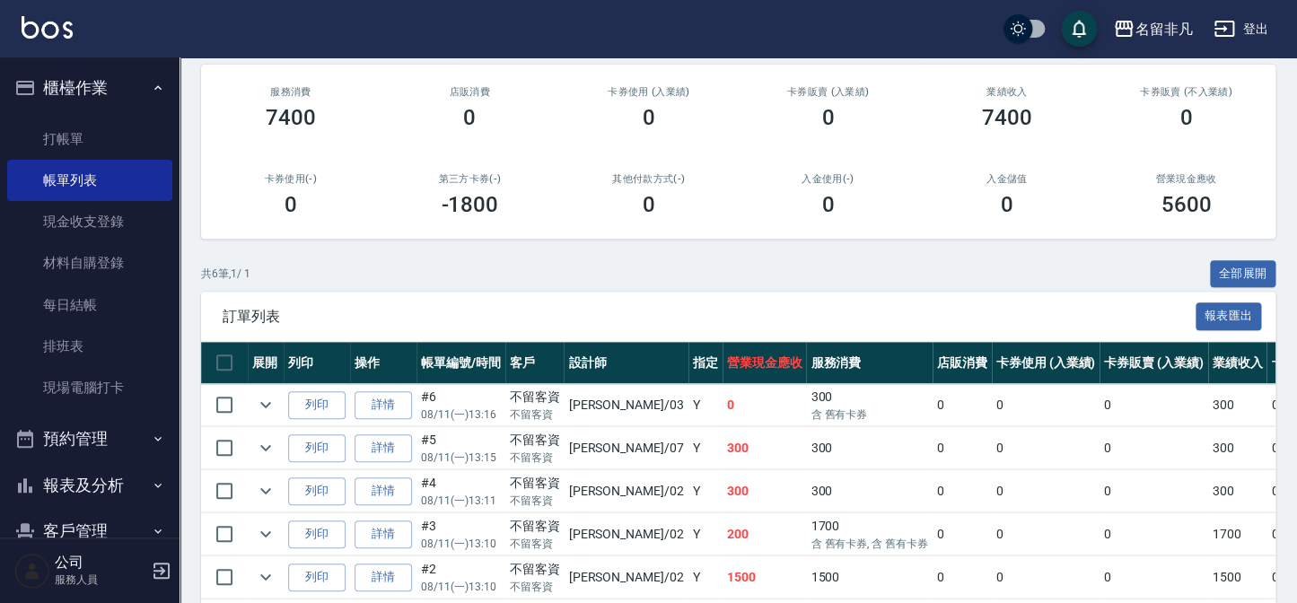
scroll to position [162, 0]
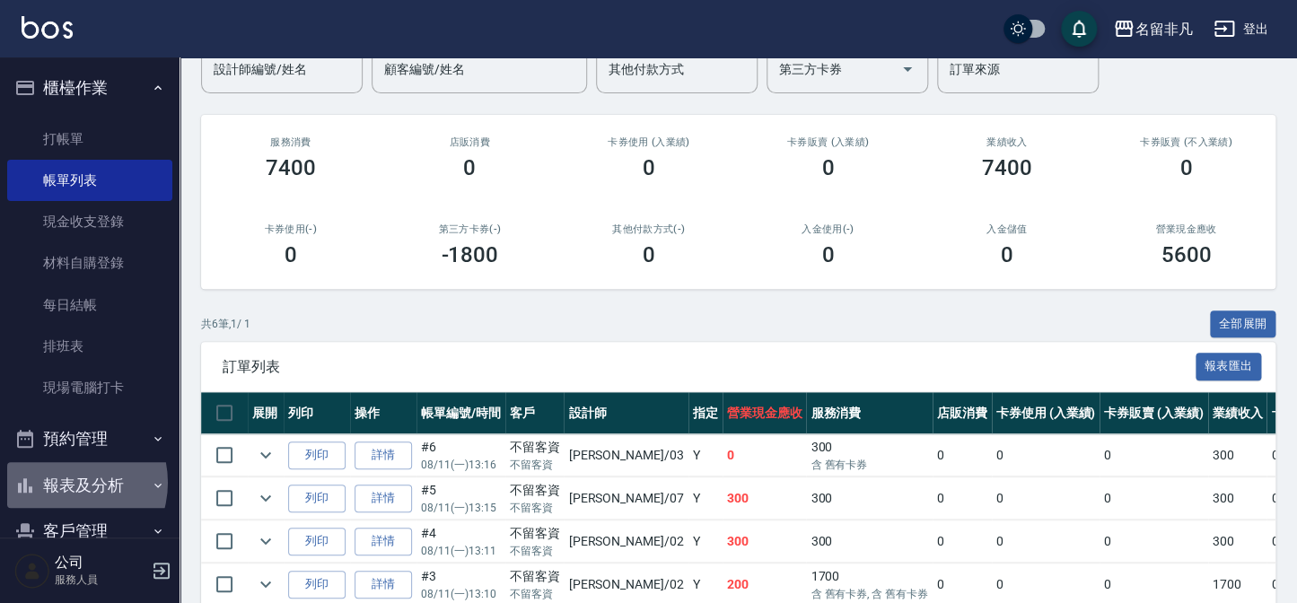
click at [63, 483] on button "報表及分析" at bounding box center [89, 485] width 165 height 47
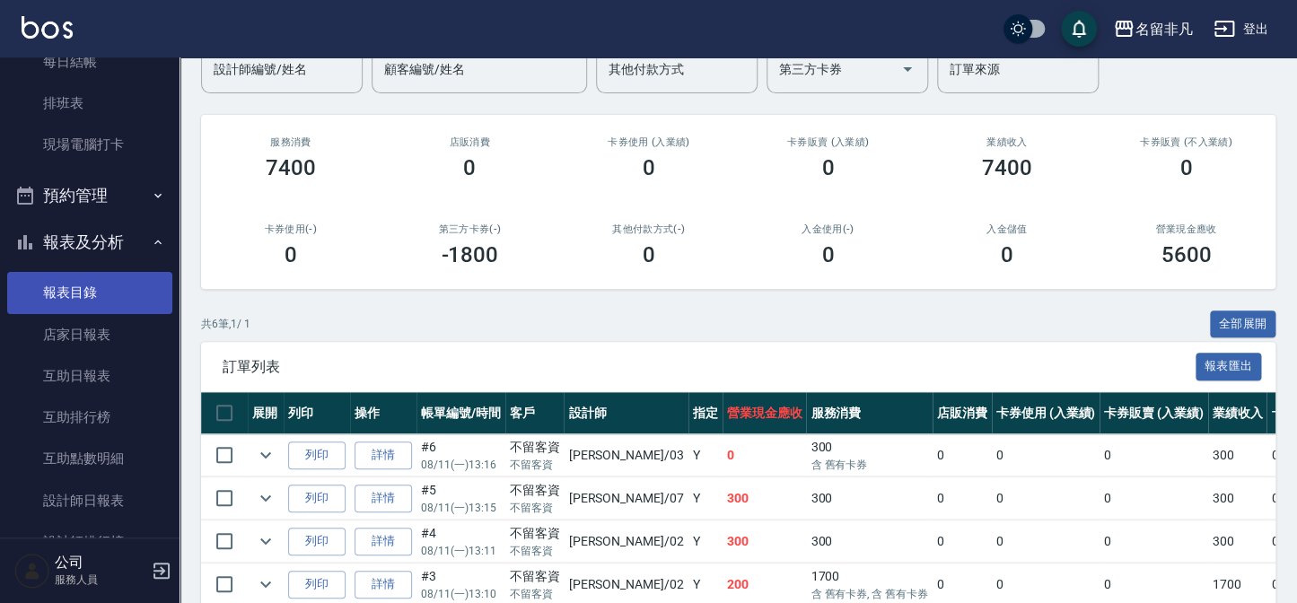
scroll to position [244, 0]
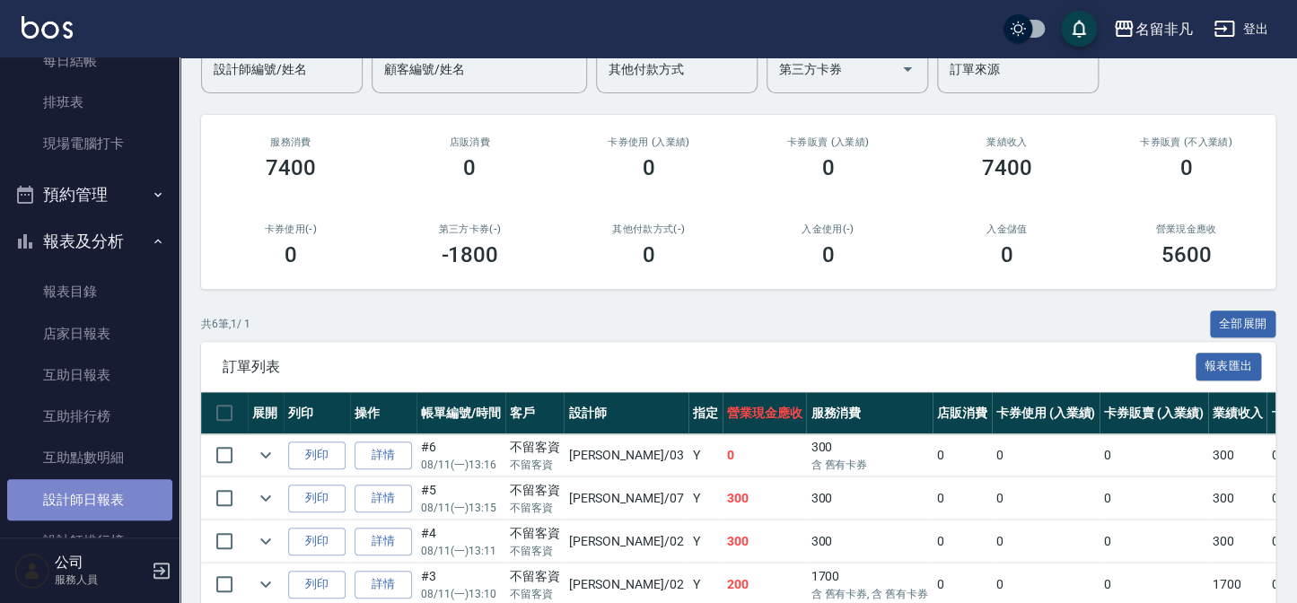
click at [93, 504] on link "設計師日報表" at bounding box center [89, 499] width 165 height 41
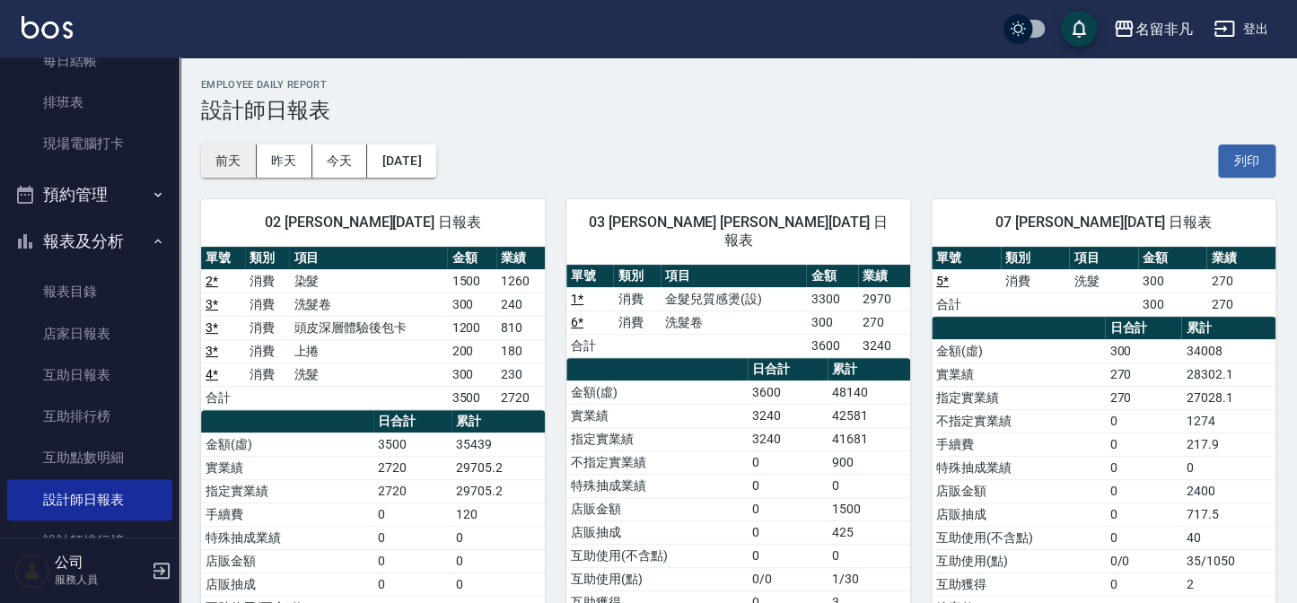
click at [215, 158] on button "前天" at bounding box center [229, 160] width 56 height 33
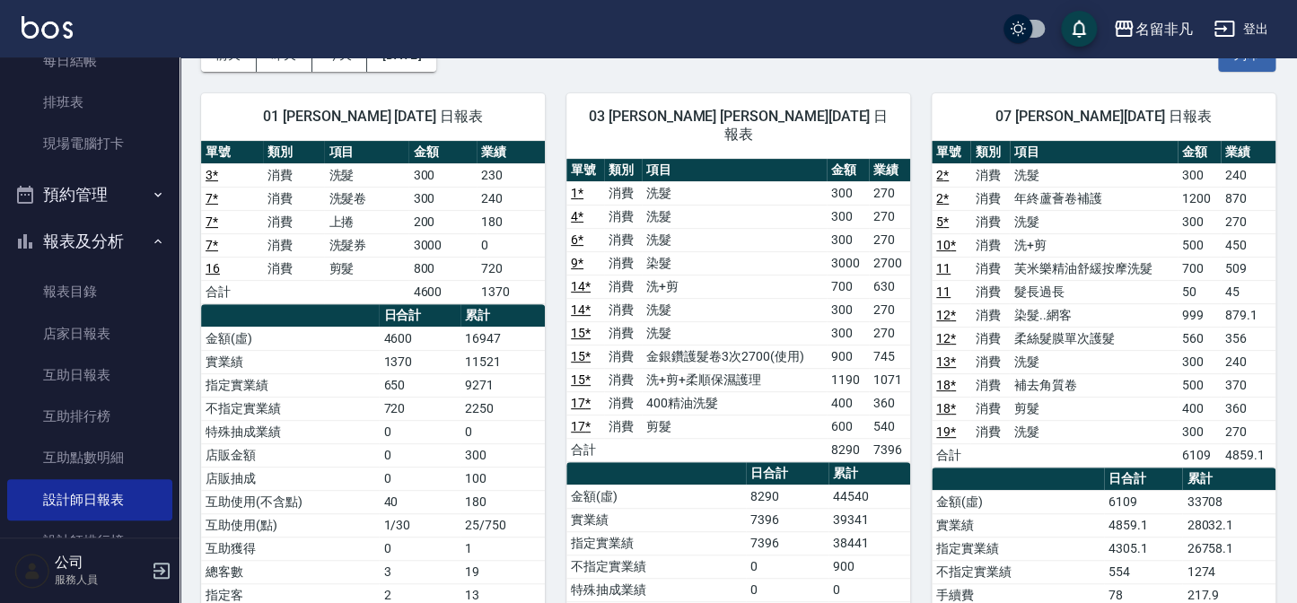
scroll to position [81, 0]
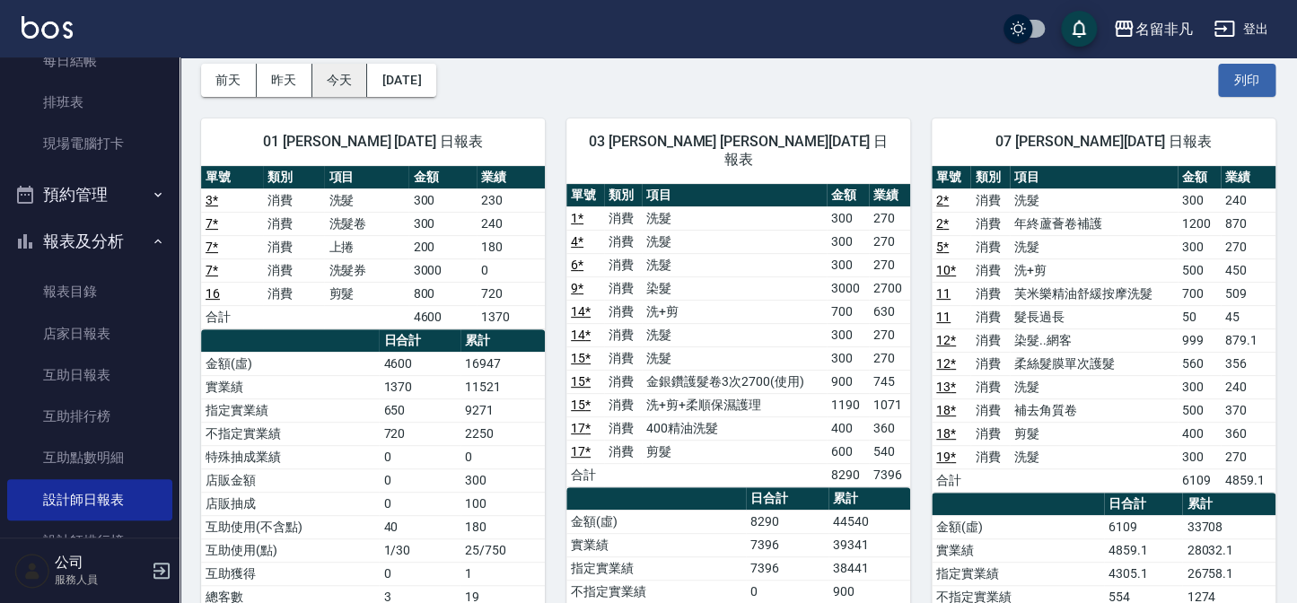
click at [341, 76] on button "今天" at bounding box center [340, 80] width 56 height 33
